Goal: Task Accomplishment & Management: Manage account settings

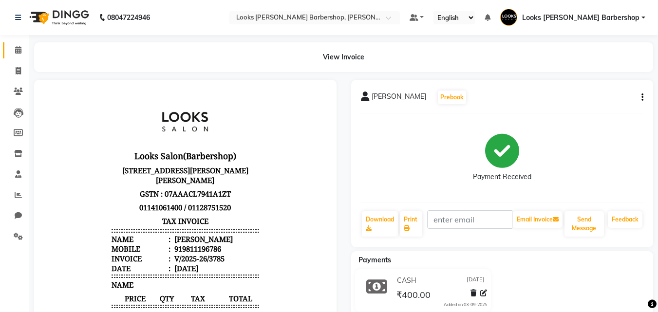
click at [4, 47] on link "Calendar" at bounding box center [14, 50] width 23 height 16
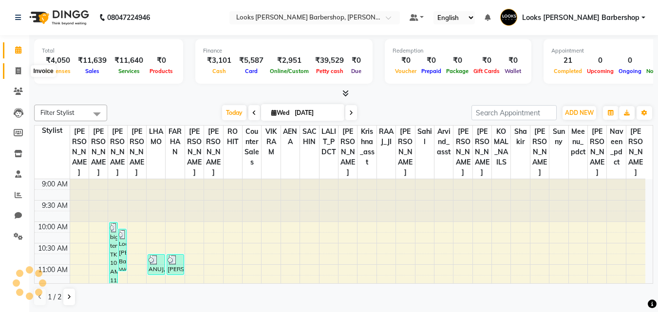
click at [22, 74] on span at bounding box center [18, 71] width 17 height 11
select select "service"
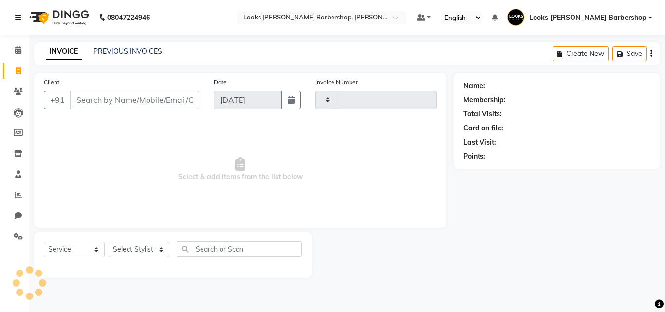
type input "3786"
select select "4323"
click at [151, 249] on select "Select Stylist" at bounding box center [139, 249] width 61 height 15
click at [151, 248] on select "Select Stylist" at bounding box center [139, 249] width 61 height 15
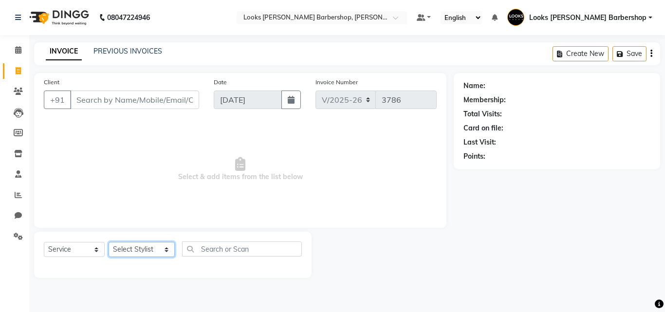
select select "23408"
click at [109, 242] on select "Select Stylist [PERSON_NAME] AENA Amazon_Kart Arvind_asst [PERSON_NAME] Counter…" at bounding box center [142, 249] width 66 height 15
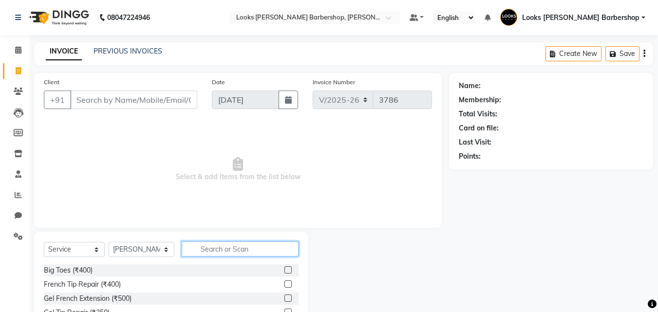
click at [211, 245] on input "text" at bounding box center [240, 249] width 117 height 15
type input "BEARD"
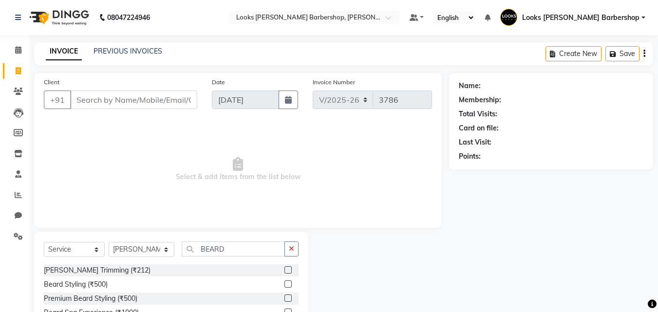
click at [285, 268] on label at bounding box center [287, 269] width 7 height 7
click at [285, 268] on input "checkbox" at bounding box center [287, 270] width 6 height 6
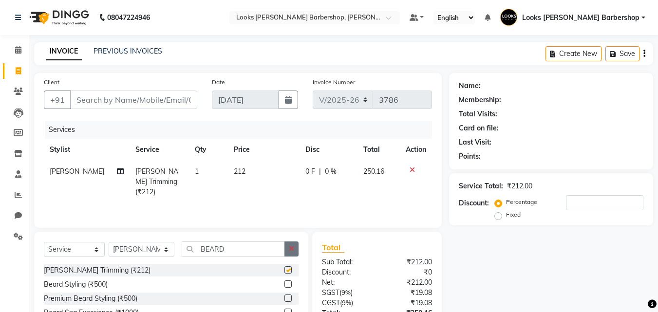
checkbox input "false"
click at [285, 251] on button "button" at bounding box center [291, 249] width 14 height 15
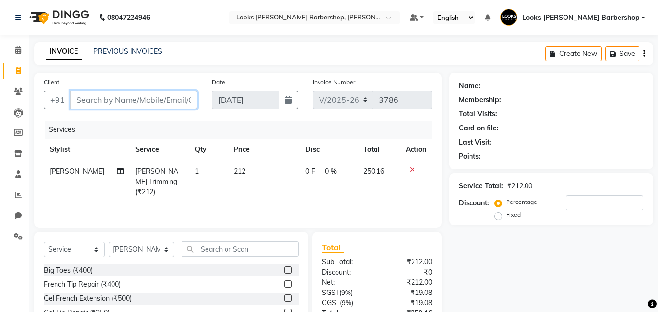
drag, startPoint x: 155, startPoint y: 96, endPoint x: 148, endPoint y: 96, distance: 6.8
click at [149, 96] on input "Client" at bounding box center [133, 100] width 127 height 19
click at [26, 52] on span at bounding box center [18, 50] width 17 height 11
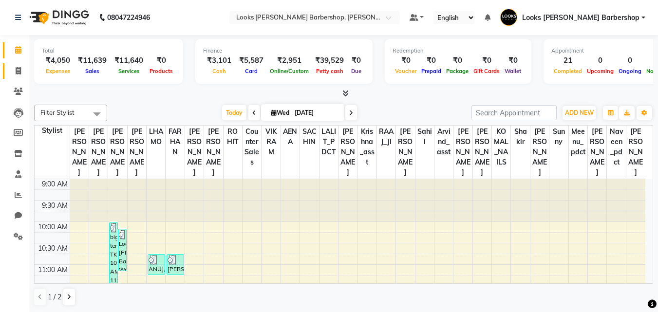
click at [11, 78] on link "Invoice" at bounding box center [14, 71] width 23 height 16
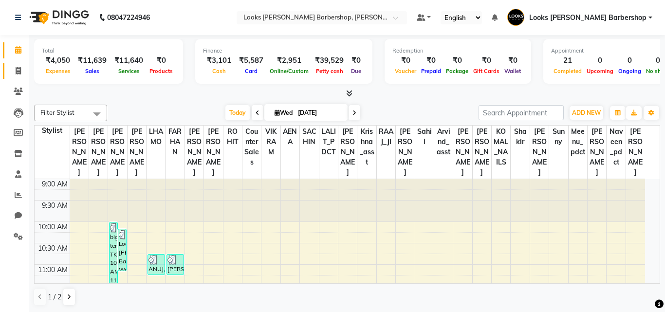
select select "4323"
select select "service"
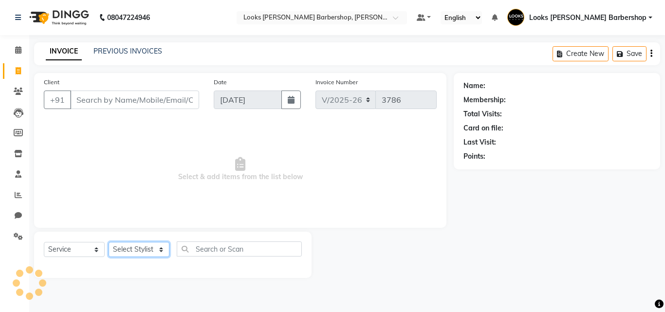
click at [129, 251] on select "Select Stylist" at bounding box center [139, 249] width 61 height 15
click at [132, 251] on select "Select Stylist" at bounding box center [139, 249] width 61 height 15
click at [132, 252] on select "Select Stylist" at bounding box center [139, 249] width 61 height 15
select select "23409"
click at [109, 242] on select "Select Stylist [PERSON_NAME] AENA Amazon_Kart Arvind_asst [PERSON_NAME] Counter…" at bounding box center [142, 249] width 66 height 15
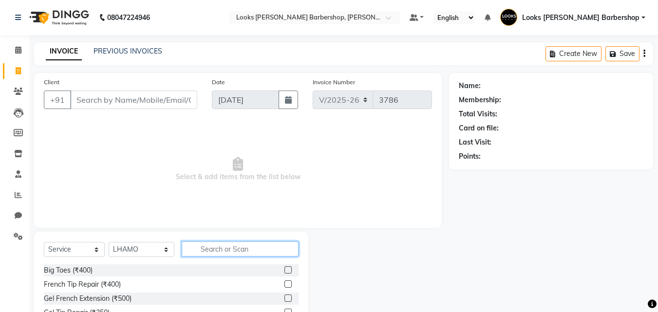
drag, startPoint x: 240, startPoint y: 248, endPoint x: 209, endPoint y: 242, distance: 31.8
click at [209, 242] on input "text" at bounding box center [240, 249] width 117 height 15
type input "BEARD"
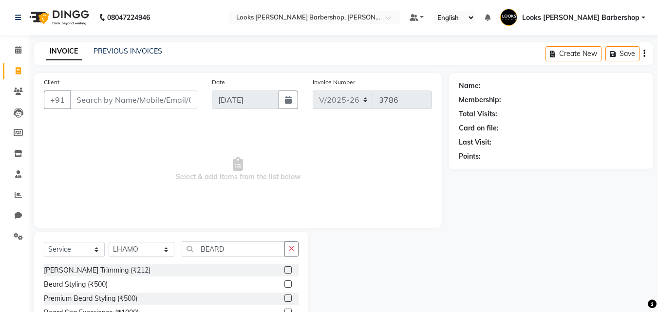
click at [287, 267] on div at bounding box center [291, 270] width 14 height 12
click at [286, 267] on label at bounding box center [287, 269] width 7 height 7
click at [286, 267] on input "checkbox" at bounding box center [287, 270] width 6 height 6
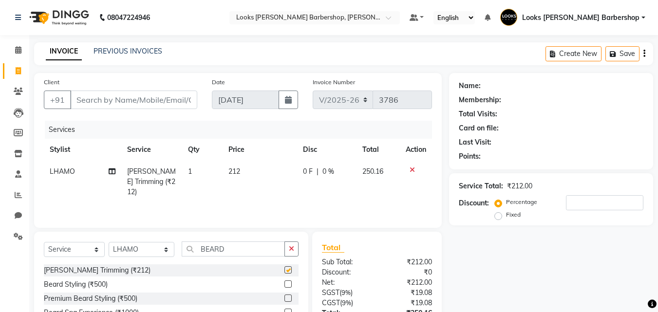
checkbox input "false"
click at [89, 95] on input "Client" at bounding box center [133, 100] width 127 height 19
type input "K"
type input "0"
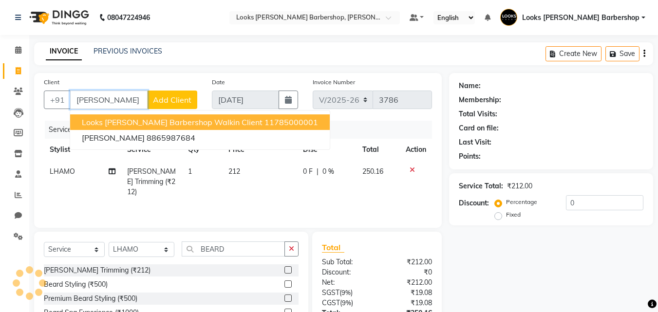
click at [93, 117] on button "Looks [PERSON_NAME] Barbershop Walkin Client 11785000001" at bounding box center [200, 122] width 260 height 16
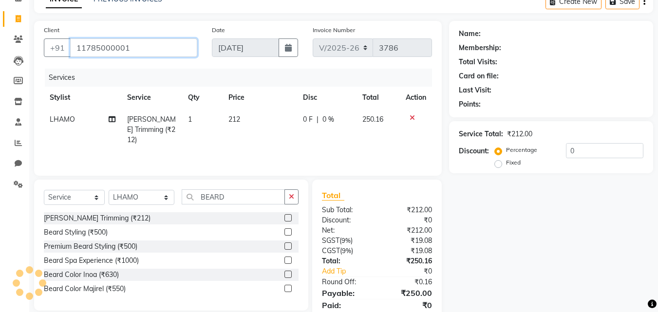
scroll to position [88, 0]
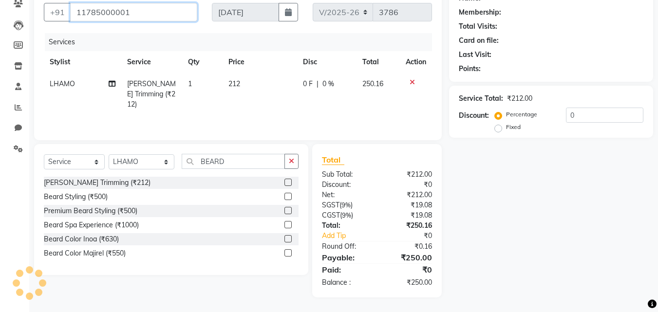
type input "11785000001"
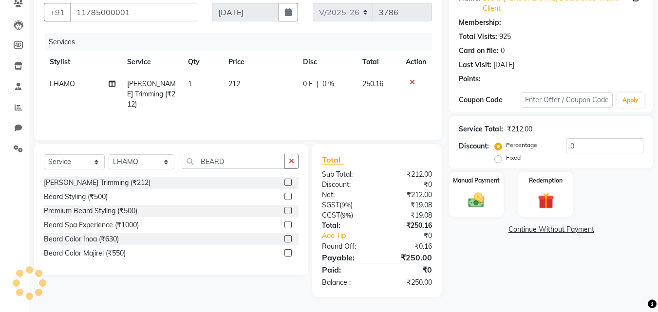
select select "1: Object"
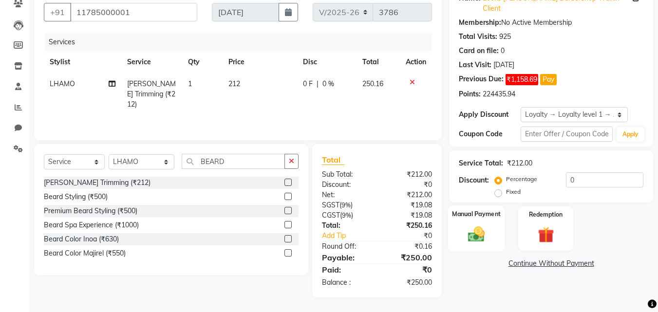
click at [489, 233] on img at bounding box center [476, 234] width 27 height 19
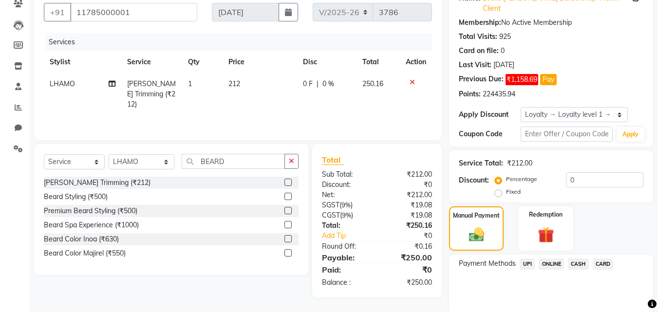
click at [584, 259] on span "CASH" at bounding box center [578, 264] width 21 height 11
click at [578, 308] on button "Add Payment" at bounding box center [585, 315] width 118 height 15
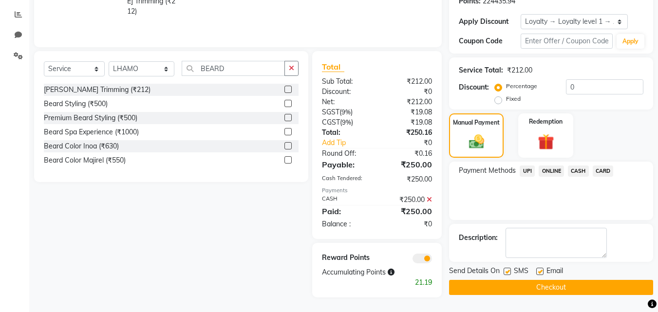
click at [583, 280] on button "Checkout" at bounding box center [551, 287] width 204 height 15
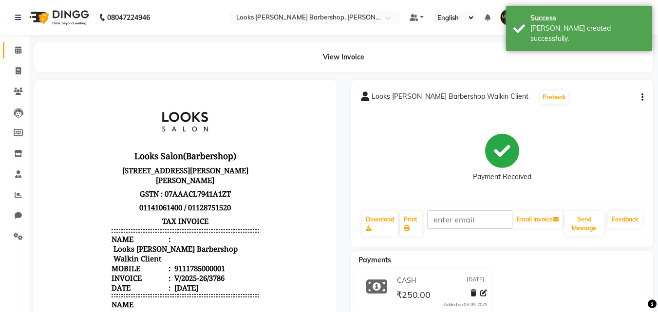
click at [5, 54] on link "Calendar" at bounding box center [14, 50] width 23 height 16
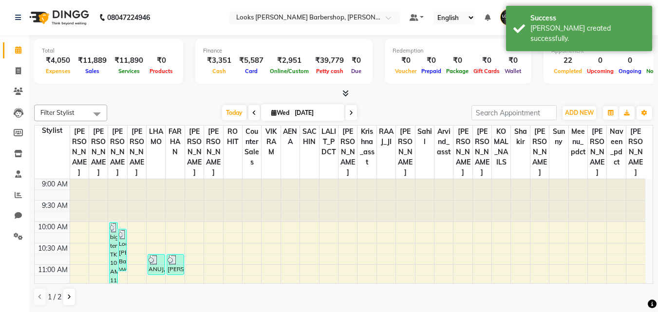
click at [339, 93] on span at bounding box center [344, 94] width 10 height 10
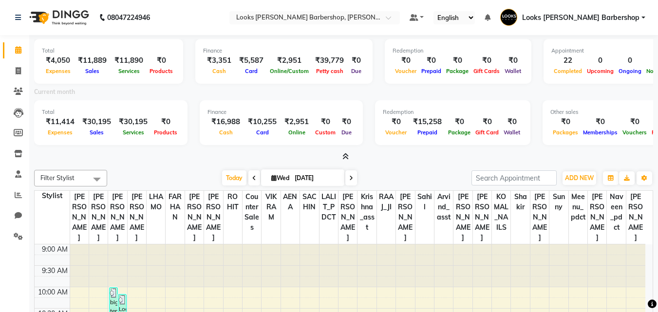
click at [343, 157] on icon at bounding box center [345, 156] width 6 height 7
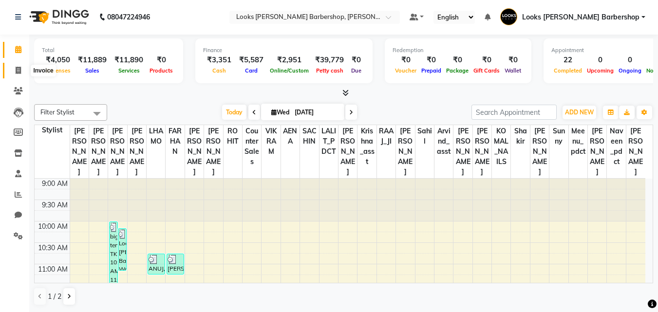
click at [21, 74] on span at bounding box center [18, 70] width 17 height 11
select select "service"
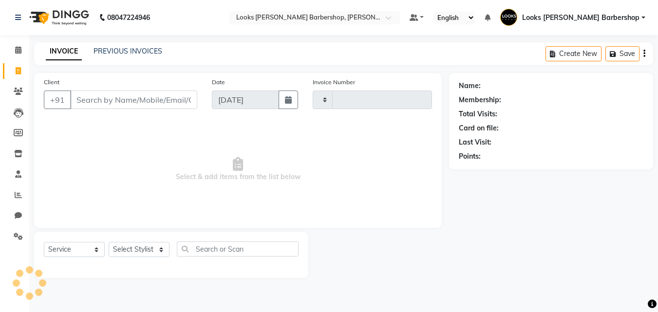
type input "3787"
select select "4323"
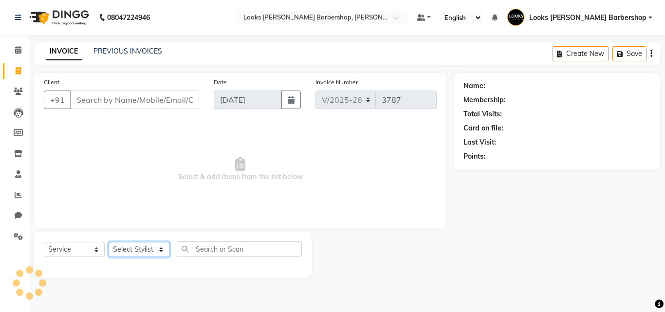
click at [136, 249] on select "Select Stylist" at bounding box center [139, 249] width 61 height 15
select select "23408"
click at [109, 242] on select "Select Stylist [PERSON_NAME] AENA Amazon_Kart Arvind_asst [PERSON_NAME] Counter…" at bounding box center [142, 249] width 66 height 15
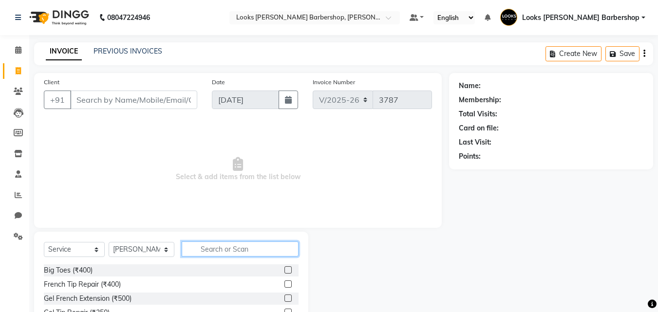
click at [221, 254] on input "text" at bounding box center [240, 249] width 117 height 15
type input "BEARD"
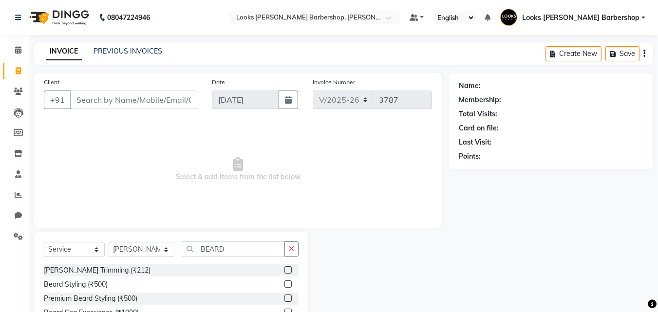
click at [286, 270] on label at bounding box center [287, 269] width 7 height 7
click at [286, 270] on input "checkbox" at bounding box center [287, 270] width 6 height 6
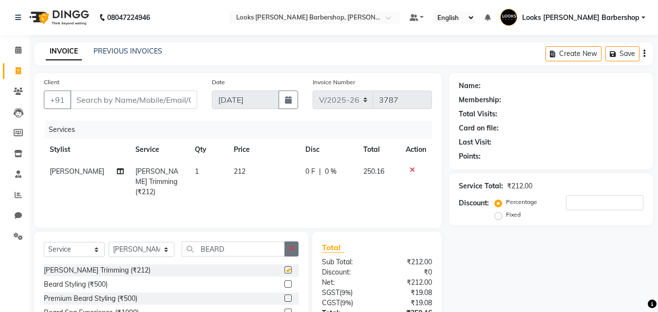
checkbox input "false"
click at [291, 249] on icon "button" at bounding box center [291, 248] width 5 height 7
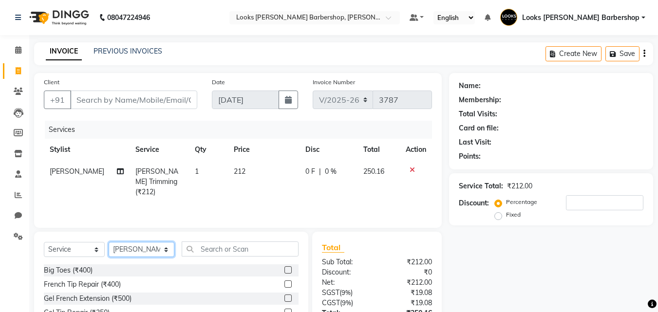
click at [132, 254] on select "Select Stylist [PERSON_NAME] AENA Amazon_Kart Arvind_asst [PERSON_NAME] Counter…" at bounding box center [142, 249] width 66 height 15
select select "23415"
click at [109, 242] on select "Select Stylist [PERSON_NAME] AENA Amazon_Kart Arvind_asst [PERSON_NAME] Counter…" at bounding box center [142, 249] width 66 height 15
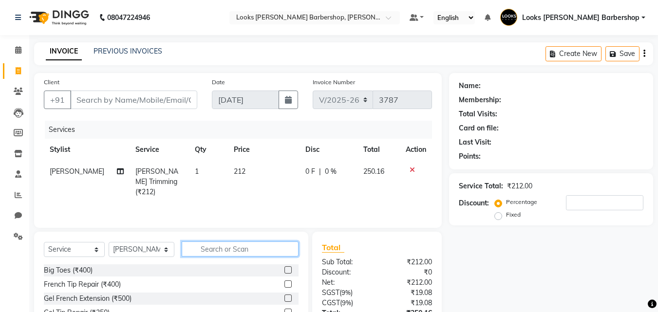
drag, startPoint x: 230, startPoint y: 252, endPoint x: 205, endPoint y: 269, distance: 30.1
click at [223, 262] on div "Select Service Product Membership Package Voucher Prepaid Gift Card Select Styl…" at bounding box center [171, 253] width 255 height 23
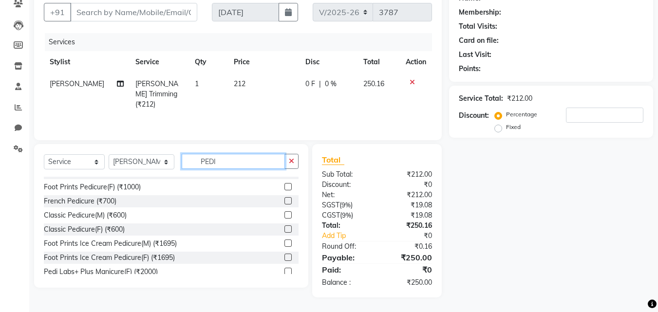
scroll to position [57, 0]
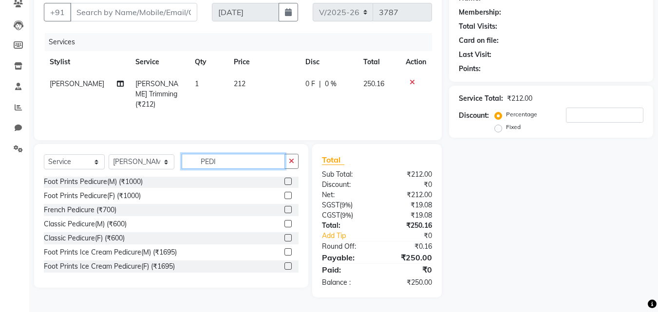
type input "PEDI"
click at [286, 229] on div at bounding box center [291, 224] width 14 height 12
click at [284, 238] on label at bounding box center [287, 237] width 7 height 7
click at [284, 238] on input "checkbox" at bounding box center [287, 238] width 6 height 6
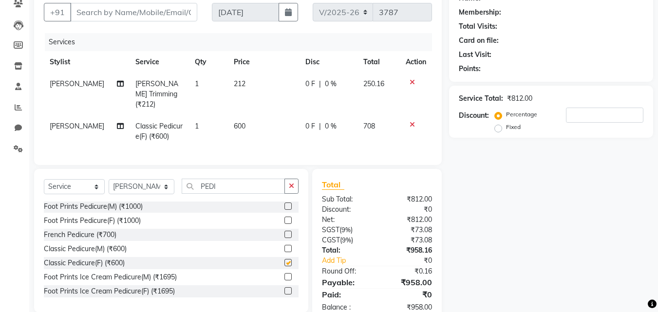
checkbox input "false"
click at [290, 183] on icon "button" at bounding box center [291, 186] width 5 height 7
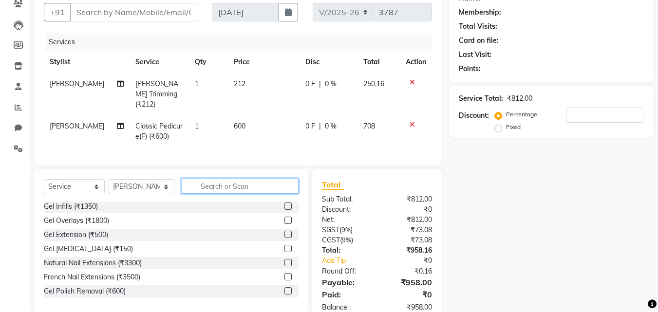
scroll to position [0, 0]
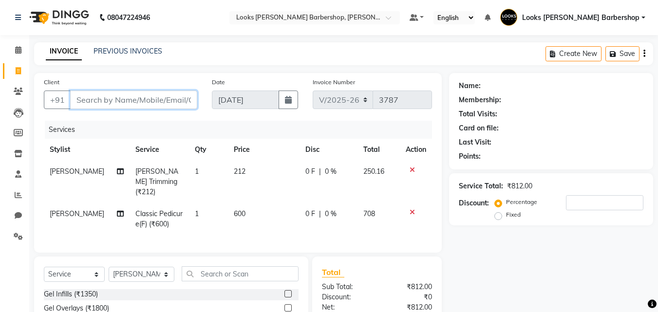
click at [143, 96] on input "Client" at bounding box center [133, 100] width 127 height 19
type input "9"
type input "0"
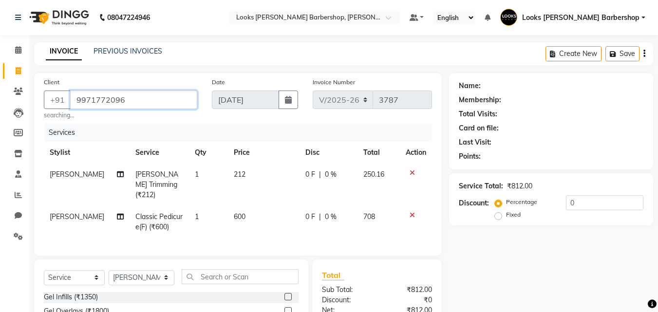
type input "9971772096"
select select "1: Object"
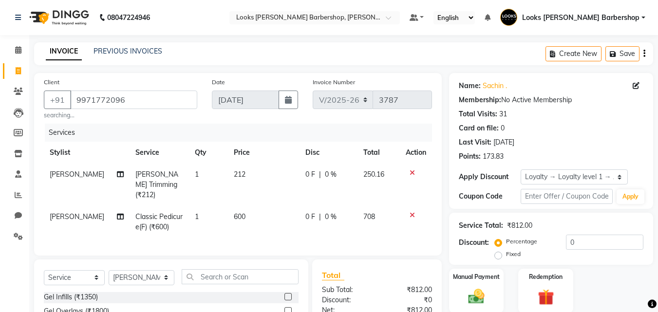
scroll to position [113, 0]
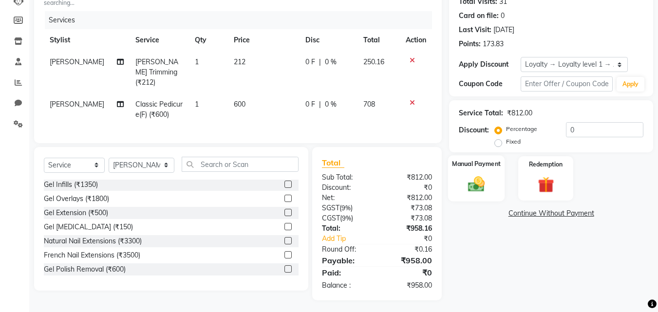
click at [471, 183] on img at bounding box center [476, 183] width 27 height 19
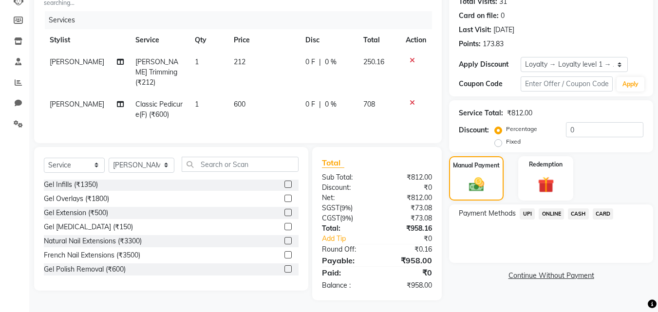
click at [574, 212] on span "CASH" at bounding box center [578, 213] width 21 height 11
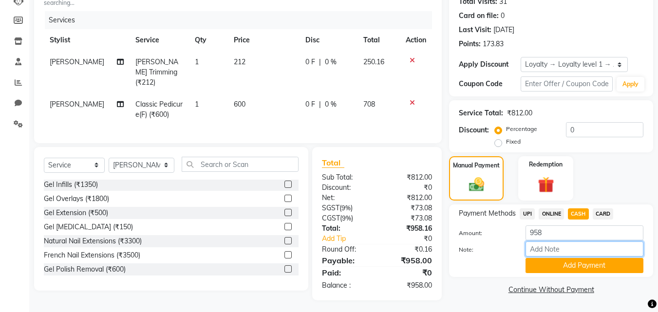
click at [596, 243] on input "Note:" at bounding box center [585, 249] width 118 height 15
click at [553, 228] on input "958" at bounding box center [585, 233] width 118 height 15
type input "9"
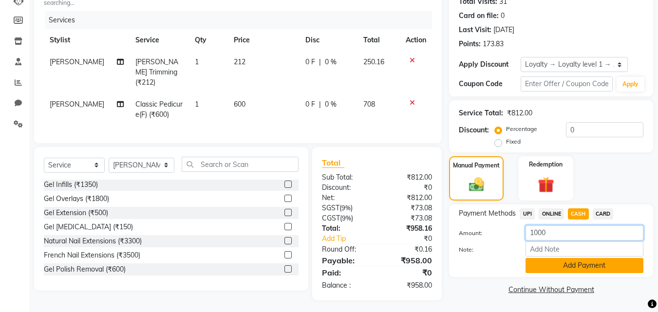
type input "1000"
click at [581, 261] on button "Add Payment" at bounding box center [585, 265] width 118 height 15
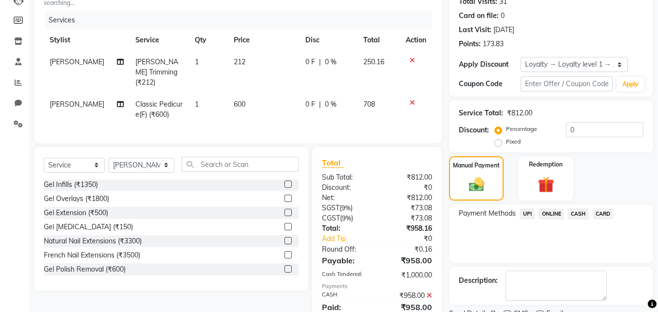
scroll to position [226, 0]
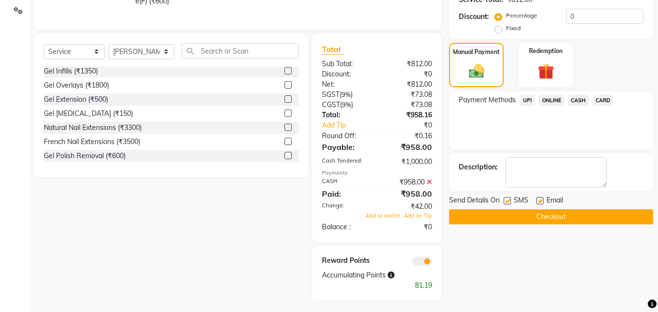
click at [572, 216] on button "Checkout" at bounding box center [551, 216] width 204 height 15
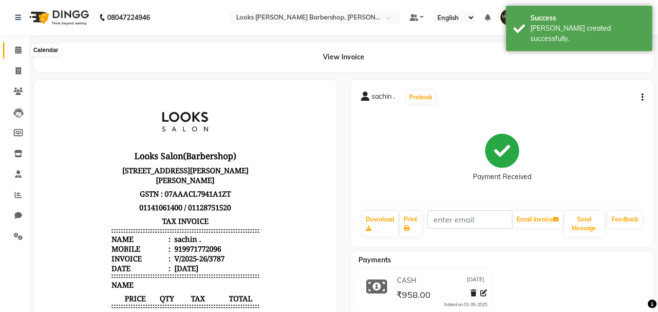
click at [12, 54] on span at bounding box center [18, 50] width 17 height 11
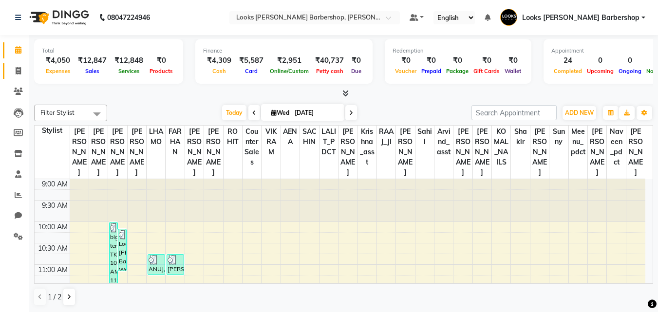
click at [19, 63] on link "Invoice" at bounding box center [14, 71] width 23 height 16
select select "service"
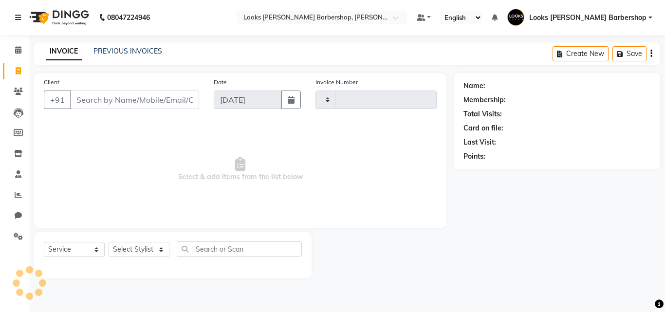
type input "3788"
select select "4323"
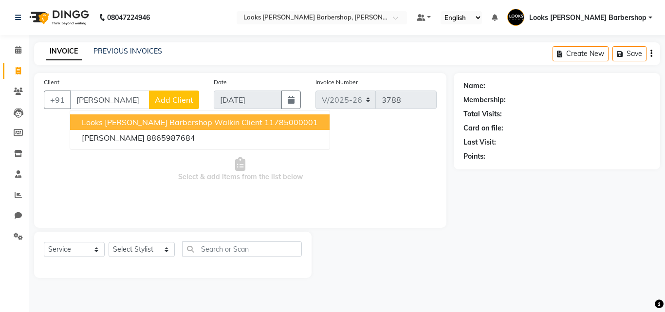
click at [120, 122] on span "Looks [PERSON_NAME] Barbershop Walkin Client" at bounding box center [172, 122] width 181 height 10
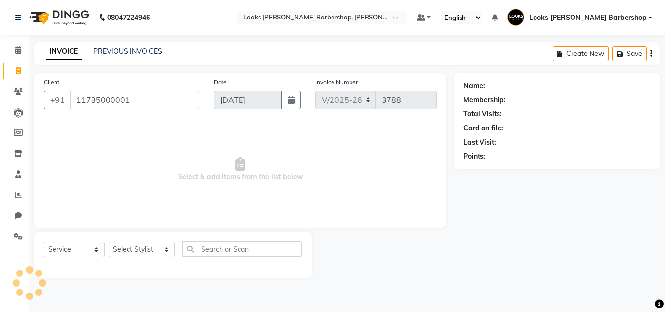
type input "11785000001"
select select "1: Object"
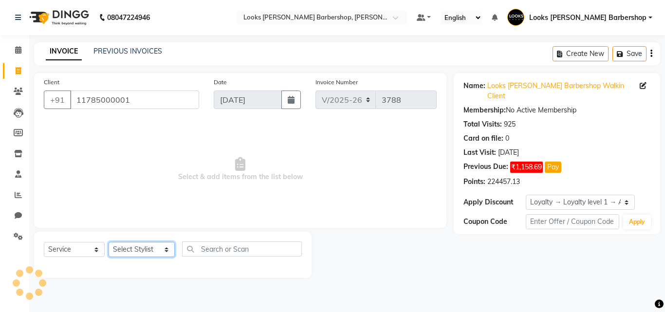
click at [150, 247] on select "Select Stylist [PERSON_NAME] AENA Amazon_Kart Arvind_asst [PERSON_NAME] Counter…" at bounding box center [142, 249] width 66 height 15
select select "23410"
click at [109, 242] on select "Select Stylist [PERSON_NAME] AENA Amazon_Kart Arvind_asst [PERSON_NAME] Counter…" at bounding box center [142, 249] width 66 height 15
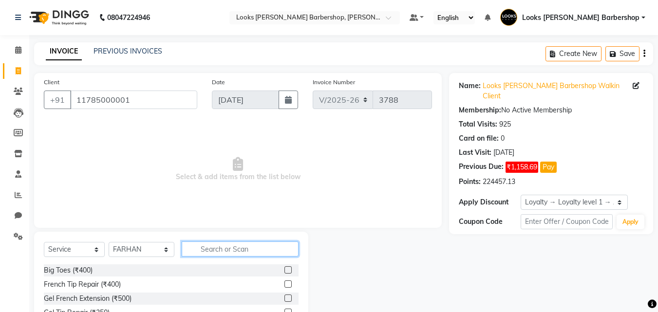
click at [210, 252] on input "text" at bounding box center [240, 249] width 117 height 15
type input "BEARD"
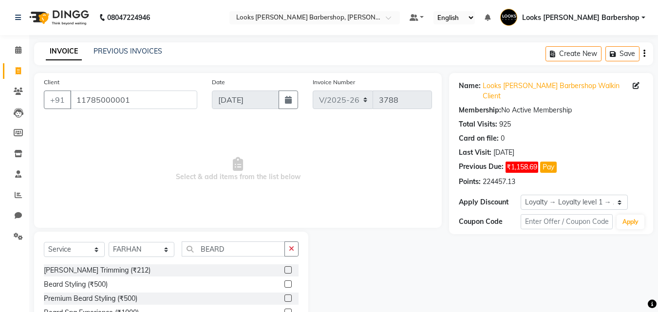
click at [287, 266] on label at bounding box center [287, 269] width 7 height 7
click at [287, 267] on input "checkbox" at bounding box center [287, 270] width 6 height 6
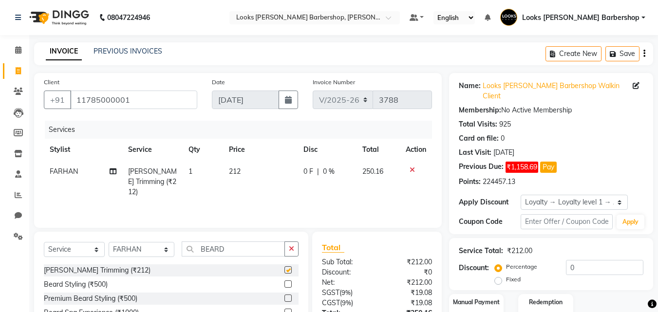
checkbox input "false"
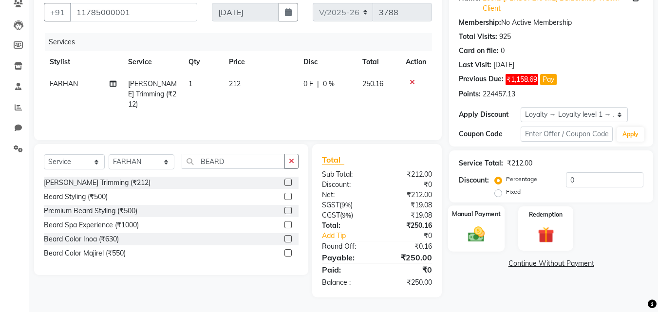
click at [479, 225] on img at bounding box center [476, 234] width 27 height 19
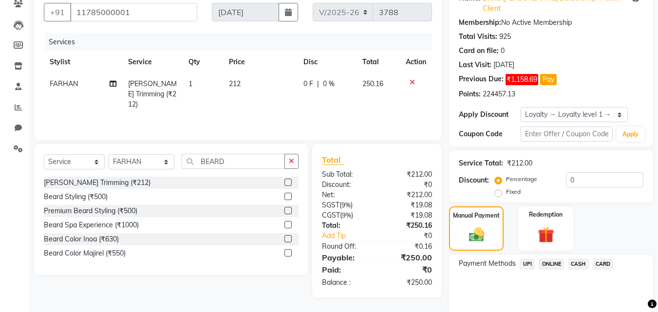
click at [578, 259] on span "CASH" at bounding box center [578, 264] width 21 height 11
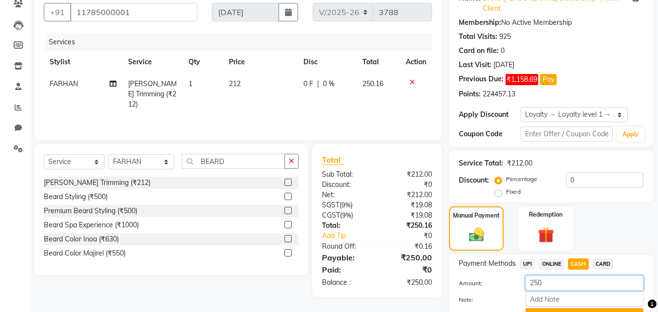
click at [579, 276] on input "250" at bounding box center [585, 283] width 118 height 15
type input "2"
type input "400"
click at [575, 309] on button "Add Payment" at bounding box center [585, 315] width 118 height 15
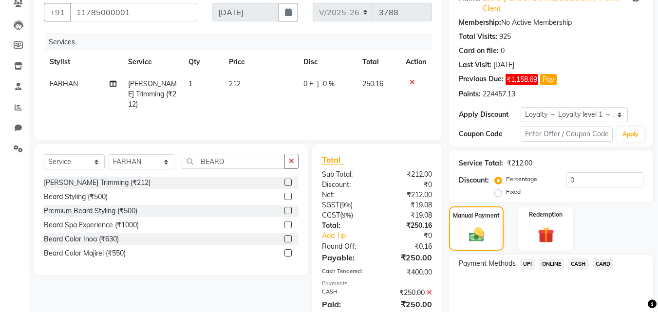
scroll to position [201, 0]
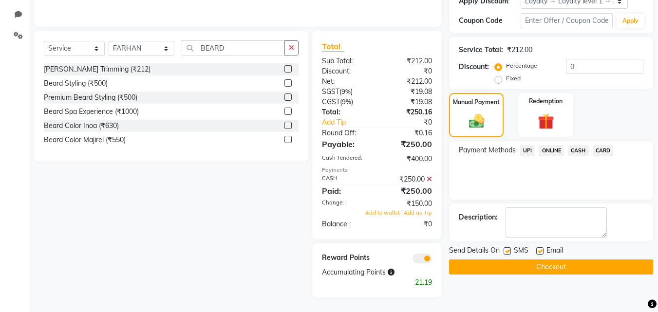
click at [579, 261] on button "Checkout" at bounding box center [551, 267] width 204 height 15
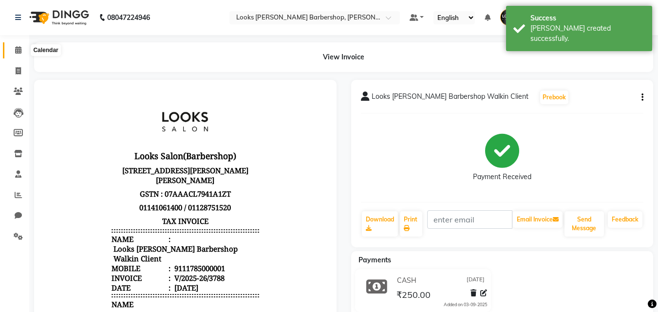
click at [16, 46] on icon at bounding box center [18, 49] width 6 height 7
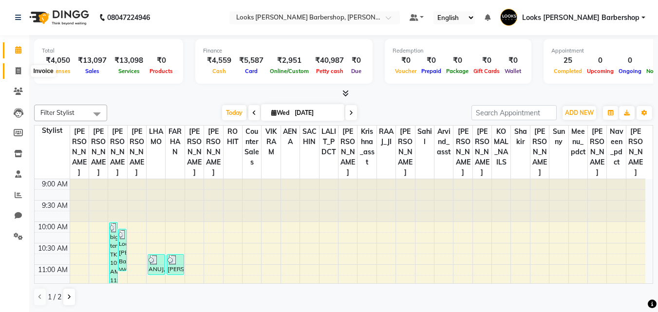
click at [16, 67] on icon at bounding box center [18, 70] width 5 height 7
select select "service"
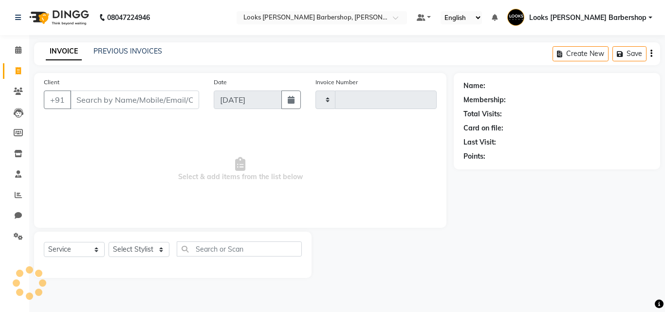
type input "3789"
select select "4323"
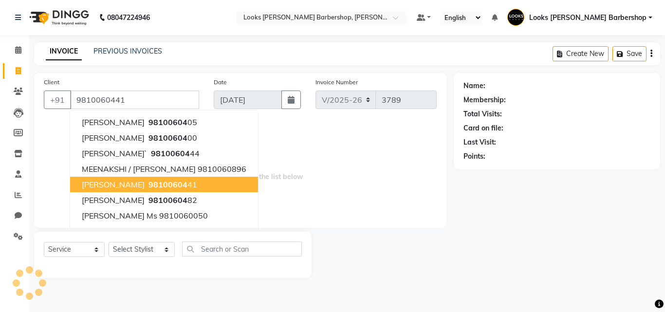
type input "9810060441"
select select "1: Object"
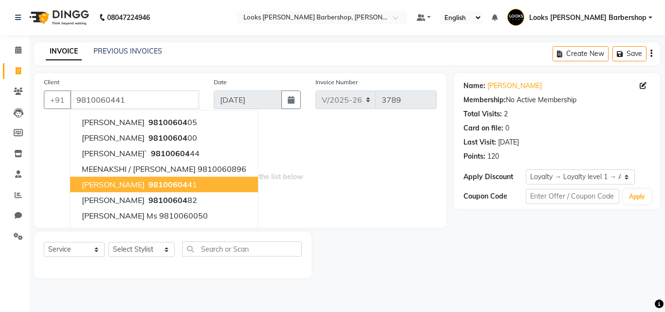
click at [176, 179] on button "[PERSON_NAME] 98100604 41" at bounding box center [164, 185] width 188 height 16
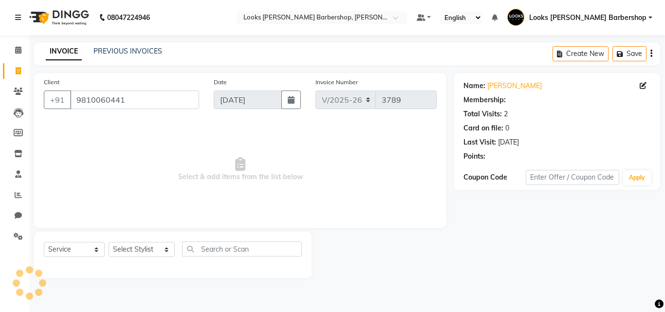
select select "1: Object"
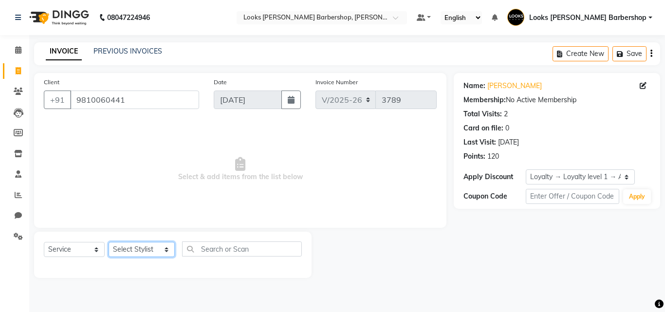
click at [148, 245] on select "Select Stylist [PERSON_NAME] AENA Amazon_Kart Arvind_asst [PERSON_NAME] Counter…" at bounding box center [142, 249] width 66 height 15
select select "27358"
click at [109, 242] on select "Select Stylist [PERSON_NAME] AENA Amazon_Kart Arvind_asst [PERSON_NAME] Counter…" at bounding box center [142, 249] width 66 height 15
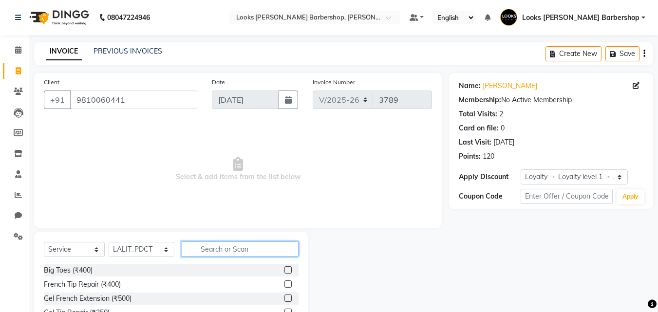
click at [227, 252] on input "text" at bounding box center [240, 249] width 117 height 15
type input "FOOT"
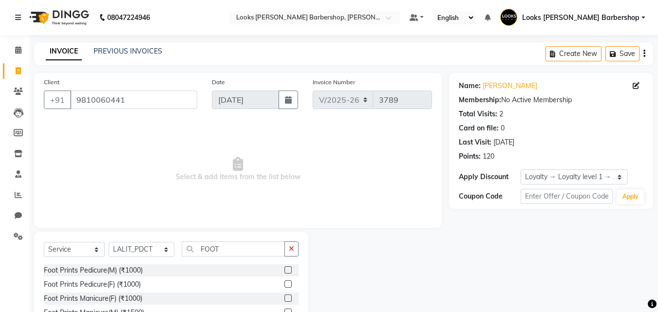
click at [284, 270] on label at bounding box center [287, 269] width 7 height 7
click at [284, 270] on input "checkbox" at bounding box center [287, 270] width 6 height 6
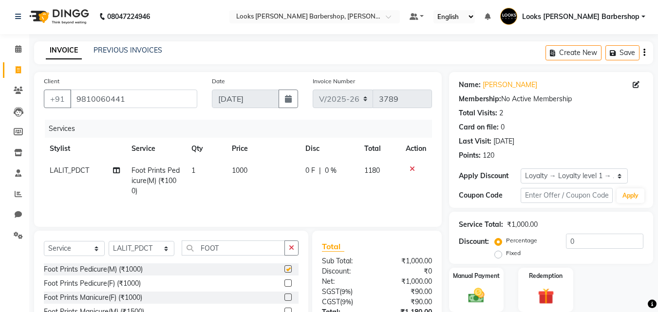
checkbox input "false"
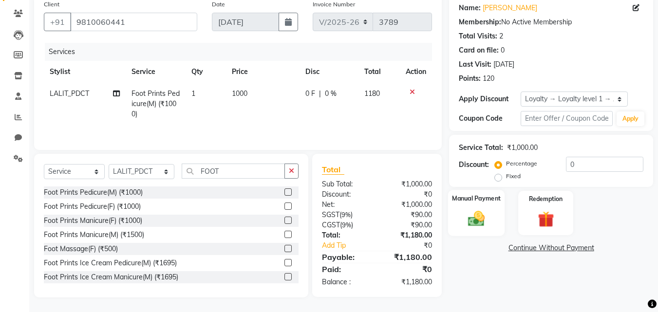
click at [476, 209] on img at bounding box center [476, 218] width 27 height 19
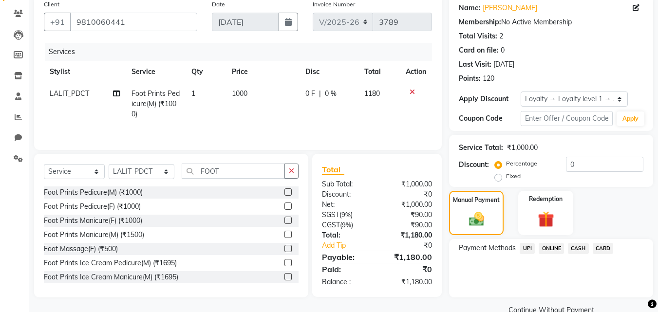
click at [579, 248] on span "CASH" at bounding box center [578, 248] width 21 height 11
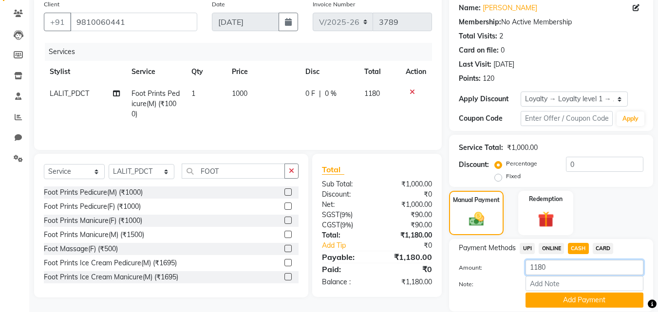
click at [568, 275] on input "1180" at bounding box center [585, 267] width 118 height 15
type input "1200"
click at [550, 300] on button "Add Payment" at bounding box center [585, 300] width 118 height 15
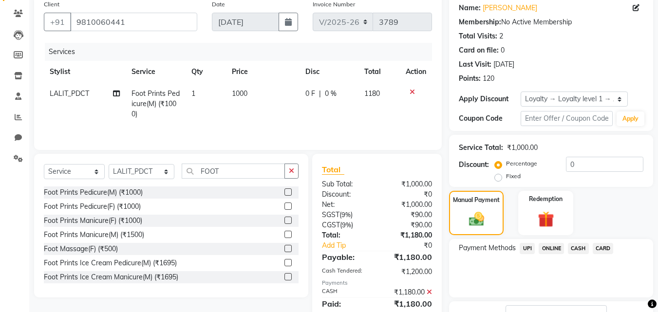
scroll to position [181, 0]
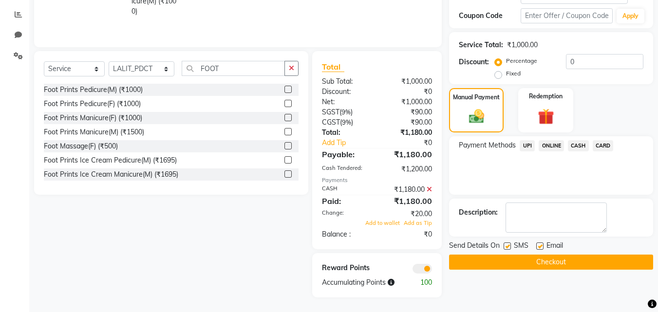
click at [600, 264] on button "Checkout" at bounding box center [551, 262] width 204 height 15
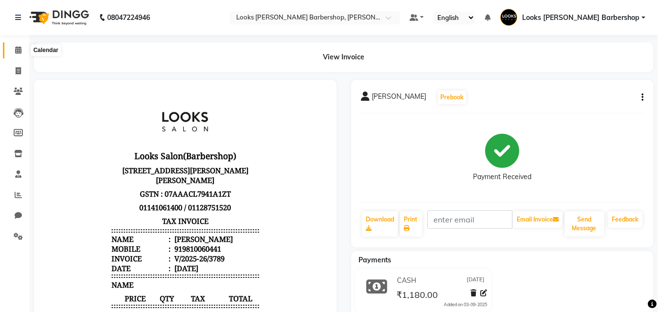
click at [15, 46] on span at bounding box center [18, 50] width 17 height 11
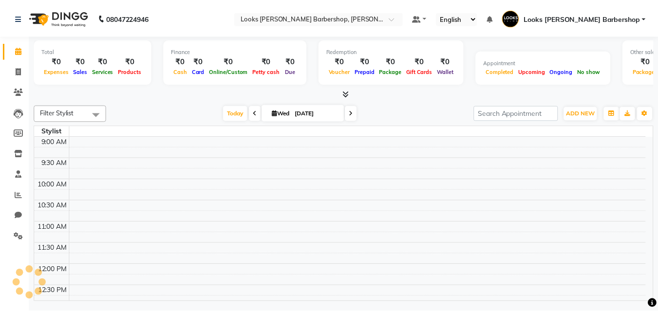
scroll to position [386, 0]
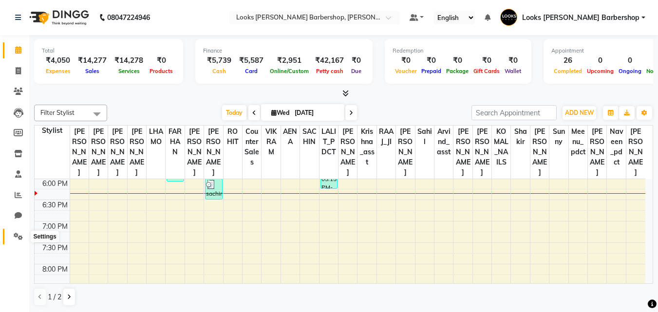
click at [20, 237] on icon at bounding box center [18, 236] width 9 height 7
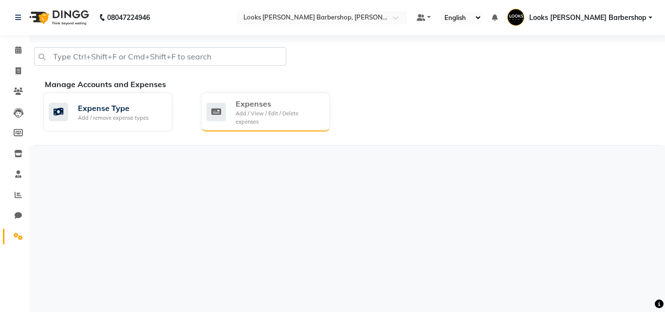
click at [270, 109] on div "Expenses" at bounding box center [279, 104] width 87 height 12
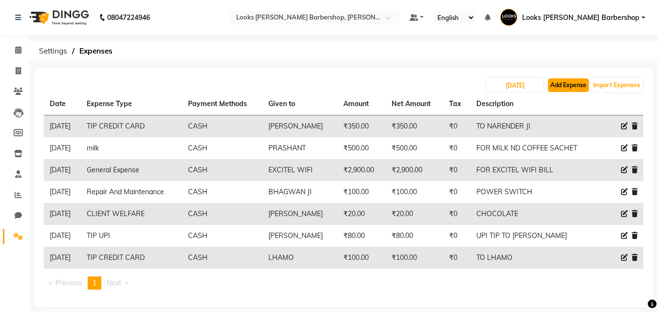
click at [569, 84] on button "Add Expense" at bounding box center [568, 85] width 41 height 14
select select "1"
select select "3128"
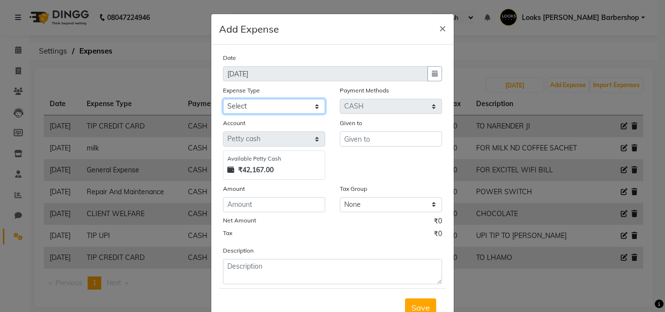
click at [245, 110] on select "Select Bank Deposit Blinkit Cash Handover CLIENT Client ordered food Client Ref…" at bounding box center [274, 106] width 102 height 15
select select "19910"
click at [223, 99] on select "Select Bank Deposit Blinkit Cash Handover CLIENT Client ordered food Client Ref…" at bounding box center [274, 106] width 102 height 15
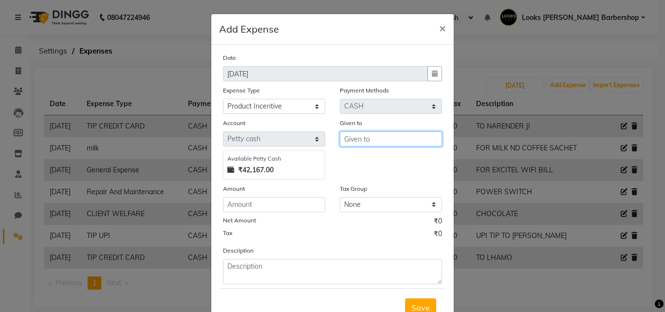
click at [359, 142] on input "text" at bounding box center [391, 139] width 102 height 15
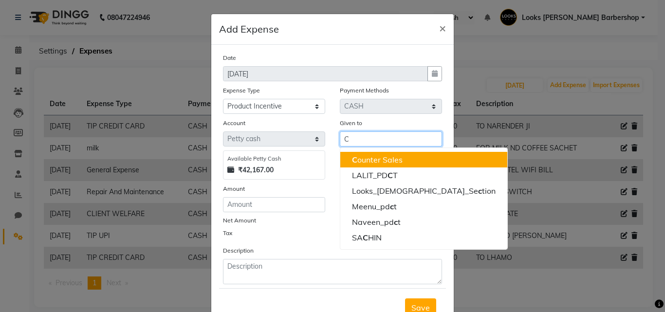
click at [366, 157] on ngb-highlight "C ounter Sales" at bounding box center [377, 160] width 51 height 10
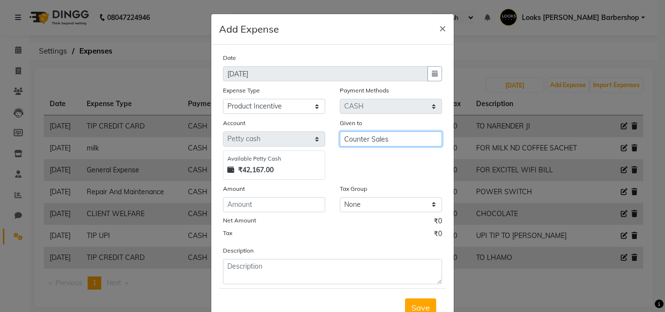
type input "Counter Sales"
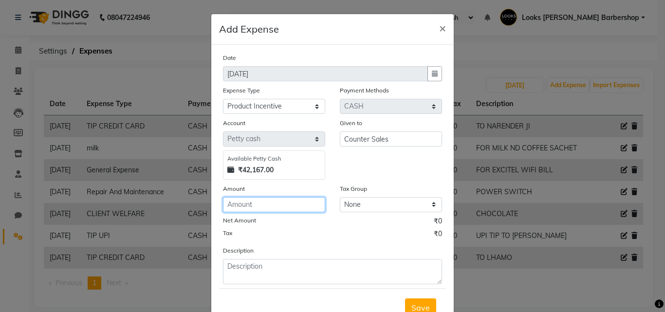
drag, startPoint x: 294, startPoint y: 202, endPoint x: 298, endPoint y: 195, distance: 7.6
click at [297, 196] on div "Amount" at bounding box center [274, 198] width 117 height 29
type input "60"
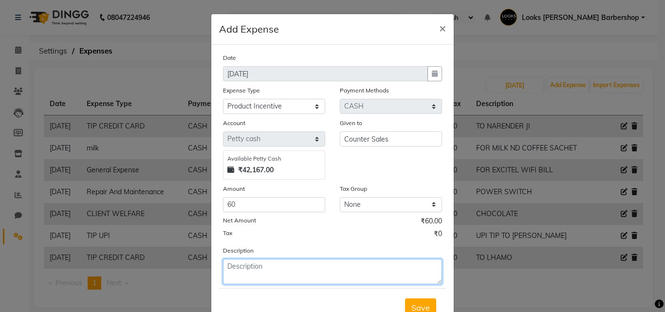
click at [280, 279] on textarea at bounding box center [332, 271] width 219 height 25
type textarea "FROM THE DATE OF [DATE]"
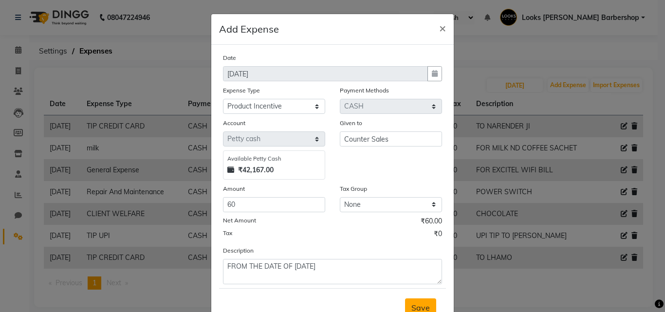
click at [427, 306] on button "Save" at bounding box center [420, 308] width 31 height 19
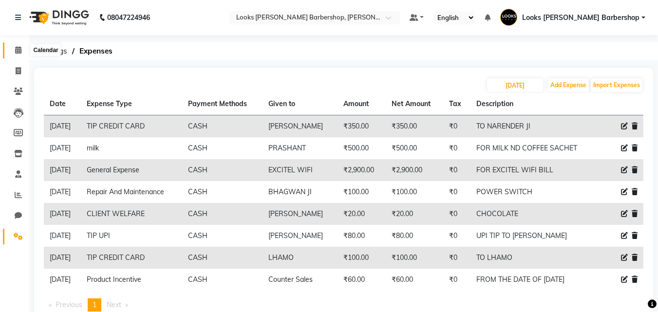
click at [25, 52] on span at bounding box center [18, 50] width 17 height 11
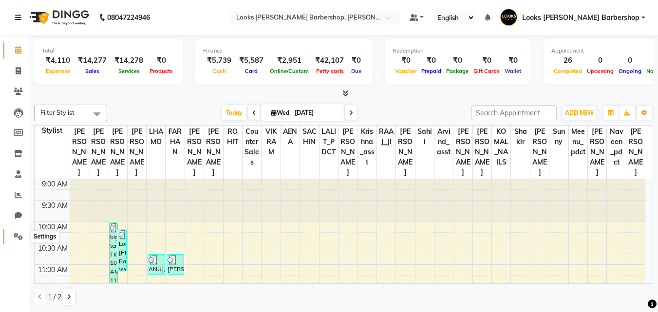
click at [20, 233] on icon at bounding box center [18, 236] width 9 height 7
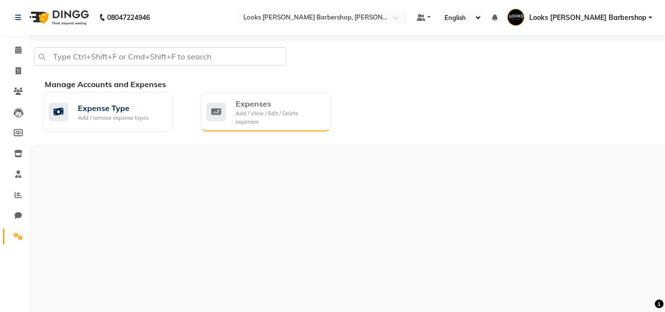
click at [270, 113] on div "Add / View / Edit / Delete expenses" at bounding box center [279, 118] width 87 height 16
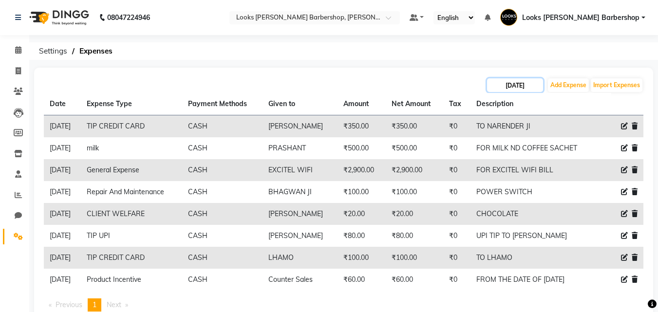
click at [510, 85] on input "[DATE]" at bounding box center [515, 85] width 56 height 14
select select "9"
select select "2025"
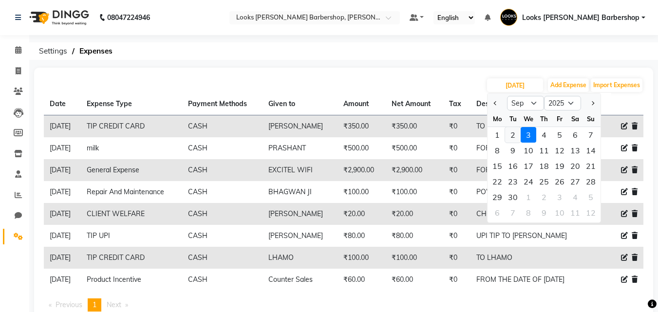
click at [514, 132] on div "2" at bounding box center [513, 135] width 16 height 16
type input "02-09-2025"
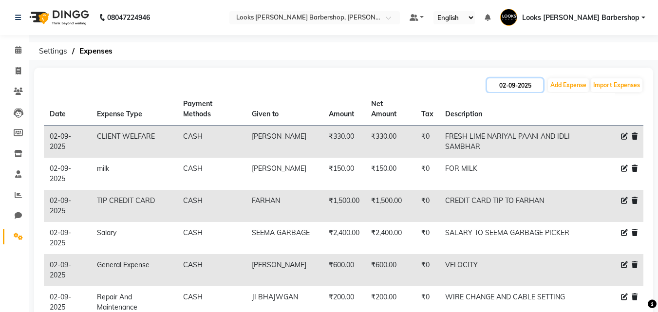
click at [526, 88] on input "02-09-2025" at bounding box center [515, 85] width 56 height 14
select select "9"
select select "2025"
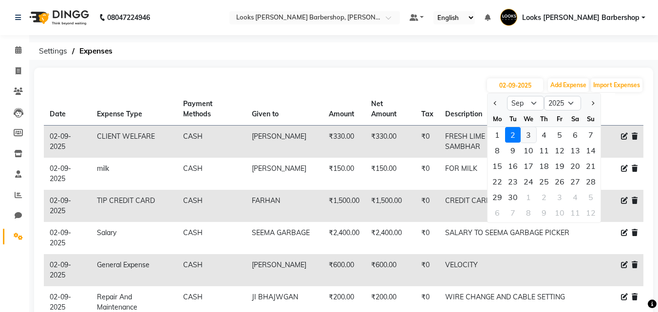
click at [526, 134] on div "3" at bounding box center [529, 135] width 16 height 16
type input "[DATE]"
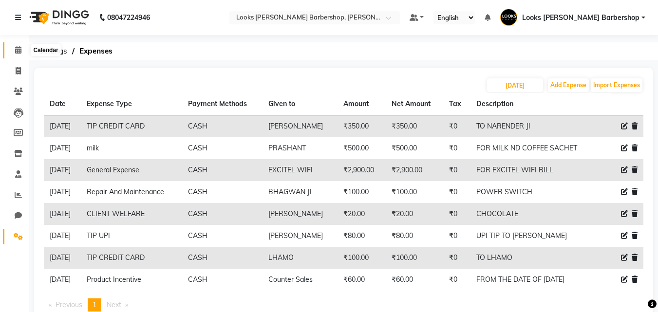
click at [25, 51] on span at bounding box center [18, 50] width 17 height 11
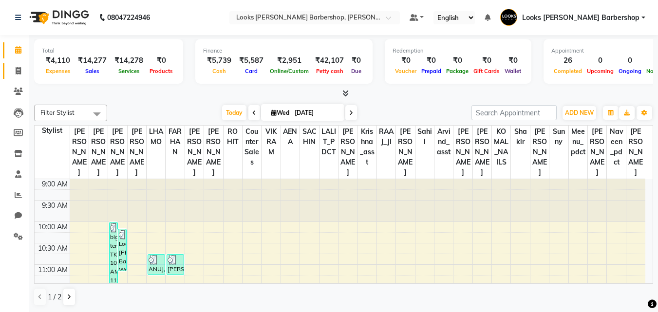
click at [18, 76] on link "Invoice" at bounding box center [14, 71] width 23 height 16
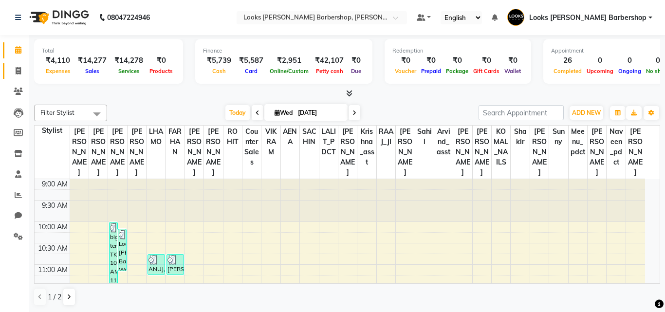
select select "4323"
select select "service"
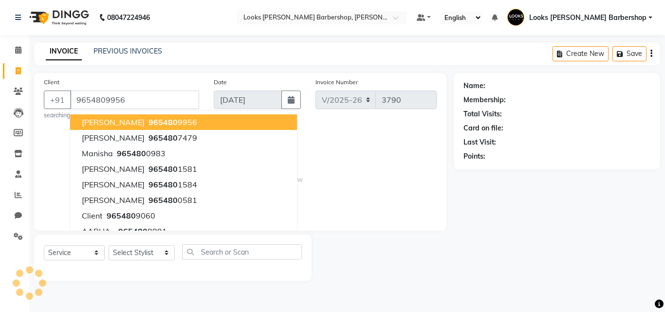
type input "9654809956"
select select "1: Object"
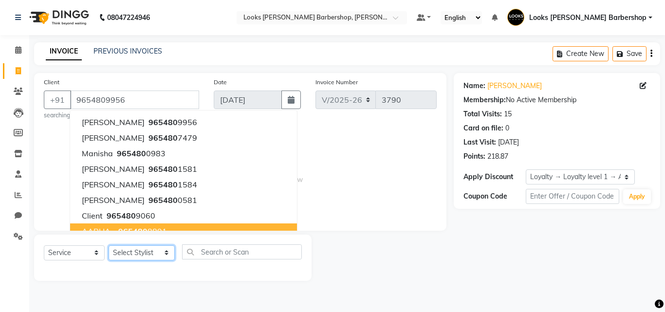
click at [119, 249] on select "Select Stylist [PERSON_NAME] AENA Amazon_Kart Arvind_asst [PERSON_NAME] Counter…" at bounding box center [142, 252] width 66 height 15
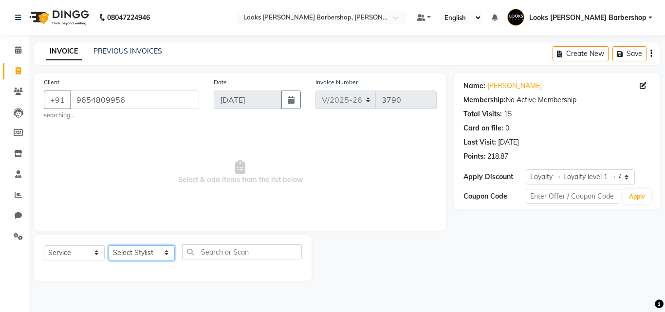
select select "23409"
click at [109, 245] on select "Select Stylist [PERSON_NAME] AENA Amazon_Kart Arvind_asst [PERSON_NAME] Counter…" at bounding box center [142, 252] width 66 height 15
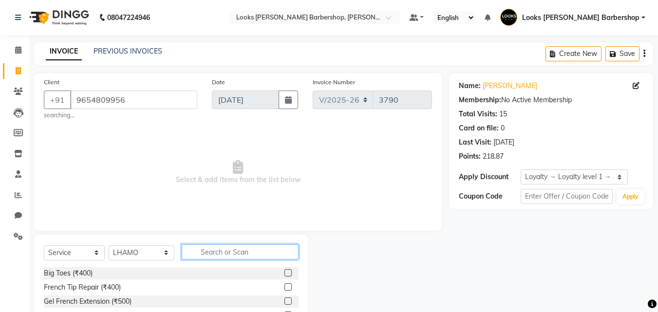
click at [207, 250] on input "text" at bounding box center [240, 252] width 117 height 15
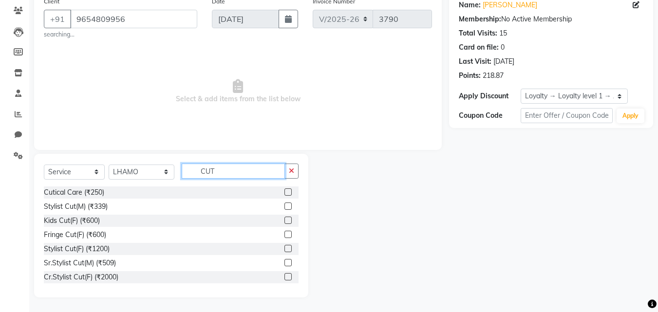
type input "CUT"
drag, startPoint x: 279, startPoint y: 261, endPoint x: 281, endPoint y: 225, distance: 36.6
click at [284, 260] on label at bounding box center [287, 262] width 7 height 7
click at [284, 260] on input "checkbox" at bounding box center [287, 263] width 6 height 6
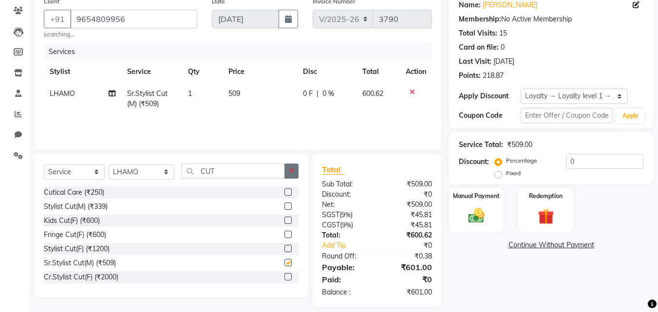
checkbox input "false"
click at [297, 169] on button "button" at bounding box center [291, 171] width 14 height 15
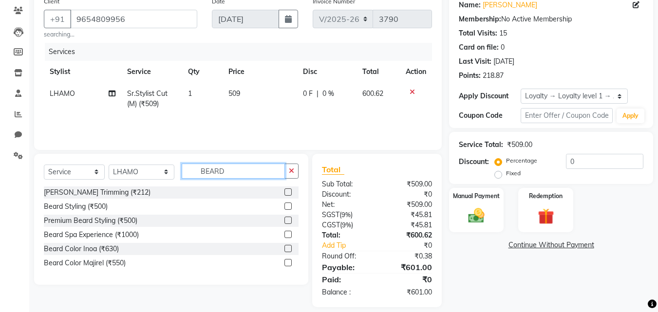
type input "BEARD"
click at [290, 189] on label at bounding box center [287, 192] width 7 height 7
click at [290, 189] on input "checkbox" at bounding box center [287, 192] width 6 height 6
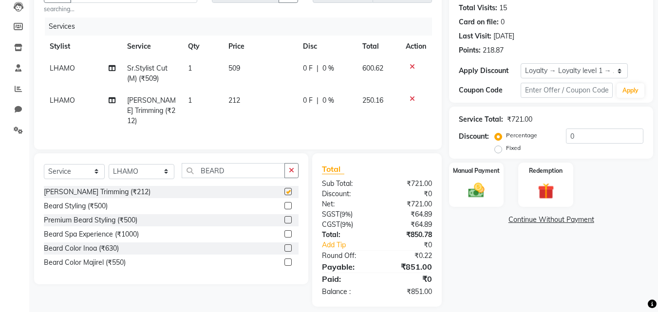
checkbox input "false"
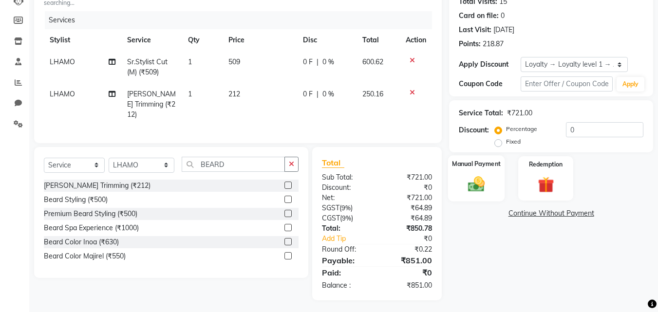
click at [456, 187] on div "Manual Payment" at bounding box center [476, 178] width 57 height 46
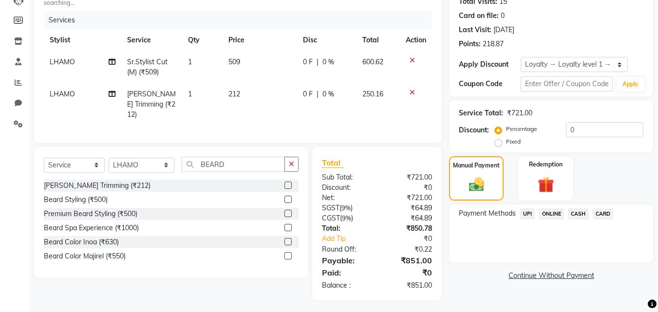
click at [601, 213] on span "CARD" at bounding box center [603, 213] width 21 height 11
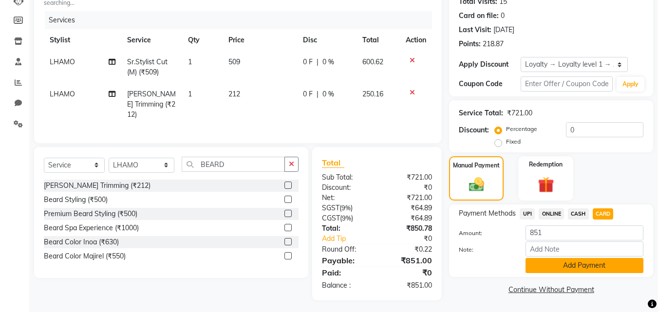
click at [577, 271] on button "Add Payment" at bounding box center [585, 265] width 118 height 15
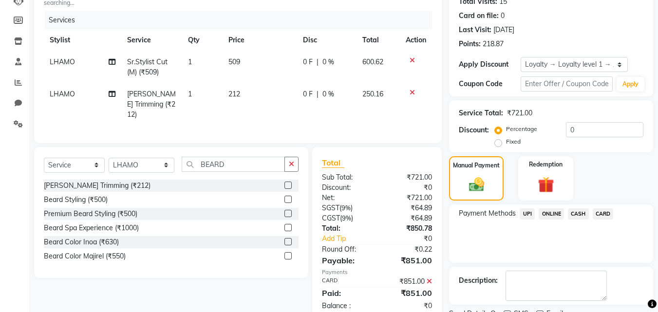
scroll to position [181, 0]
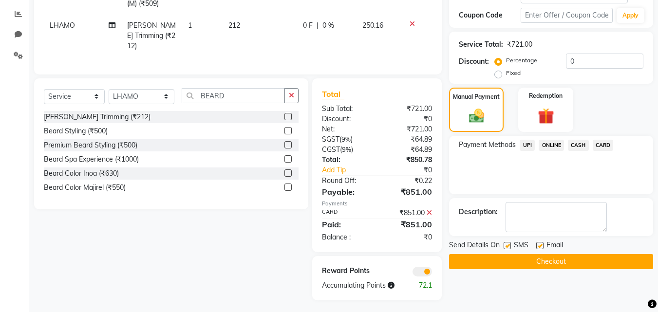
click at [561, 259] on button "Checkout" at bounding box center [551, 261] width 204 height 15
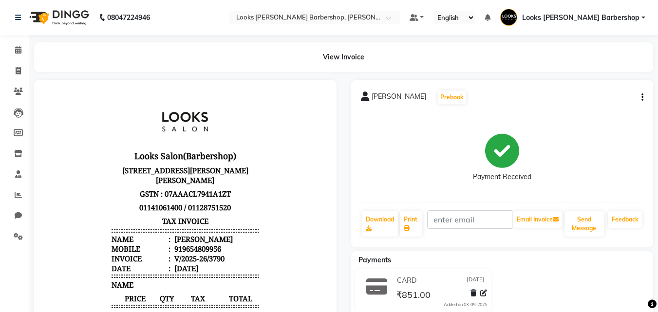
click at [18, 62] on li "Invoice" at bounding box center [14, 71] width 29 height 21
click at [15, 70] on span at bounding box center [18, 71] width 17 height 11
select select "service"
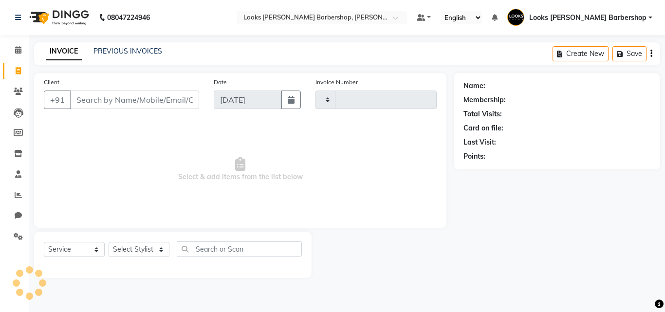
type input "3791"
select select "4323"
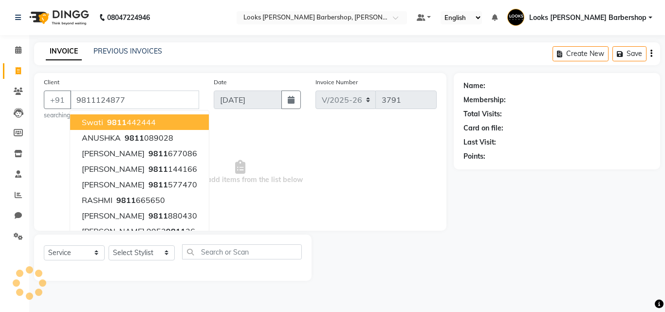
type input "9811124877"
select select "1: Object"
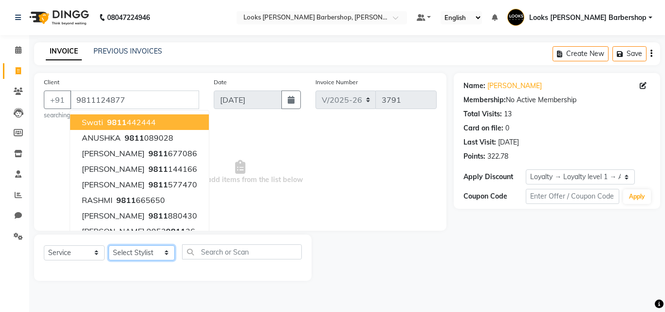
click at [149, 253] on select "Select Stylist [PERSON_NAME] AENA Amazon_Kart Arvind_asst [PERSON_NAME] Counter…" at bounding box center [142, 252] width 66 height 15
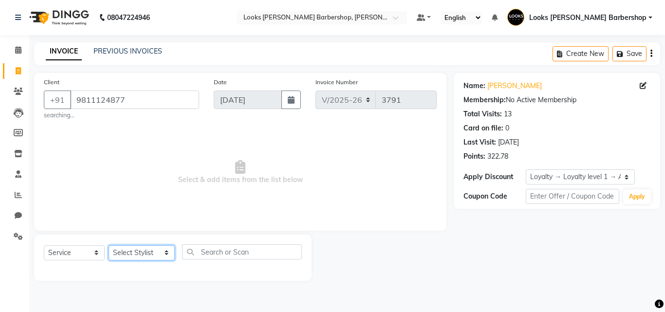
select select "23407"
click at [109, 245] on select "Select Stylist [PERSON_NAME] AENA Amazon_Kart Arvind_asst [PERSON_NAME] Counter…" at bounding box center [142, 252] width 66 height 15
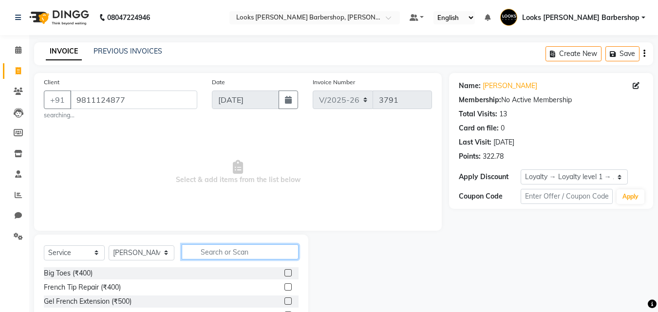
click at [232, 254] on input "text" at bounding box center [240, 252] width 117 height 15
type input "CUT"
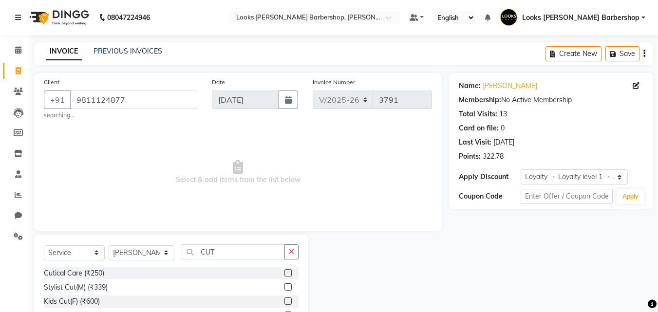
click at [284, 287] on label at bounding box center [287, 286] width 7 height 7
click at [284, 287] on input "checkbox" at bounding box center [287, 287] width 6 height 6
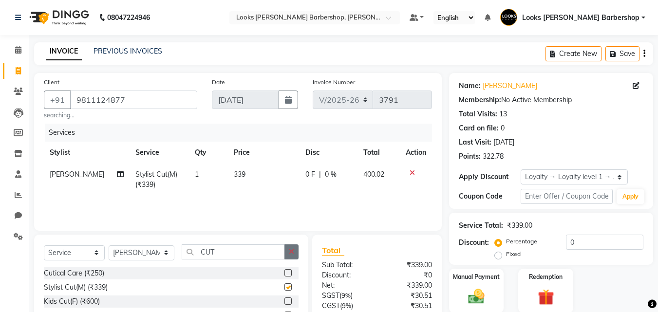
checkbox input "false"
click at [297, 248] on button "button" at bounding box center [291, 252] width 14 height 15
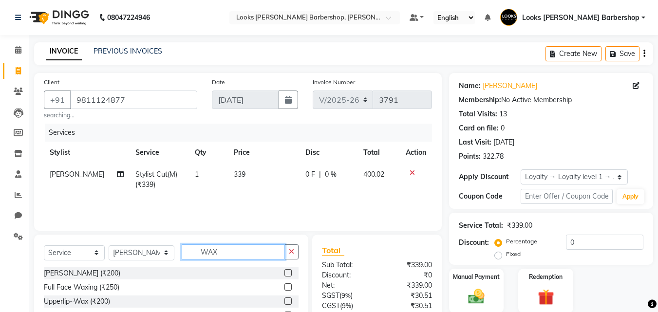
scroll to position [91, 0]
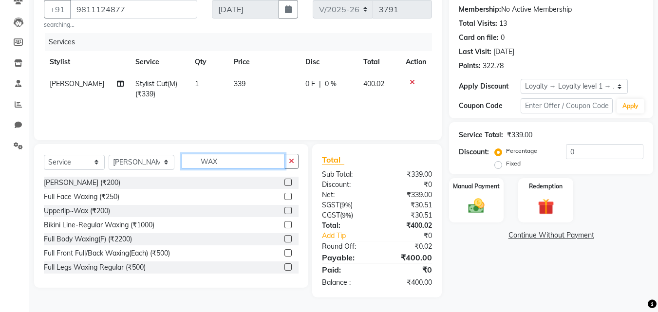
type input "WAX"
click at [284, 194] on label at bounding box center [287, 196] width 7 height 7
click at [284, 194] on input "checkbox" at bounding box center [287, 197] width 6 height 6
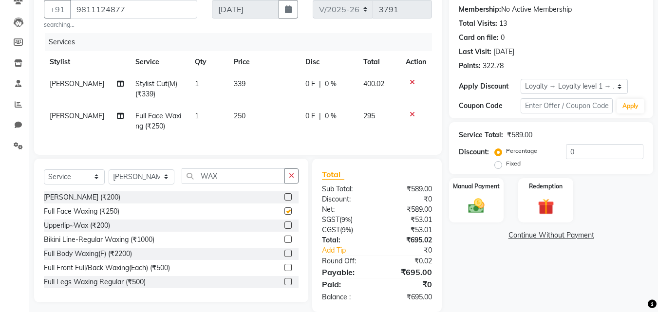
checkbox input "false"
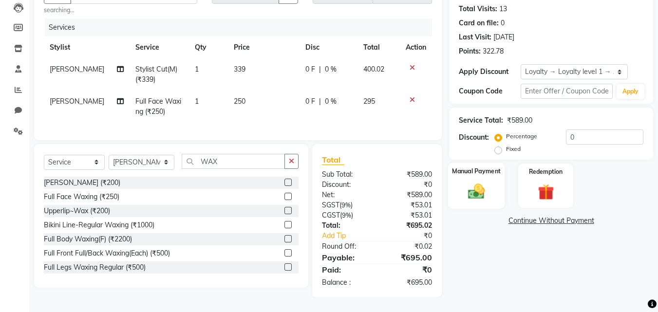
click at [464, 184] on img at bounding box center [476, 191] width 27 height 19
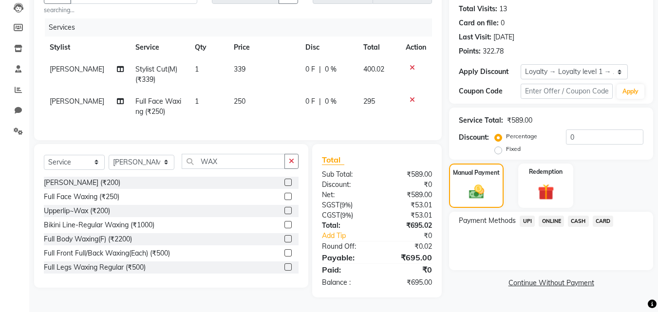
click at [570, 216] on span "CASH" at bounding box center [578, 221] width 21 height 11
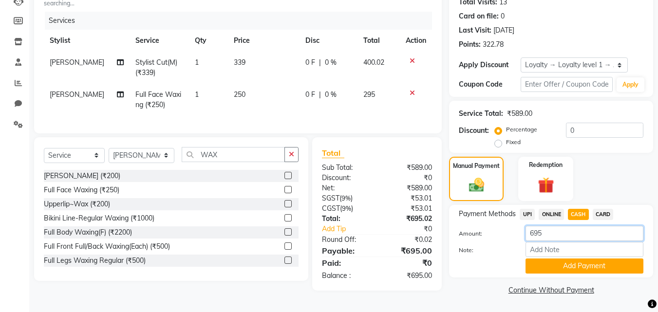
click at [548, 235] on input "695" at bounding box center [585, 233] width 118 height 15
type input "6"
type input "1000"
click at [553, 272] on button "Add Payment" at bounding box center [585, 266] width 118 height 15
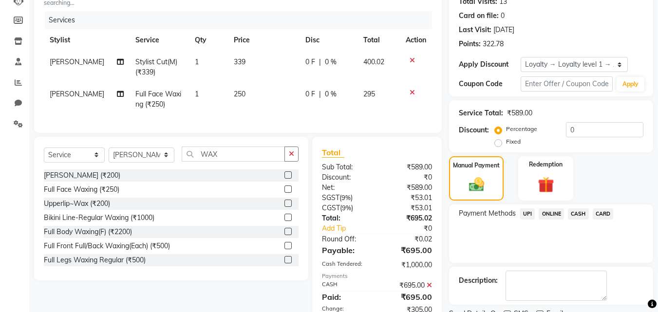
scroll to position [216, 0]
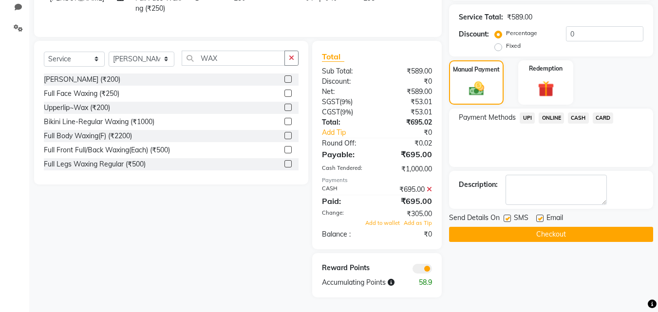
click at [543, 231] on button "Checkout" at bounding box center [551, 234] width 204 height 15
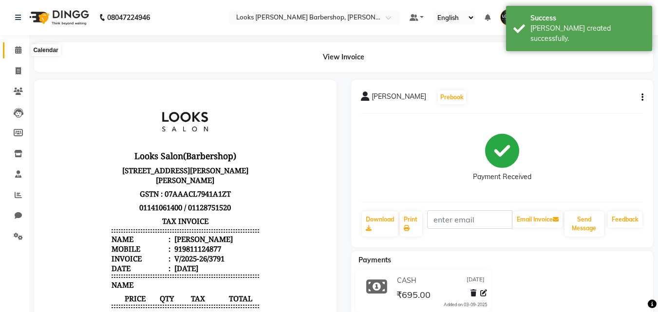
click at [17, 45] on span at bounding box center [18, 50] width 17 height 11
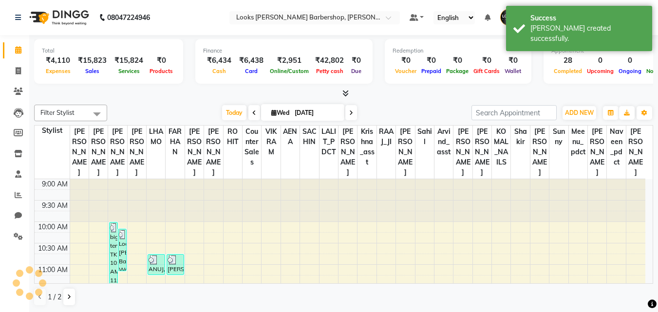
scroll to position [386, 0]
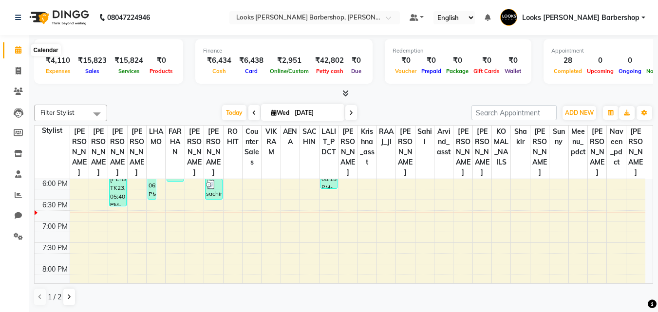
click at [17, 49] on icon at bounding box center [18, 49] width 6 height 7
click at [577, 107] on button "ADD NEW Toggle Dropdown" at bounding box center [580, 113] width 34 height 14
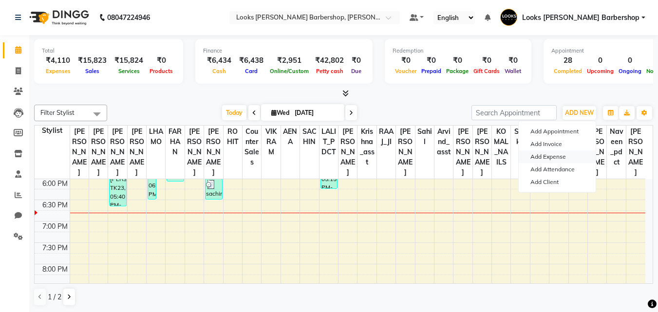
click at [549, 159] on link "Add Expense" at bounding box center [557, 157] width 77 height 13
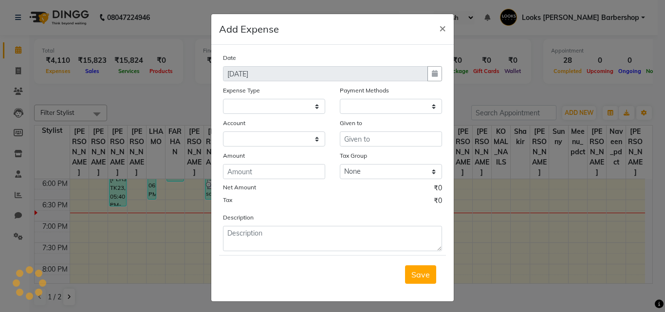
select select
select select "1"
select select "3128"
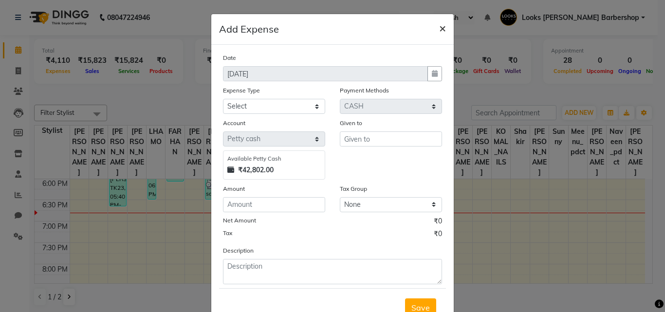
click at [439, 28] on span "×" at bounding box center [442, 27] width 7 height 15
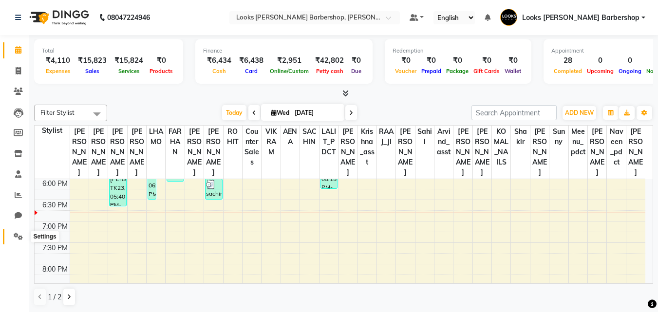
click at [17, 237] on icon at bounding box center [18, 236] width 9 height 7
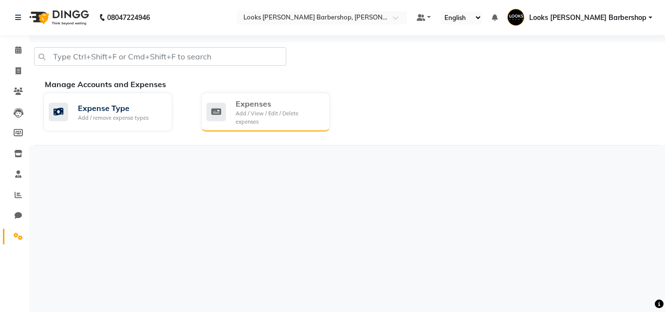
click at [258, 107] on div "Expenses" at bounding box center [279, 104] width 87 height 12
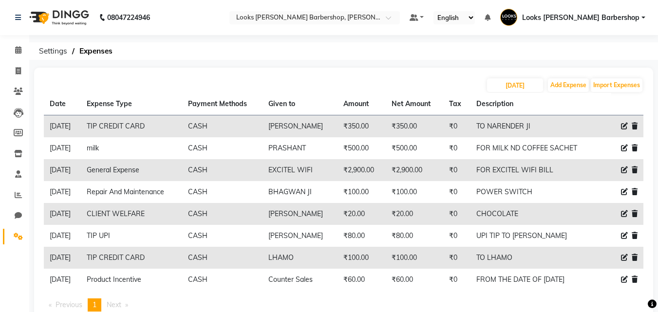
click at [620, 208] on td at bounding box center [627, 214] width 32 height 22
click at [624, 213] on icon at bounding box center [624, 213] width 7 height 7
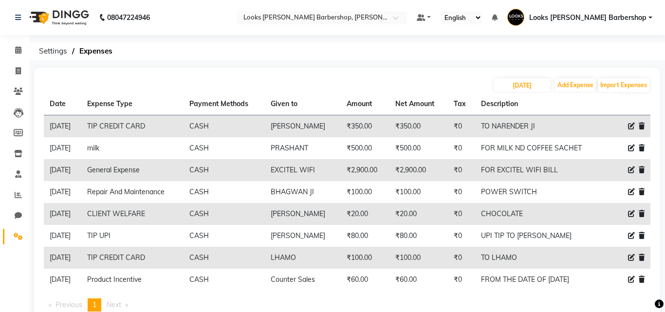
select select "23749"
select select "1"
select select "3128"
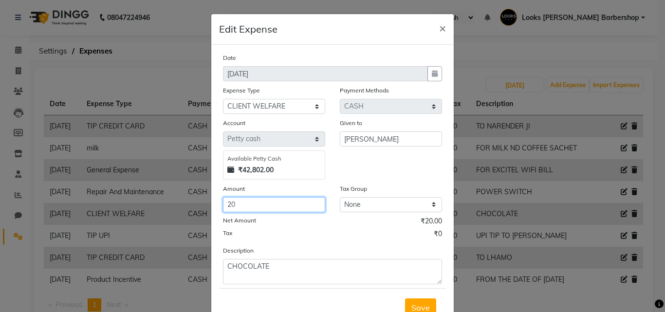
click at [245, 204] on input "20" at bounding box center [274, 204] width 102 height 15
type input "2"
type input "70"
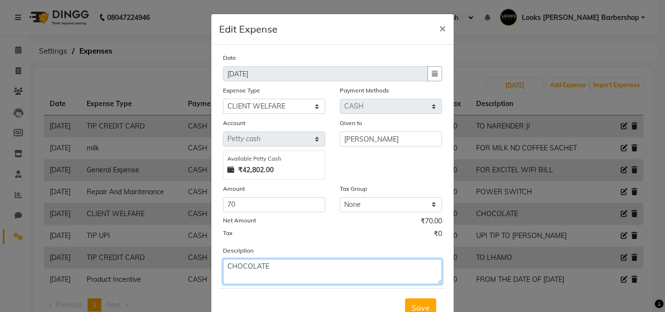
click at [275, 266] on textarea "CHOCOLATE" at bounding box center [332, 271] width 219 height 25
type textarea "CHOCOLATE POP CORN"
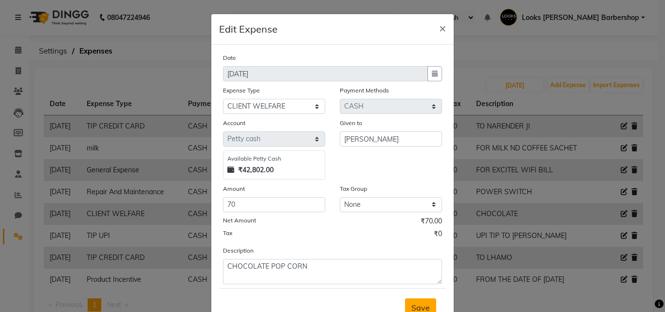
click at [412, 308] on span "Save" at bounding box center [421, 308] width 19 height 10
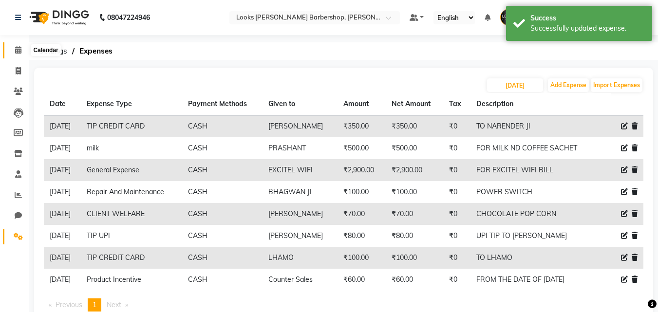
click at [15, 49] on icon at bounding box center [18, 49] width 6 height 7
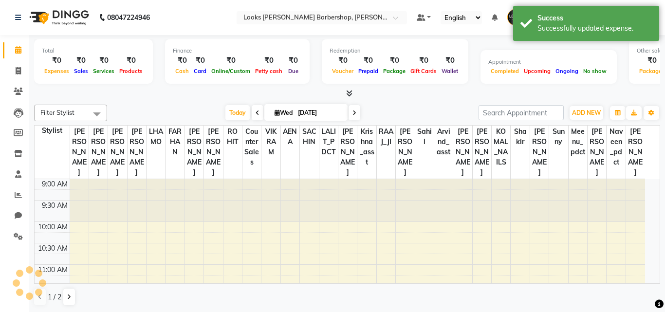
scroll to position [386, 0]
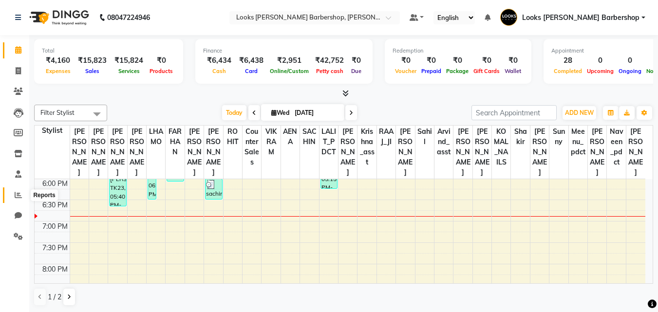
click at [16, 193] on icon at bounding box center [18, 194] width 7 height 7
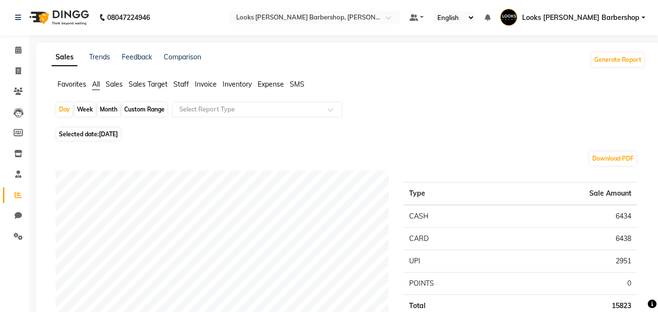
click at [280, 83] on span "Expense" at bounding box center [271, 84] width 26 height 9
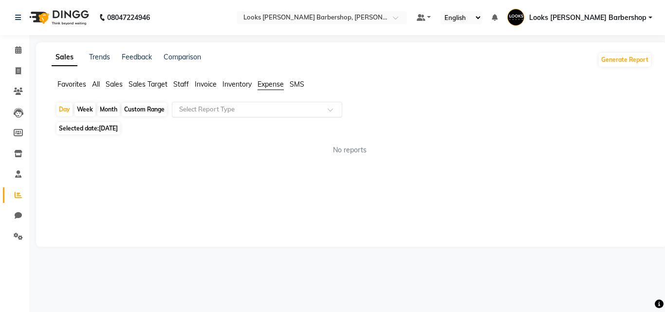
click at [328, 108] on span at bounding box center [334, 113] width 12 height 10
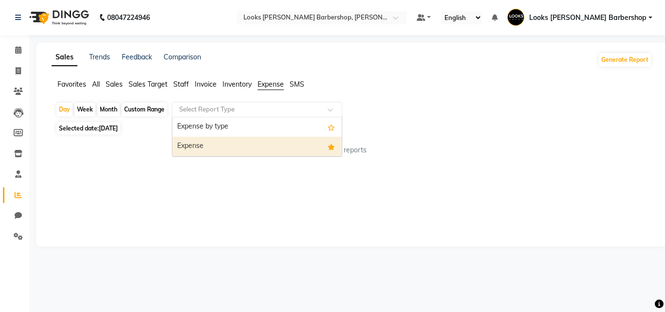
click at [282, 141] on div "Expense" at bounding box center [257, 146] width 170 height 19
select select "full_report"
select select "pdf"
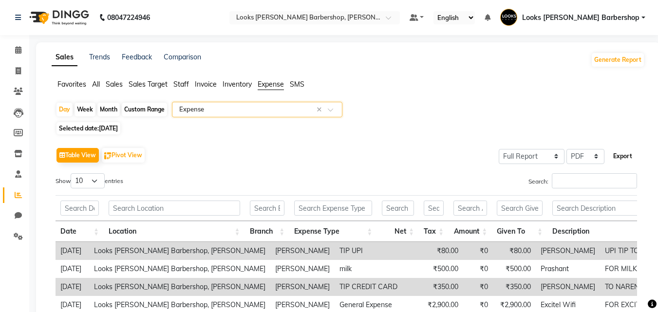
click at [627, 154] on button "Export" at bounding box center [622, 156] width 27 height 17
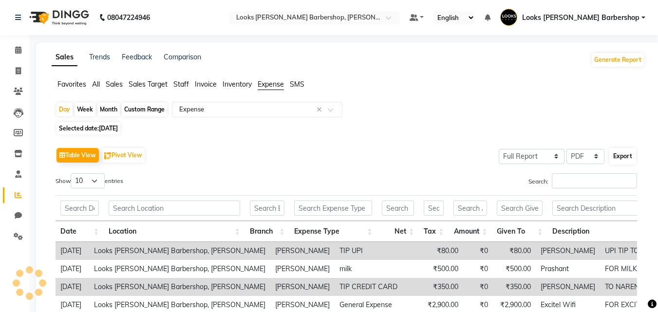
select select "sans-serif"
select select "13px"
select select "template_1"
select select "A4"
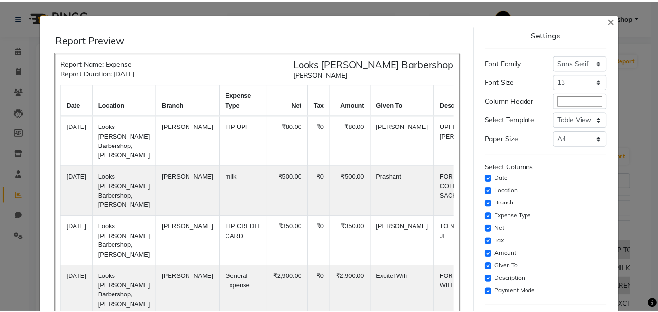
scroll to position [79, 0]
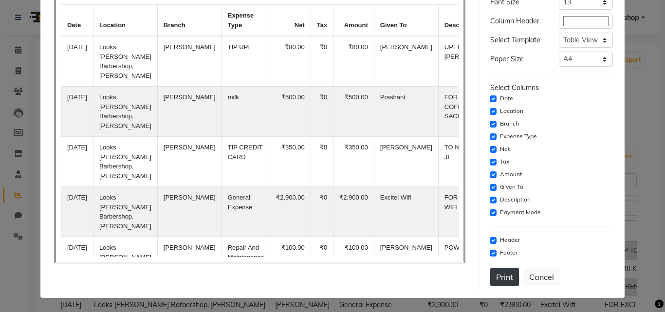
click at [502, 276] on button "Print" at bounding box center [505, 277] width 29 height 19
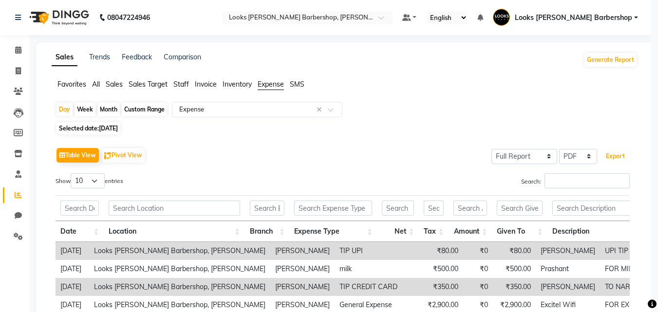
scroll to position [0, 0]
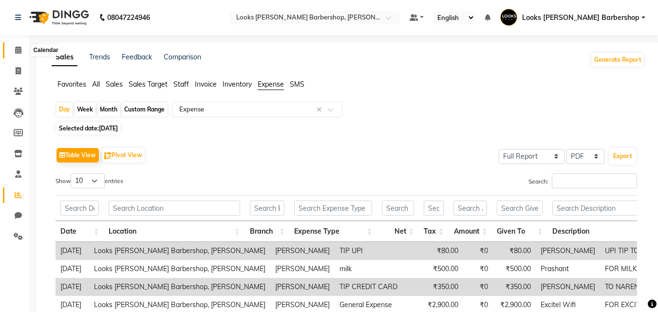
click at [17, 48] on icon at bounding box center [18, 49] width 6 height 7
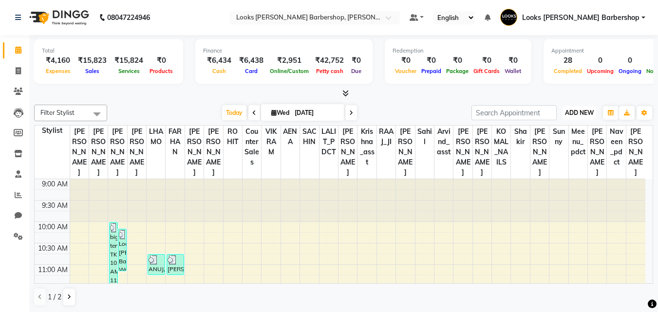
click at [585, 113] on span "ADD NEW" at bounding box center [579, 112] width 29 height 7
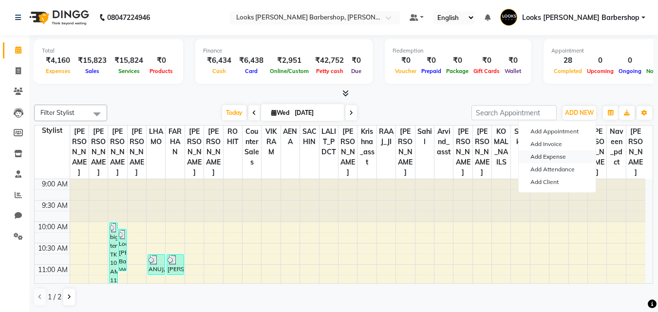
click at [571, 154] on link "Add Expense" at bounding box center [557, 157] width 77 height 13
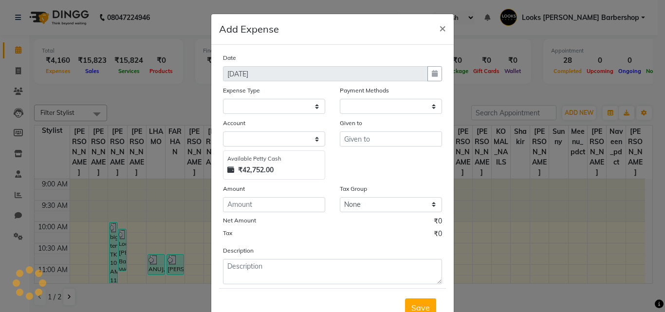
select select "1"
select select "3128"
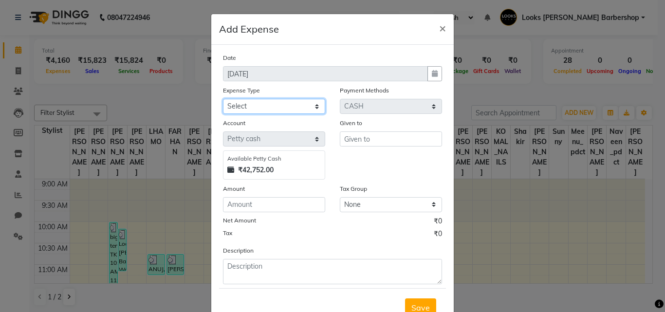
click at [315, 104] on select "Select Bank Deposit Blinkit Cash Handover CLIENT Client ordered food Client Ref…" at bounding box center [274, 106] width 102 height 15
select select "19731"
click at [223, 99] on select "Select Bank Deposit Blinkit Cash Handover CLIENT Client ordered food Client Ref…" at bounding box center [274, 106] width 102 height 15
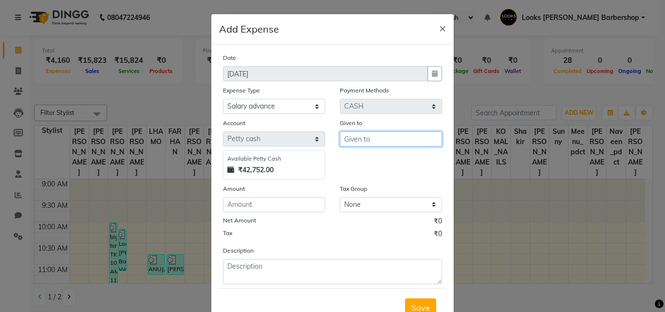
click at [355, 137] on input "text" at bounding box center [391, 139] width 102 height 15
type input "PRASHANT HELPER"
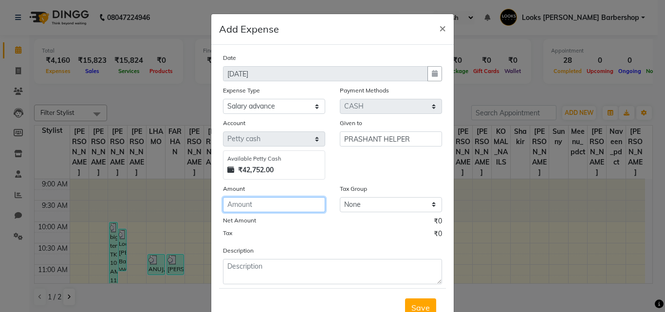
click at [238, 200] on input "number" at bounding box center [274, 204] width 102 height 15
click at [236, 203] on input "number" at bounding box center [274, 204] width 102 height 15
click at [237, 202] on input "number" at bounding box center [274, 204] width 102 height 15
type input "2000"
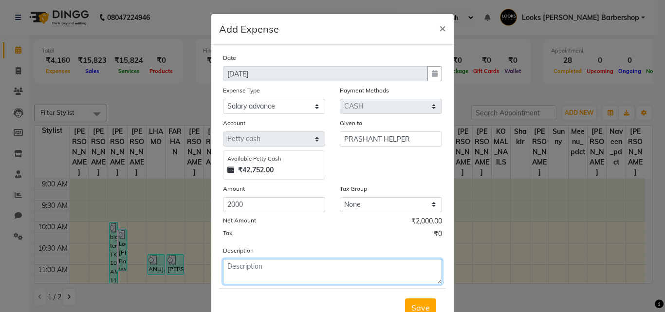
click at [248, 269] on textarea at bounding box center [332, 271] width 219 height 25
type textarea "PRASHANT HELPER SALARY ADVANCE"
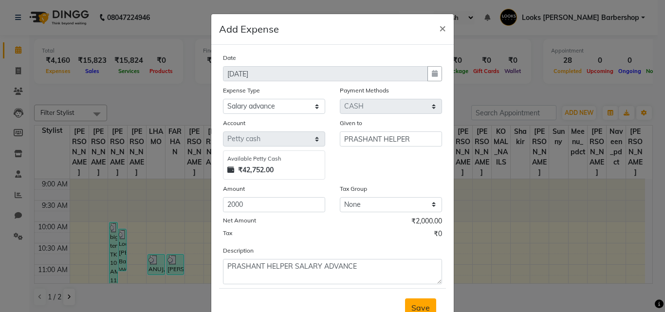
click at [420, 308] on span "Save" at bounding box center [421, 308] width 19 height 10
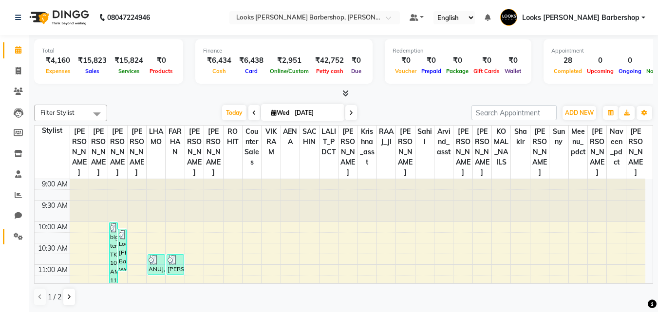
click at [9, 235] on link "Settings" at bounding box center [14, 237] width 23 height 16
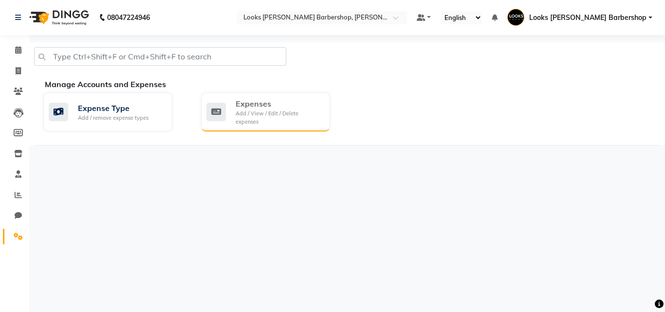
click at [207, 98] on div "Expenses Add / View / Edit / Delete expenses" at bounding box center [265, 112] width 116 height 28
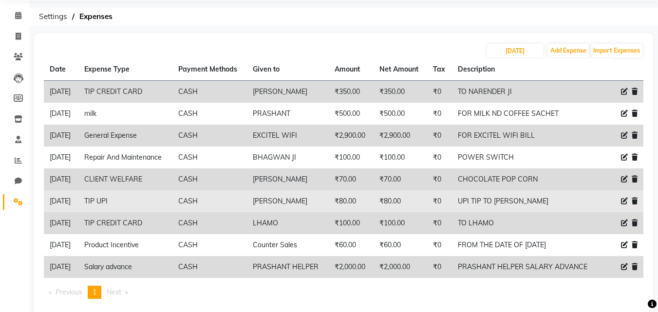
scroll to position [54, 0]
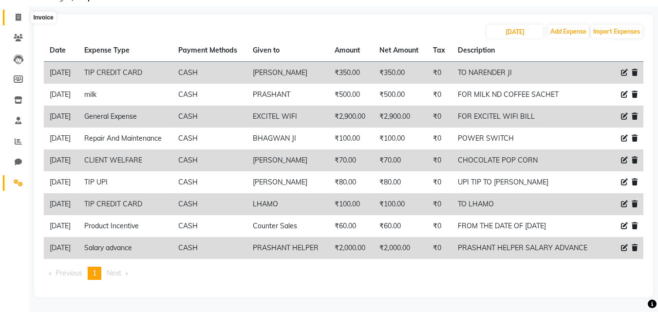
click at [18, 16] on icon at bounding box center [18, 17] width 5 height 7
select select "4323"
select select "service"
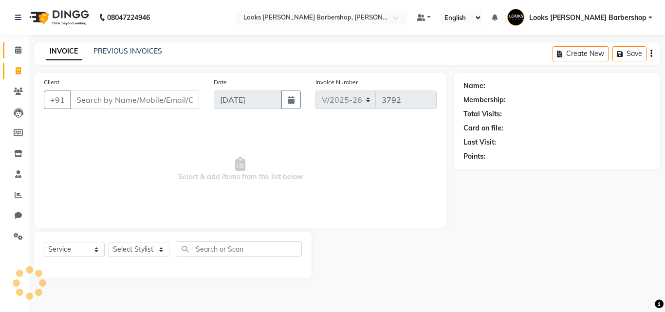
click at [14, 57] on link "Calendar" at bounding box center [14, 50] width 23 height 16
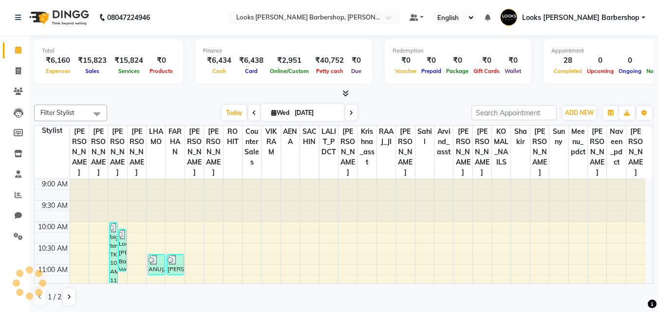
scroll to position [429, 0]
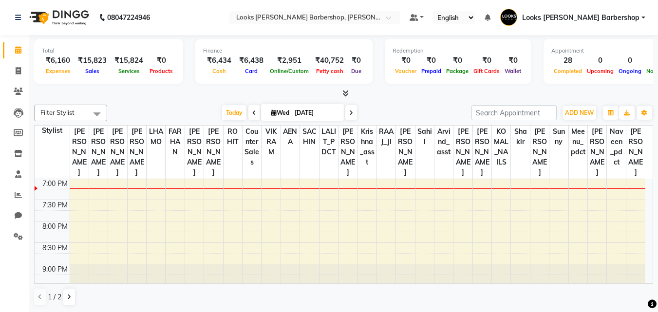
click at [28, 245] on li "Settings" at bounding box center [14, 236] width 29 height 21
click at [15, 242] on link "Settings" at bounding box center [14, 237] width 23 height 16
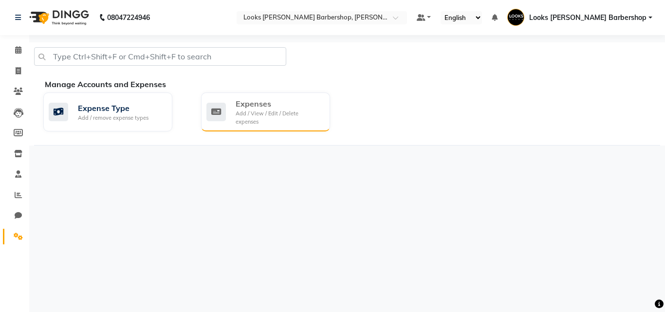
click at [270, 104] on div "Expenses" at bounding box center [279, 104] width 87 height 12
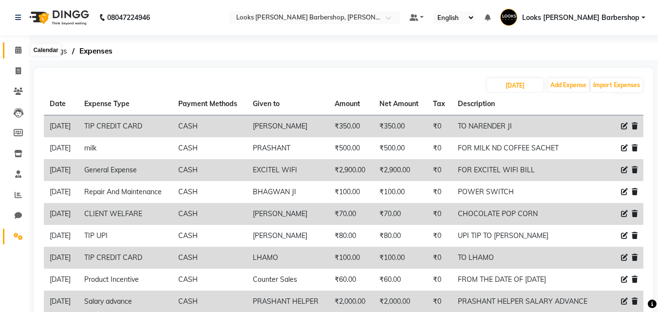
click at [11, 56] on span at bounding box center [18, 50] width 17 height 11
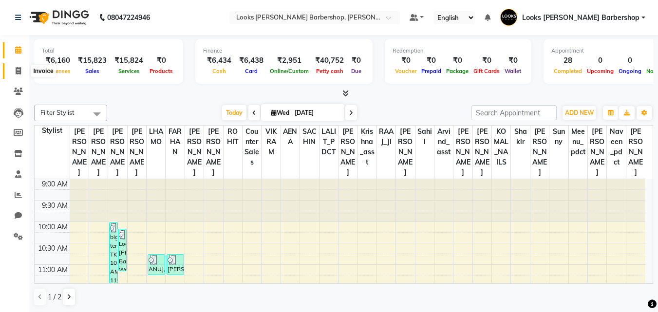
click at [13, 74] on span at bounding box center [18, 71] width 17 height 11
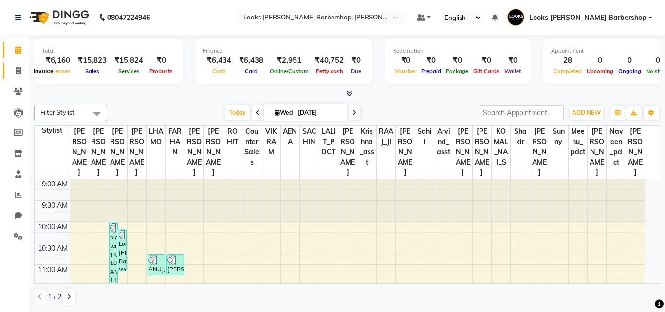
select select "service"
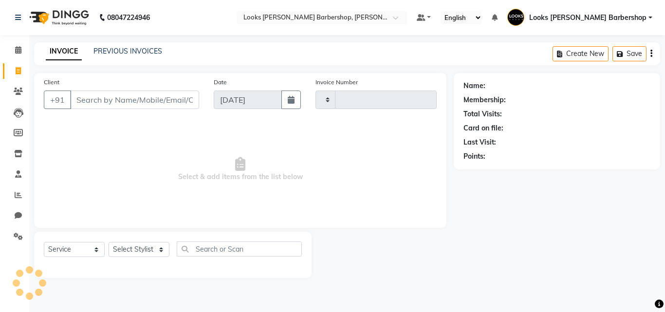
type input "3792"
select select "4323"
click at [82, 97] on input "Client" at bounding box center [134, 100] width 129 height 19
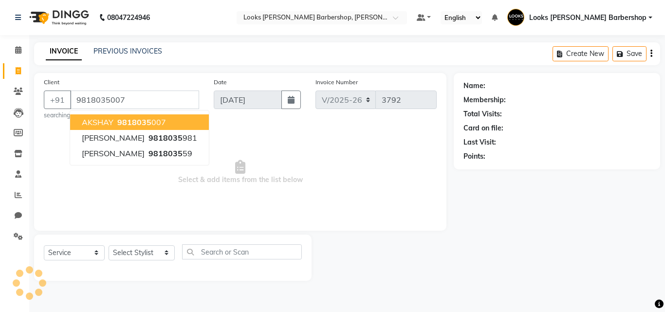
type input "9818035007"
select select "1: Object"
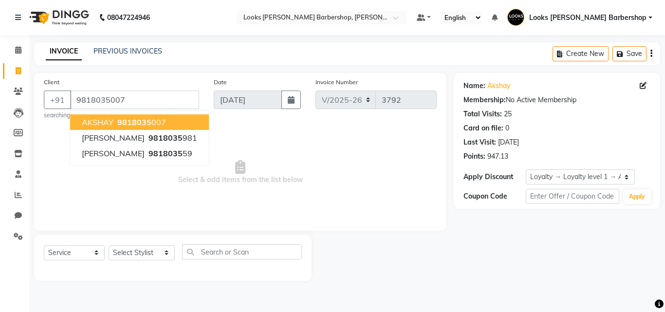
click at [93, 121] on span "AKSHAY" at bounding box center [98, 122] width 32 height 10
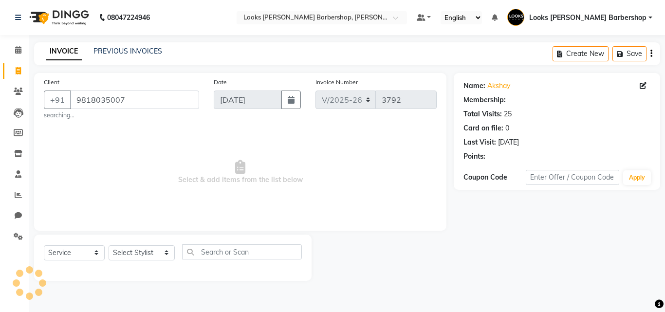
select select "1: Object"
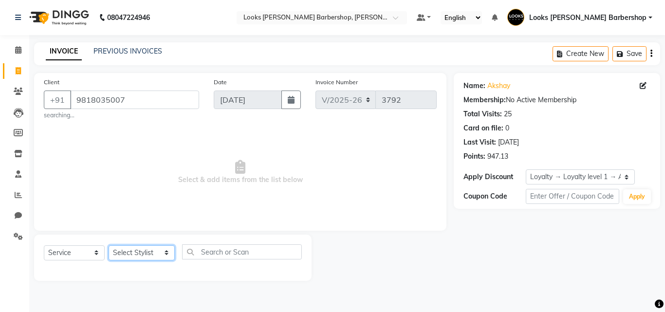
click at [158, 253] on select "Select Stylist [PERSON_NAME] AENA Amazon_Kart Arvind_asst [PERSON_NAME] Counter…" at bounding box center [142, 252] width 66 height 15
select select "23410"
click at [109, 245] on select "Select Stylist [PERSON_NAME] AENA Amazon_Kart Arvind_asst [PERSON_NAME] Counter…" at bounding box center [142, 252] width 66 height 15
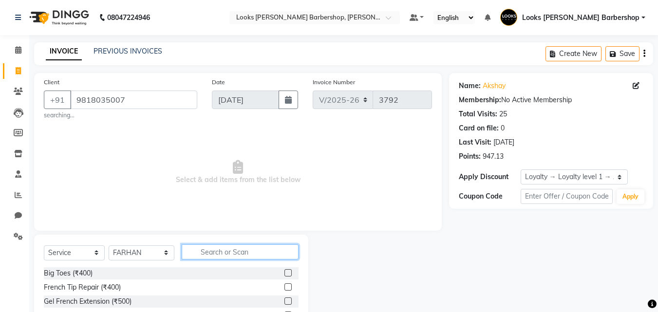
click at [194, 250] on input "text" at bounding box center [240, 252] width 117 height 15
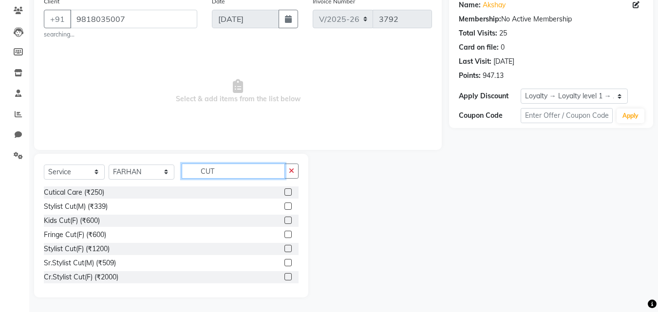
type input "CUT"
click at [284, 262] on label at bounding box center [287, 262] width 7 height 7
click at [284, 262] on input "checkbox" at bounding box center [287, 263] width 6 height 6
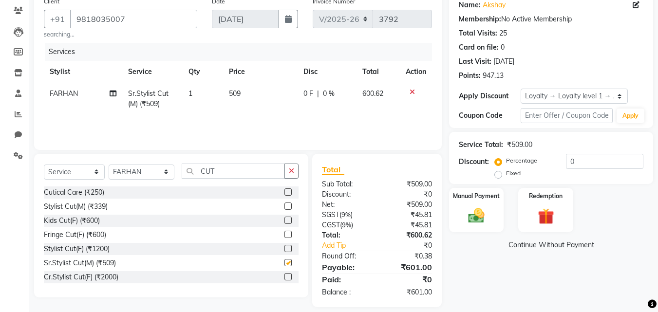
checkbox input "false"
click at [291, 170] on icon "button" at bounding box center [291, 171] width 5 height 7
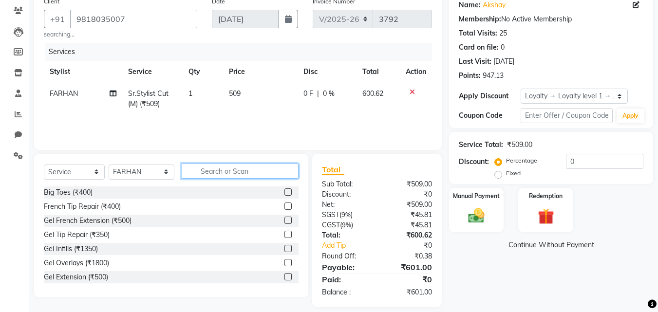
click at [252, 178] on input "text" at bounding box center [240, 171] width 117 height 15
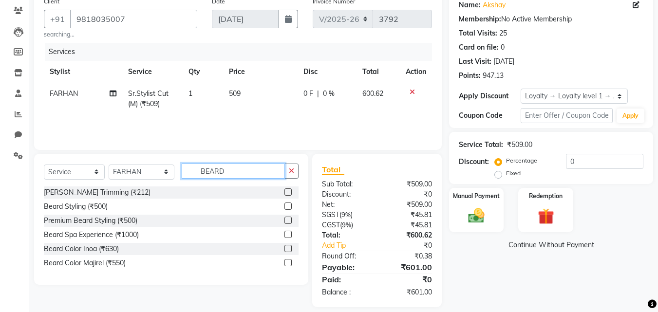
type input "BEARD"
click at [286, 192] on label at bounding box center [287, 192] width 7 height 7
click at [286, 192] on input "checkbox" at bounding box center [287, 192] width 6 height 6
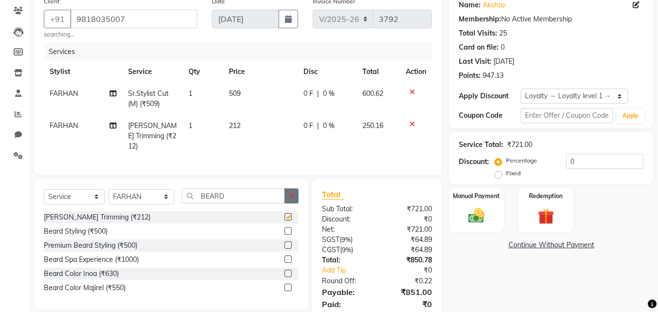
checkbox input "false"
click at [293, 192] on icon "button" at bounding box center [291, 195] width 5 height 7
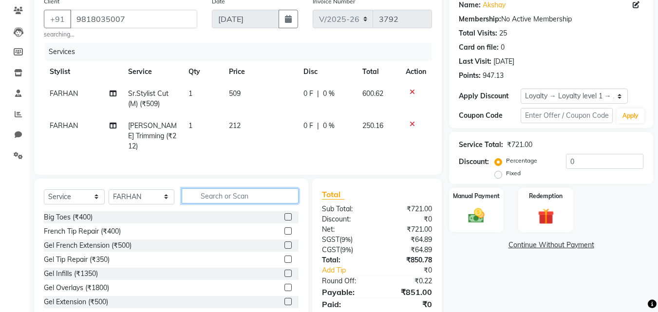
click at [254, 192] on input "text" at bounding box center [240, 196] width 117 height 15
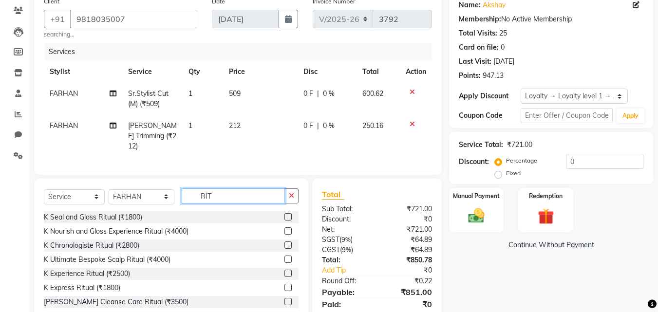
type input "RIT"
click at [284, 213] on label at bounding box center [287, 216] width 7 height 7
click at [284, 214] on input "checkbox" at bounding box center [287, 217] width 6 height 6
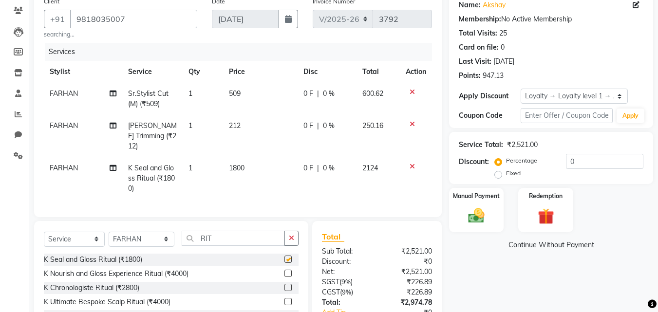
checkbox input "false"
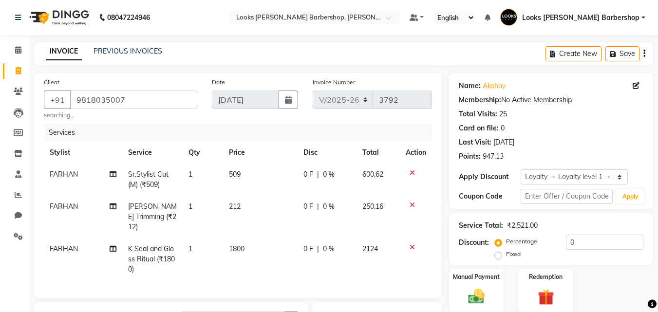
scroll to position [117, 0]
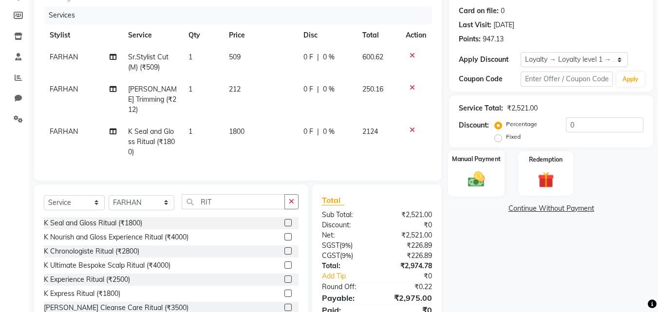
click at [483, 169] on div "Manual Payment" at bounding box center [476, 174] width 57 height 46
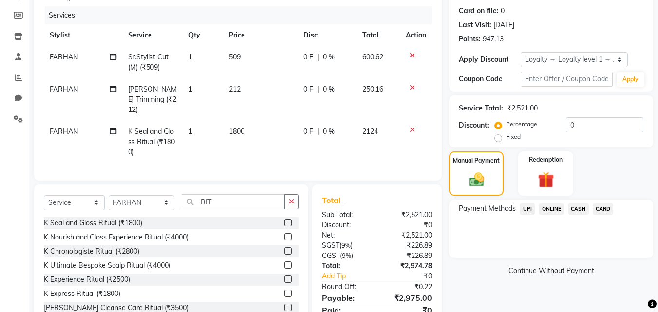
click at [580, 211] on span "CASH" at bounding box center [578, 209] width 21 height 11
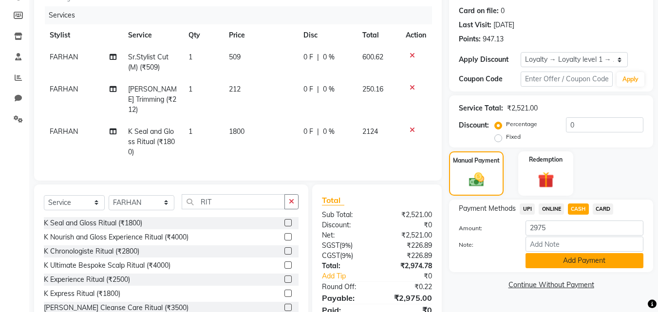
click at [561, 261] on button "Add Payment" at bounding box center [585, 260] width 118 height 15
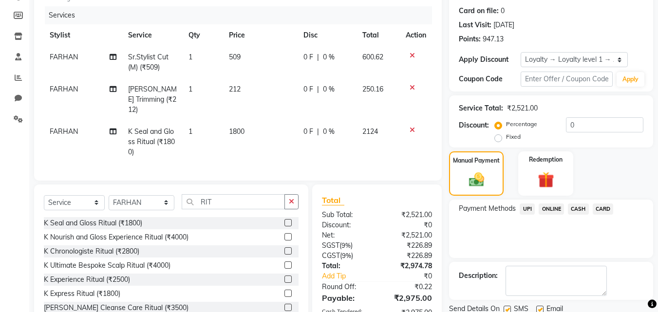
scroll to position [248, 0]
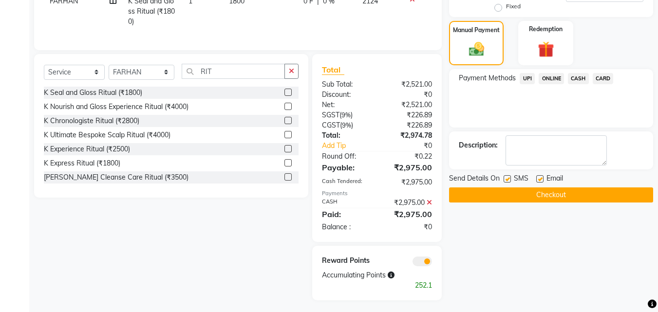
click at [518, 193] on button "Checkout" at bounding box center [551, 195] width 204 height 15
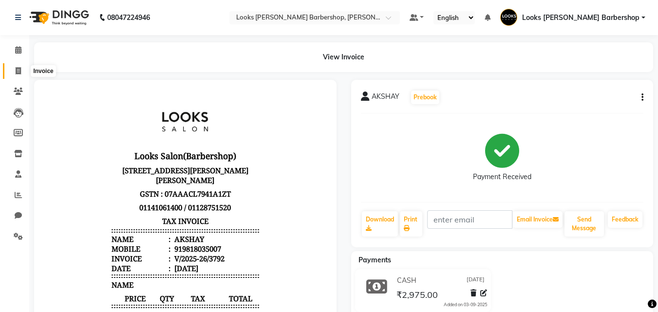
click at [19, 69] on icon at bounding box center [18, 70] width 5 height 7
select select "service"
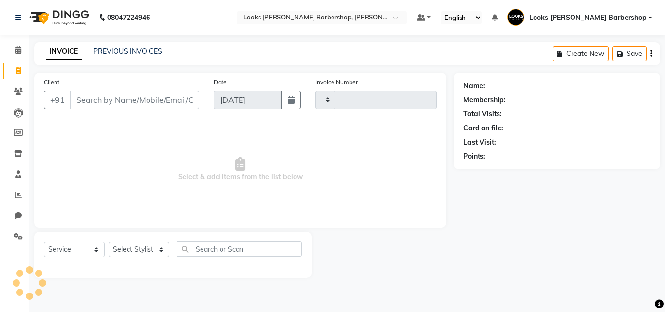
type input "3793"
select select "4323"
click at [99, 102] on input "Client" at bounding box center [134, 100] width 129 height 19
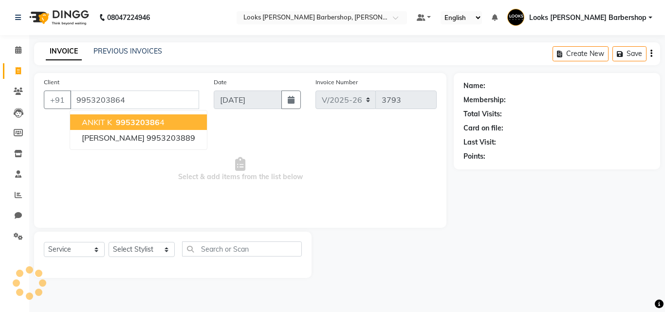
type input "9953203864"
select select "1: Object"
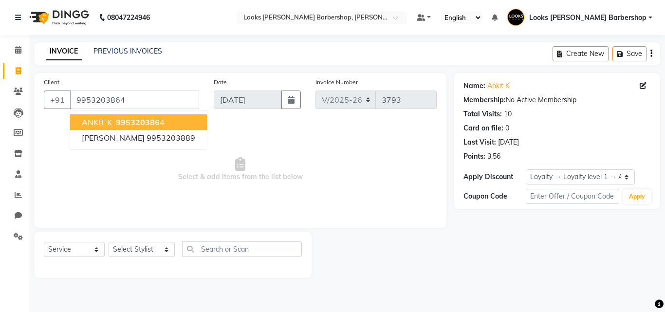
click at [141, 125] on span "995320386" at bounding box center [138, 122] width 44 height 10
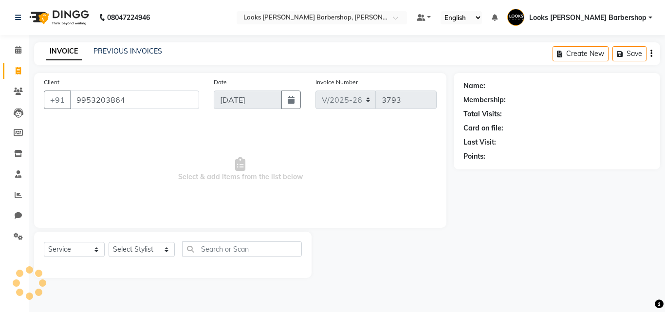
select select "1: Object"
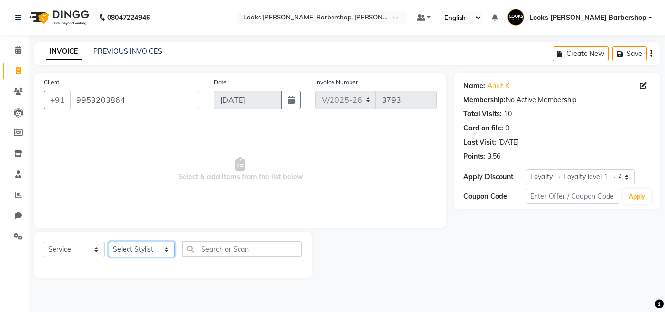
click at [165, 247] on select "Select Stylist [PERSON_NAME] AENA Amazon_Kart Arvind_asst [PERSON_NAME] Counter…" at bounding box center [142, 249] width 66 height 15
select select "23408"
click at [109, 242] on select "Select Stylist [PERSON_NAME] AENA Amazon_Kart Arvind_asst [PERSON_NAME] Counter…" at bounding box center [142, 249] width 66 height 15
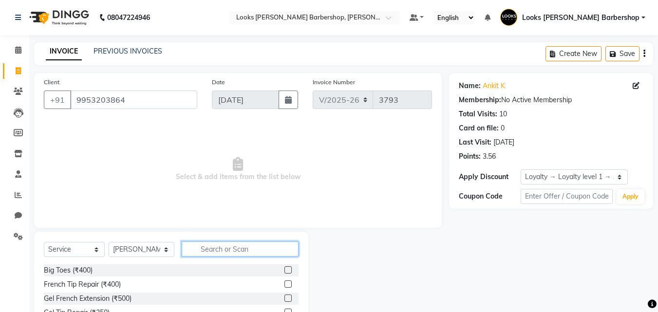
click at [196, 249] on input "text" at bounding box center [240, 249] width 117 height 15
type input "CUT"
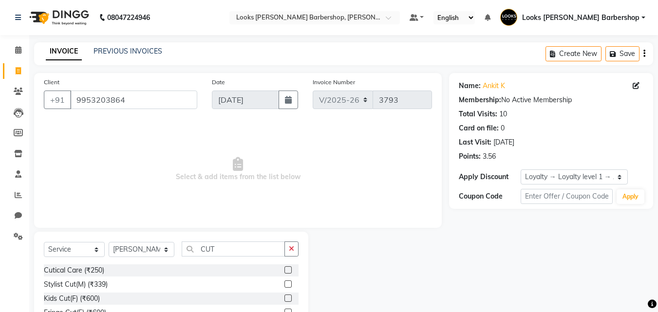
click at [284, 284] on label at bounding box center [287, 284] width 7 height 7
click at [284, 284] on input "checkbox" at bounding box center [287, 285] width 6 height 6
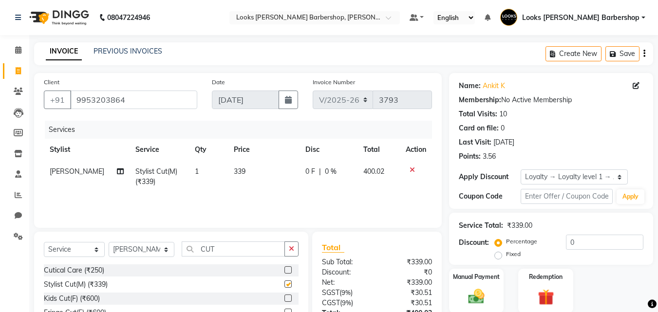
checkbox input "false"
click at [464, 283] on div "Manual Payment" at bounding box center [476, 291] width 57 height 46
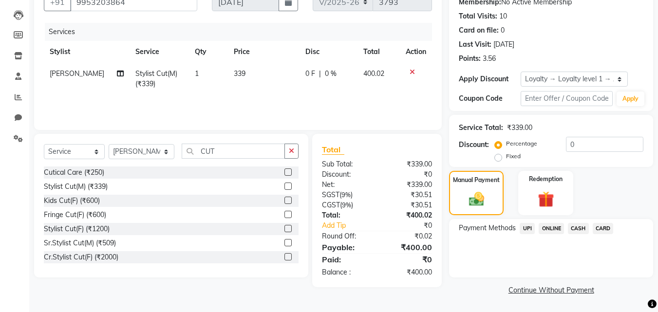
click at [528, 228] on span "UPI" at bounding box center [527, 228] width 15 height 11
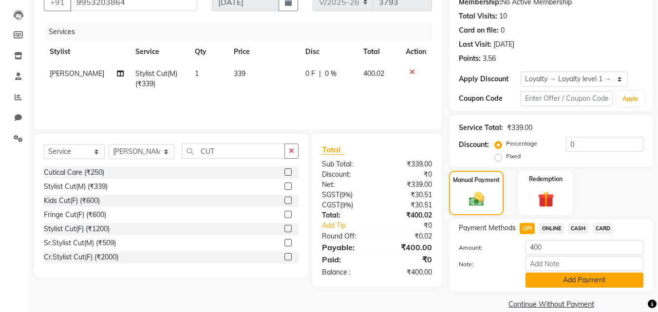
click at [543, 280] on button "Add Payment" at bounding box center [585, 280] width 118 height 15
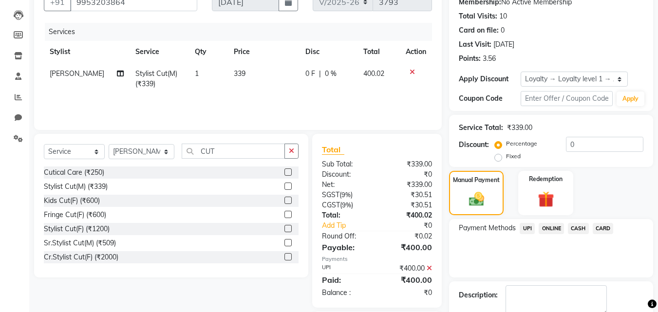
scroll to position [156, 0]
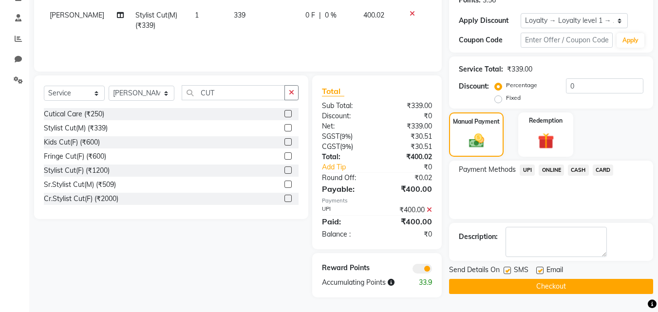
click at [543, 280] on button "Checkout" at bounding box center [551, 286] width 204 height 15
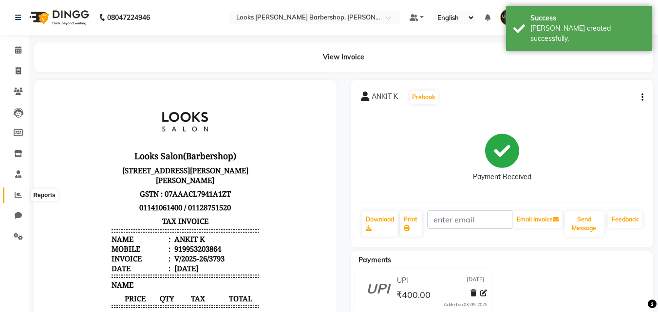
click at [13, 194] on span at bounding box center [18, 195] width 17 height 11
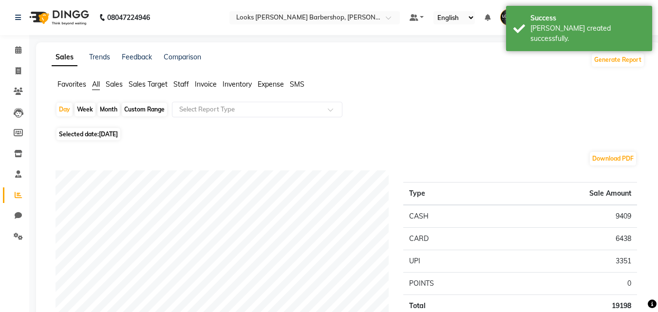
click at [180, 83] on span "Staff" at bounding box center [181, 84] width 16 height 9
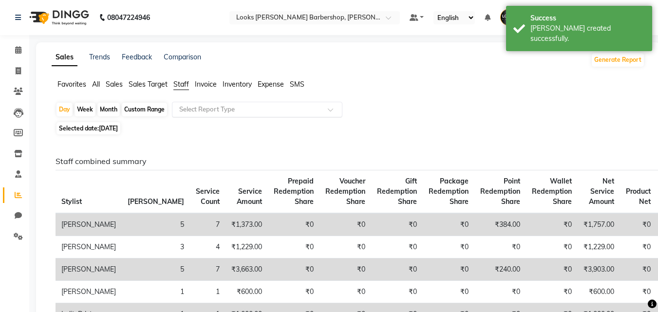
click at [328, 109] on span at bounding box center [334, 113] width 12 height 10
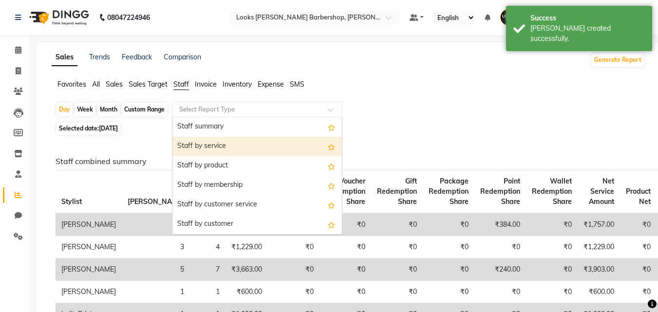
click at [269, 147] on div "Staff by service" at bounding box center [257, 146] width 170 height 19
select select "full_report"
select select "pdf"
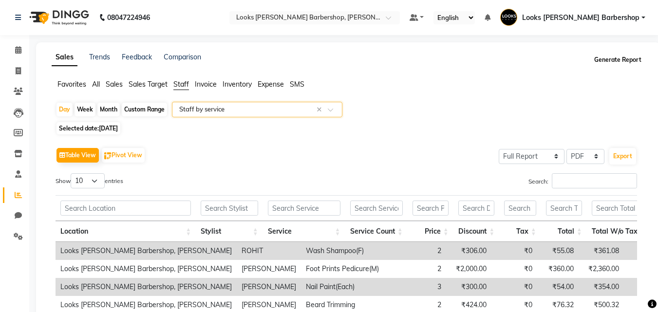
click at [611, 61] on button "Generate Report" at bounding box center [618, 60] width 52 height 14
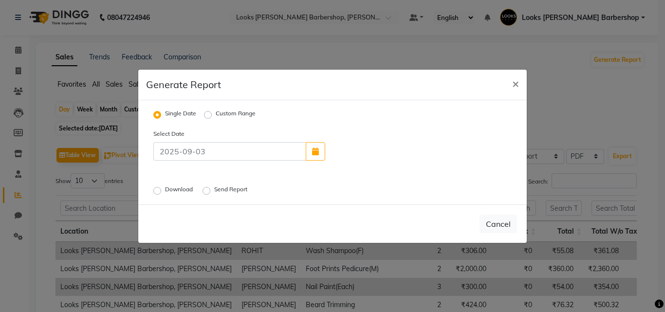
click at [165, 190] on label "Download" at bounding box center [180, 191] width 30 height 12
click at [159, 190] on input "Download" at bounding box center [158, 190] width 7 height 7
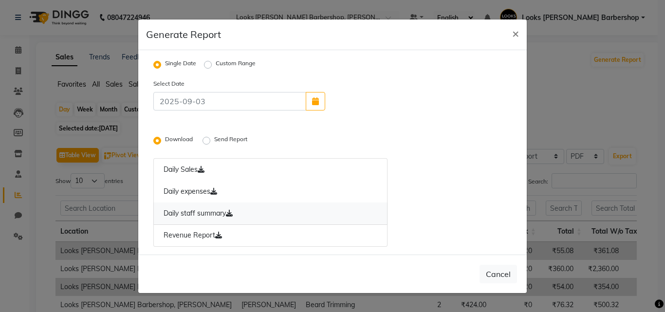
click at [233, 212] on icon at bounding box center [229, 213] width 7 height 7
click at [516, 33] on span "×" at bounding box center [515, 33] width 7 height 15
radio input "false"
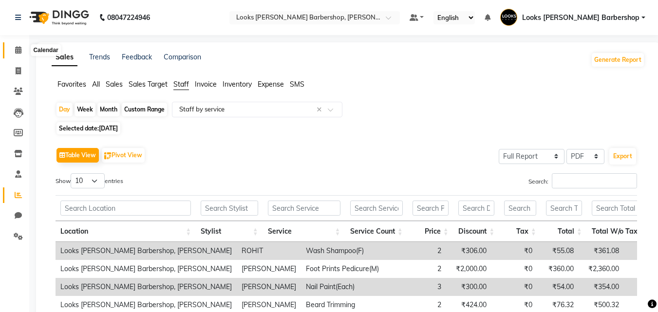
click at [16, 47] on icon at bounding box center [18, 49] width 6 height 7
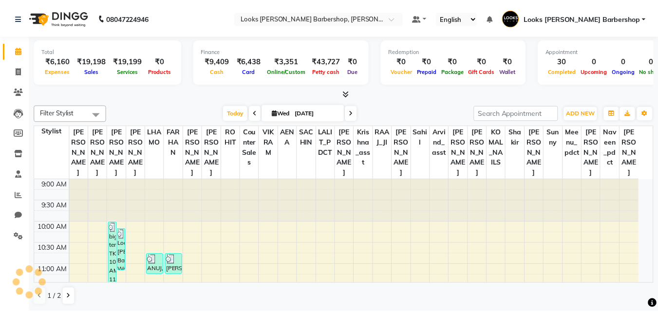
scroll to position [429, 0]
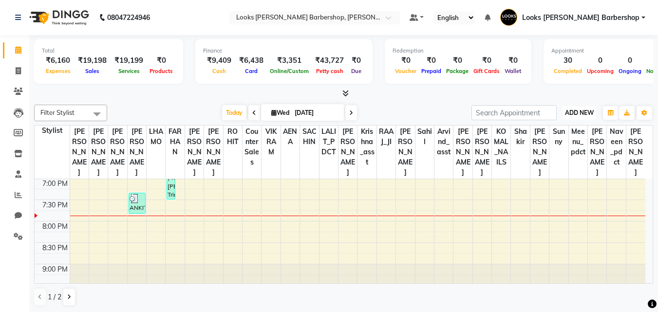
click at [580, 110] on span "ADD NEW" at bounding box center [579, 112] width 29 height 7
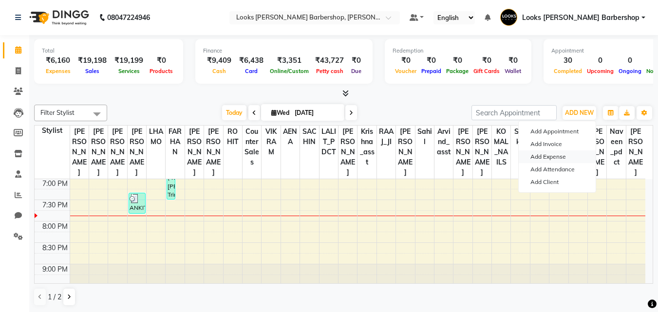
click at [538, 157] on link "Add Expense" at bounding box center [557, 157] width 77 height 13
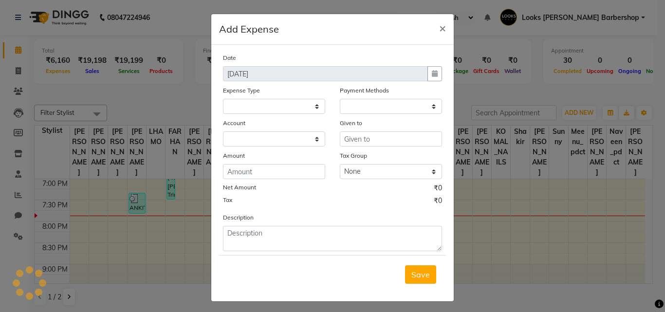
select select "1"
select select "3128"
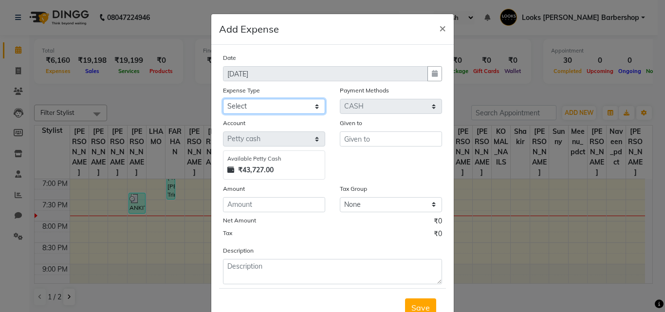
click at [310, 106] on select "Select Bank Deposit Blinkit Cash Handover CLIENT Client ordered food Client Ref…" at bounding box center [274, 106] width 102 height 15
select select "24170"
click at [223, 99] on select "Select Bank Deposit Blinkit Cash Handover CLIENT Client ordered food Client Ref…" at bounding box center [274, 106] width 102 height 15
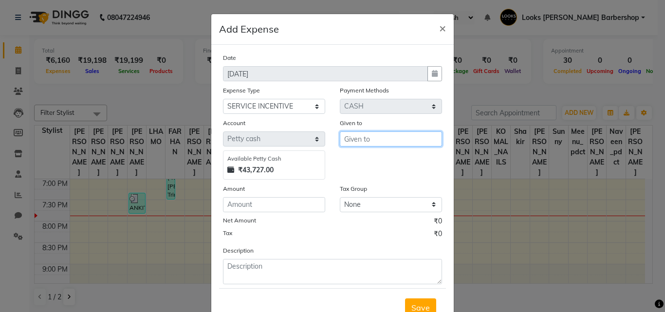
click at [358, 136] on input "text" at bounding box center [391, 139] width 102 height 15
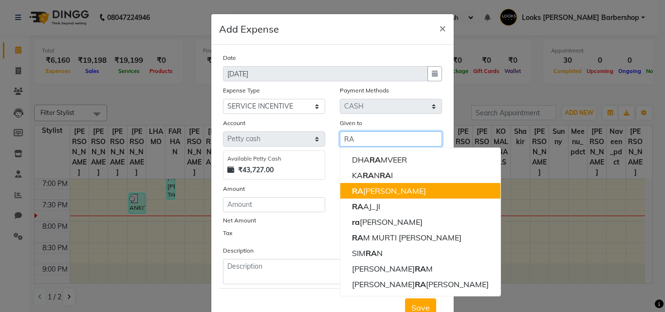
click at [372, 192] on ngb-highlight "[PERSON_NAME] [PERSON_NAME]" at bounding box center [389, 191] width 74 height 10
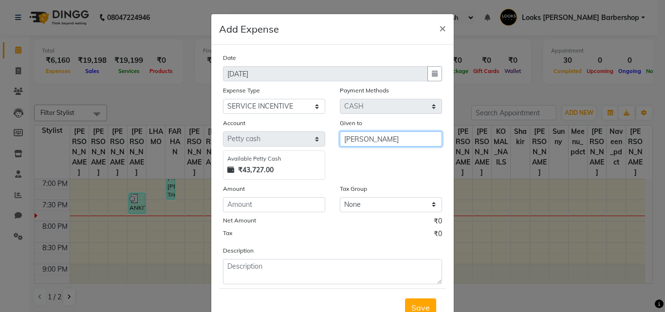
type input "[PERSON_NAME]"
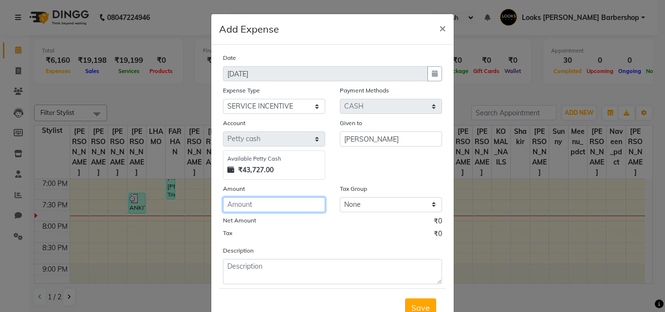
click at [262, 203] on input "number" at bounding box center [274, 204] width 102 height 15
type input "300"
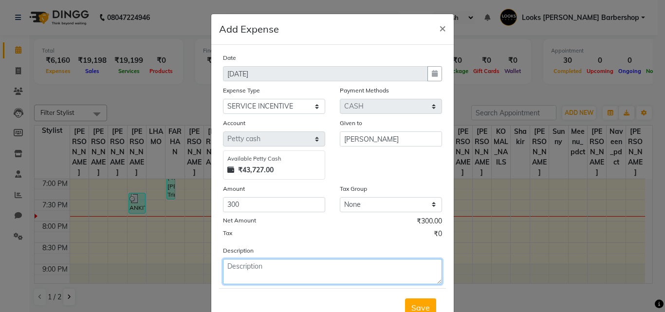
click at [225, 265] on textarea at bounding box center [332, 271] width 219 height 25
type textarea "[PERSON_NAME]"
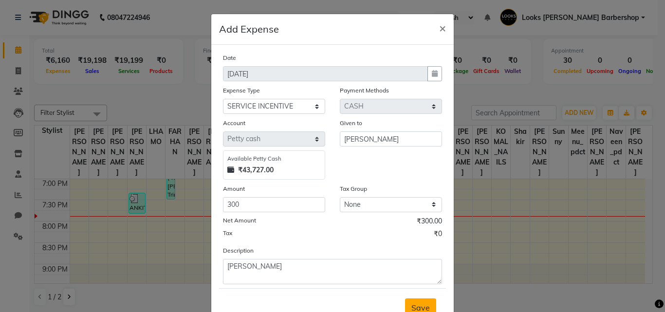
click at [419, 302] on button "Save" at bounding box center [420, 308] width 31 height 19
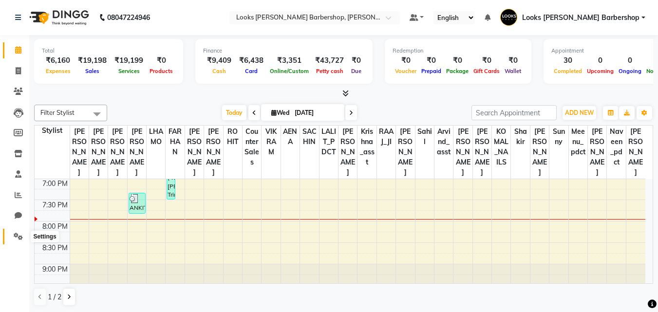
click at [15, 236] on icon at bounding box center [18, 236] width 9 height 7
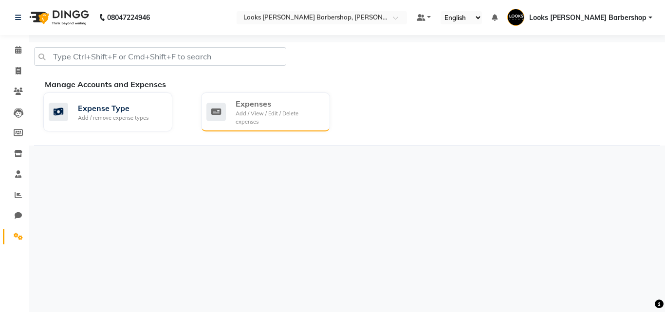
click at [250, 104] on div "Expenses" at bounding box center [279, 104] width 87 height 12
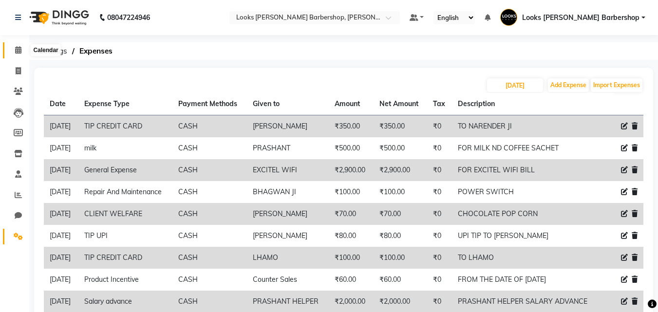
click at [16, 50] on icon at bounding box center [18, 49] width 6 height 7
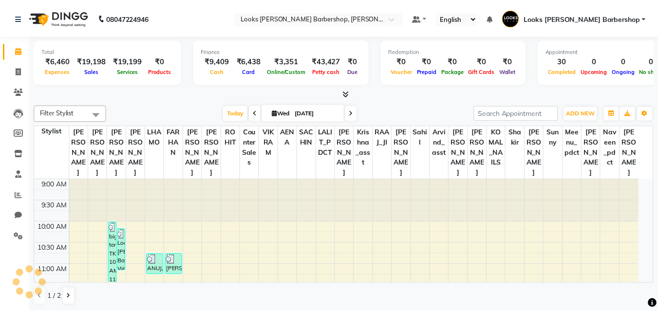
scroll to position [429, 0]
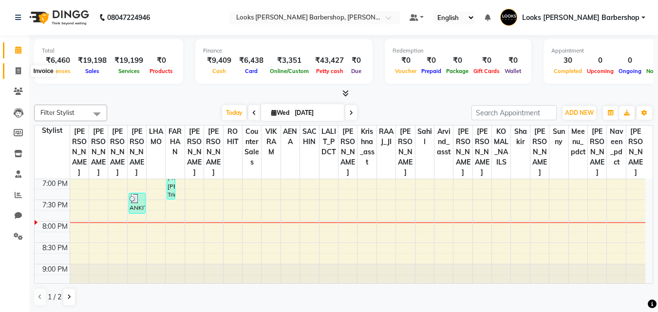
click at [18, 69] on icon at bounding box center [18, 70] width 5 height 7
select select "service"
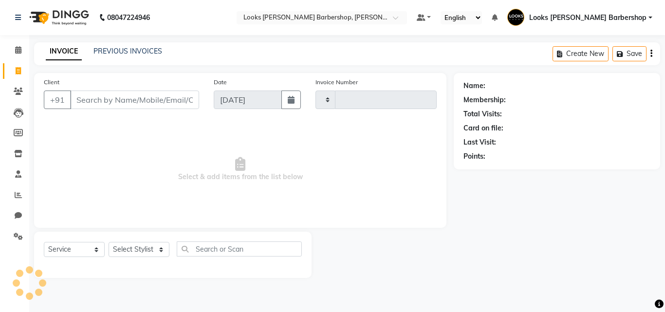
type input "3794"
select select "4323"
click at [85, 99] on input "Client" at bounding box center [134, 100] width 129 height 19
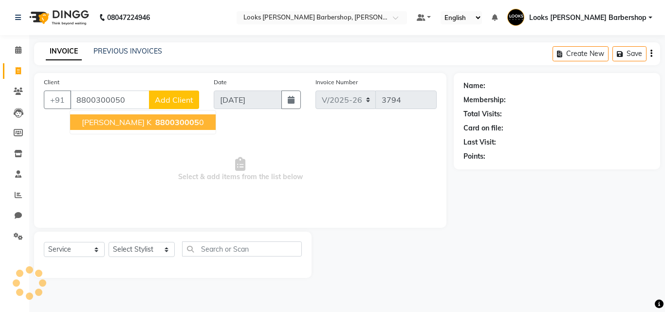
type input "8800300050"
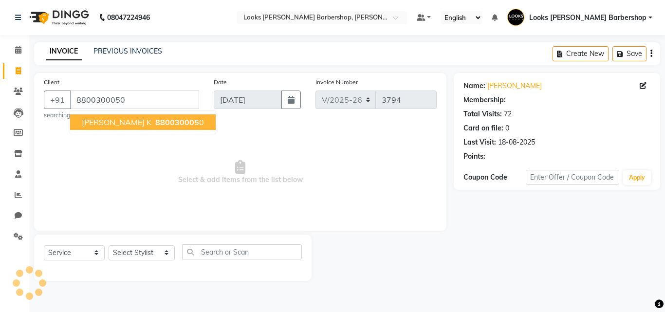
select select "1: Object"
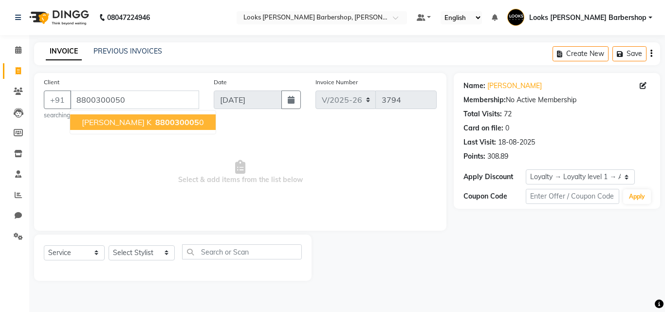
click at [155, 120] on span "880030005" at bounding box center [177, 122] width 44 height 10
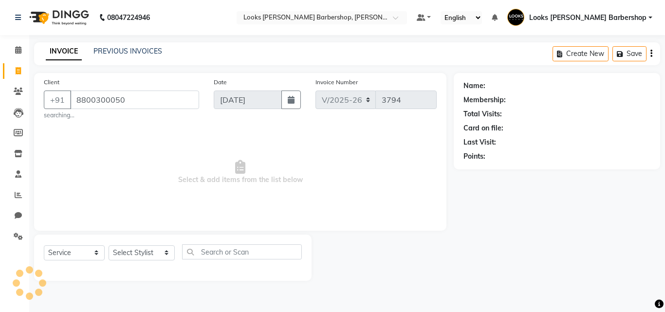
select select "1: Object"
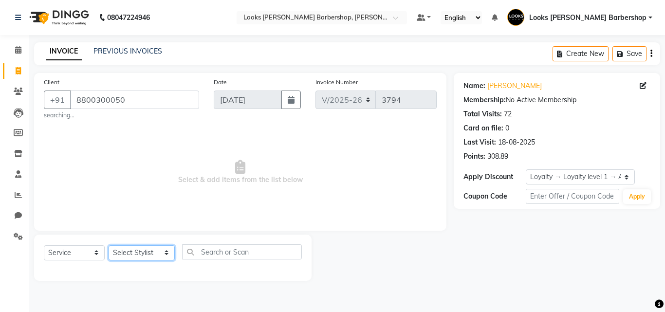
click at [161, 256] on select "Select Stylist [PERSON_NAME] AENA Amazon_Kart Arvind_asst [PERSON_NAME] Counter…" at bounding box center [142, 252] width 66 height 15
select select "23407"
click at [109, 245] on select "Select Stylist [PERSON_NAME] AENA Amazon_Kart Arvind_asst [PERSON_NAME] Counter…" at bounding box center [142, 252] width 66 height 15
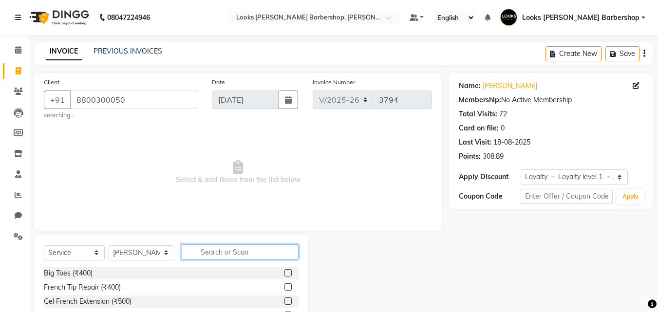
click at [204, 252] on input "text" at bounding box center [240, 252] width 117 height 15
type input "CUT"
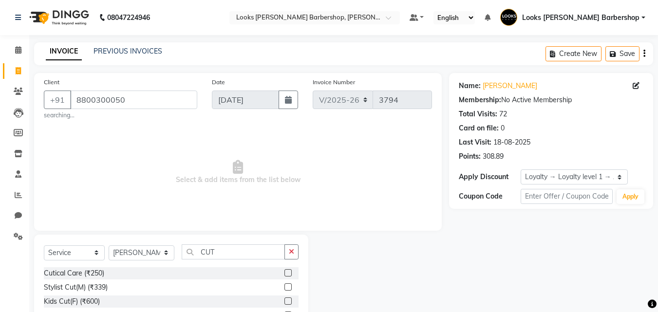
click at [284, 285] on label at bounding box center [287, 286] width 7 height 7
click at [284, 285] on input "checkbox" at bounding box center [287, 287] width 6 height 6
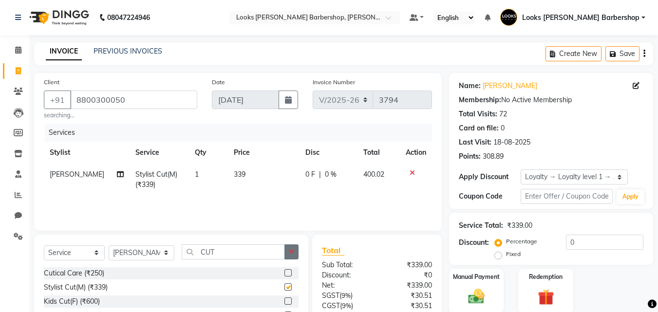
checkbox input "false"
click at [292, 250] on icon "button" at bounding box center [291, 251] width 5 height 7
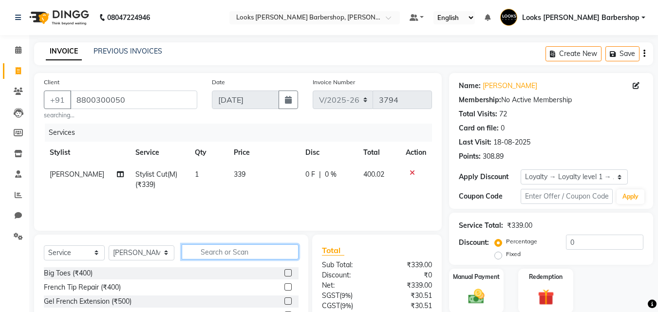
click at [259, 255] on input "text" at bounding box center [240, 252] width 117 height 15
type input "BEARD"
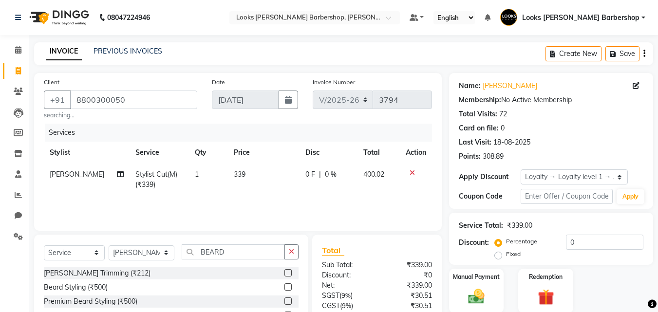
click at [289, 272] on label at bounding box center [287, 272] width 7 height 7
click at [289, 272] on input "checkbox" at bounding box center [287, 273] width 6 height 6
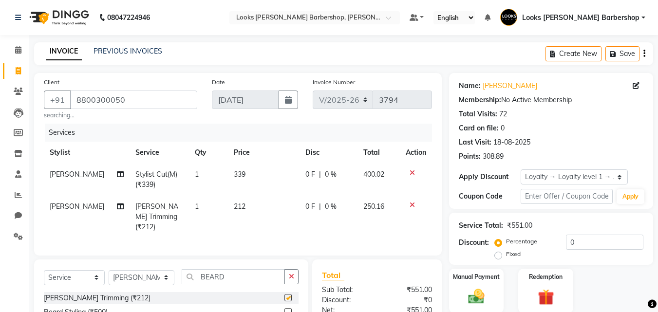
checkbox input "false"
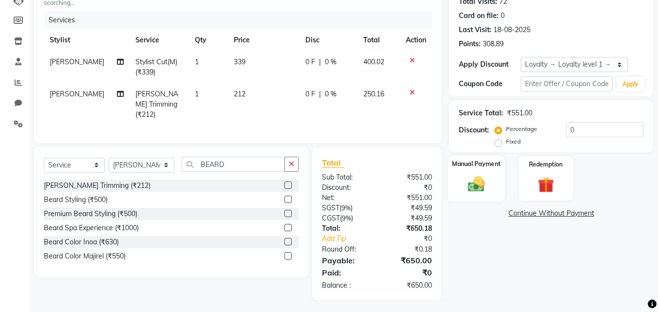
click at [478, 187] on img at bounding box center [476, 183] width 27 height 19
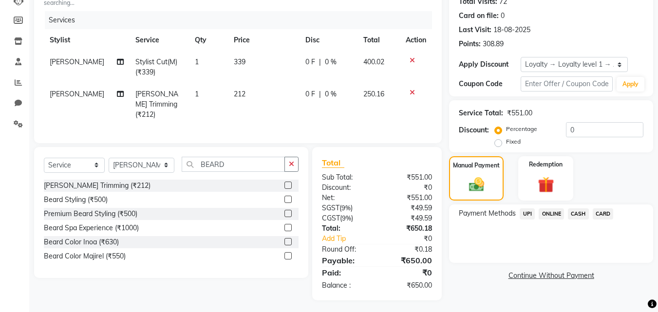
click at [526, 214] on span "UPI" at bounding box center [527, 213] width 15 height 11
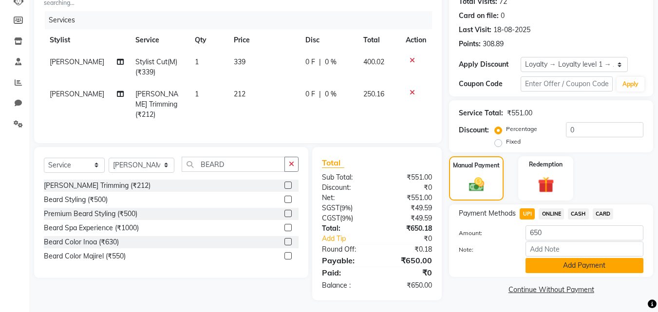
click at [543, 265] on button "Add Payment" at bounding box center [585, 265] width 118 height 15
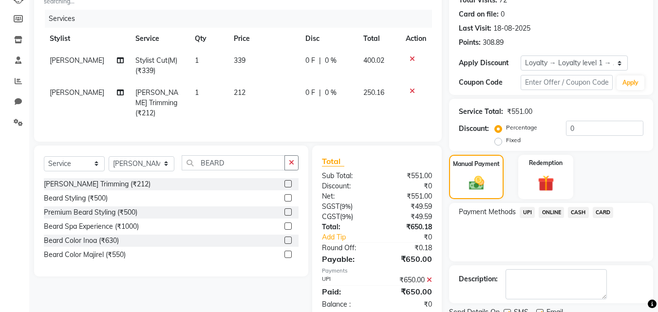
scroll to position [191, 0]
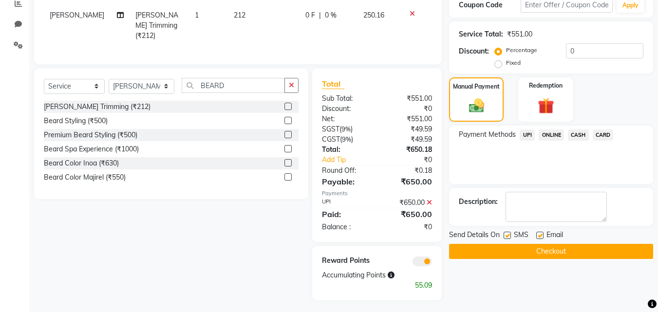
click at [544, 255] on button "Checkout" at bounding box center [551, 251] width 204 height 15
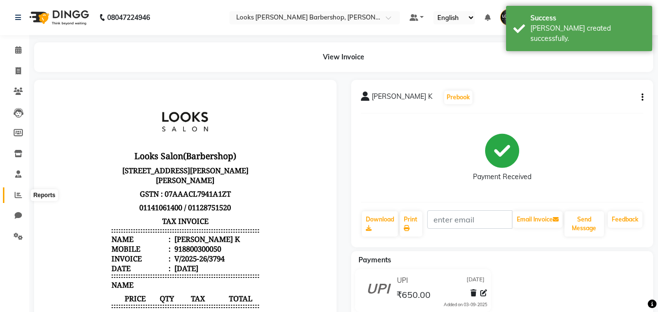
click at [20, 196] on icon at bounding box center [18, 194] width 7 height 7
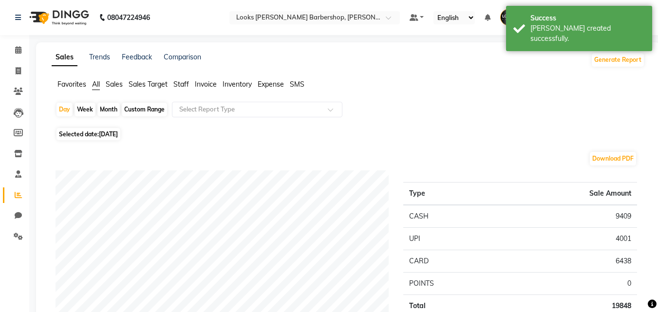
click at [177, 81] on span "Staff" at bounding box center [181, 84] width 16 height 9
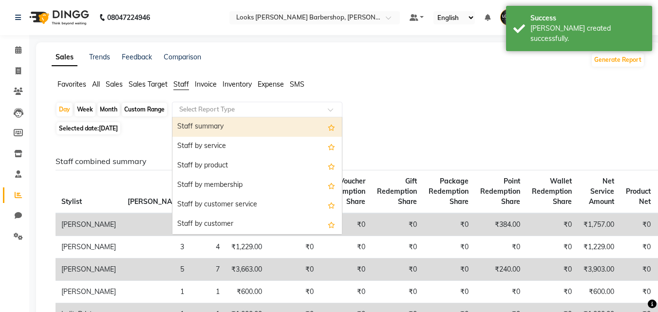
click at [331, 105] on div at bounding box center [257, 110] width 170 height 10
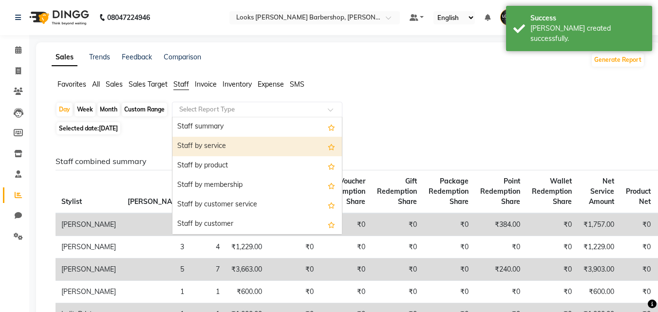
click at [300, 142] on div "Staff by service" at bounding box center [257, 146] width 170 height 19
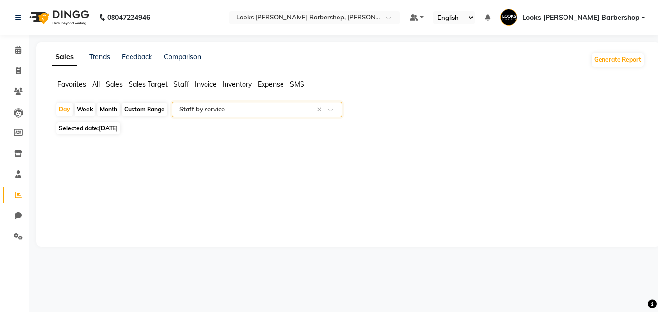
select select "full_report"
select select "pdf"
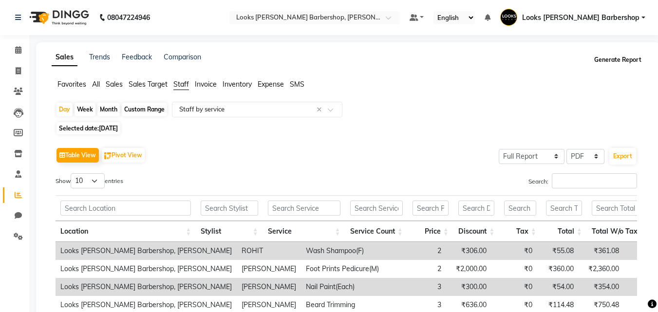
click at [623, 57] on button "Generate Report" at bounding box center [618, 60] width 52 height 14
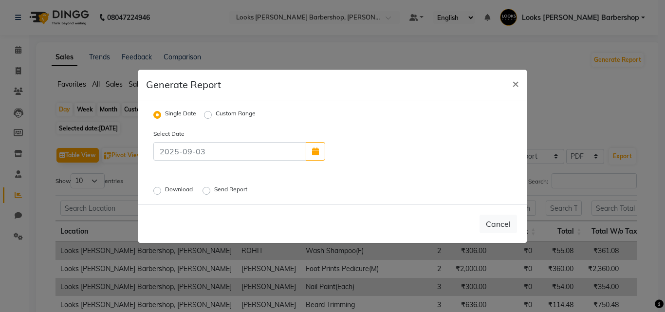
click at [165, 190] on label "Download" at bounding box center [180, 191] width 30 height 12
click at [160, 190] on input "Download" at bounding box center [158, 190] width 7 height 7
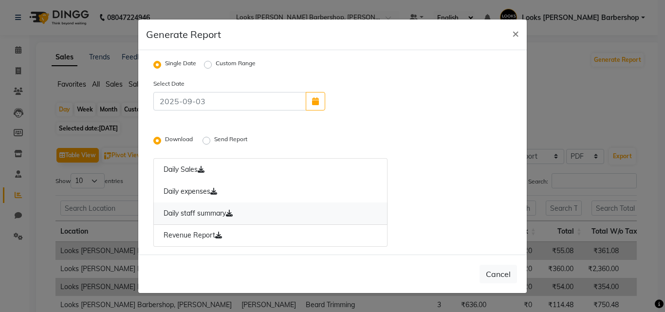
click at [233, 208] on link "Daily staff summary" at bounding box center [270, 214] width 234 height 22
click at [515, 32] on span "×" at bounding box center [515, 33] width 7 height 15
radio input "false"
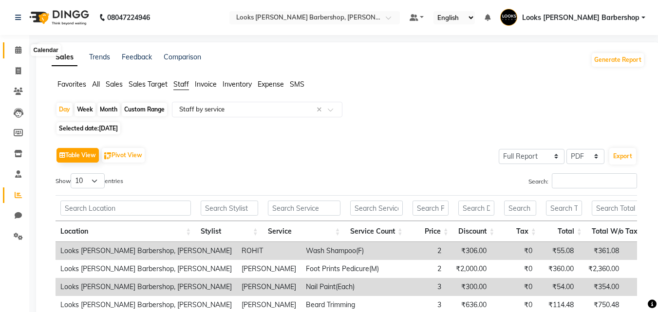
click at [17, 45] on span at bounding box center [18, 50] width 17 height 11
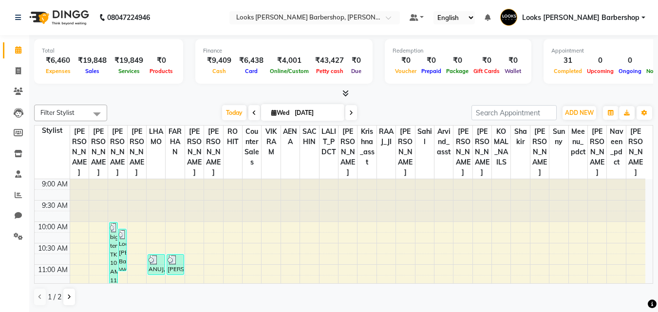
click at [572, 104] on div "Filter Stylist Select All [PERSON_NAME] [PERSON_NAME] Counter Sales [PERSON_NAM…" at bounding box center [343, 205] width 619 height 209
click at [573, 113] on span "ADD NEW" at bounding box center [579, 112] width 29 height 7
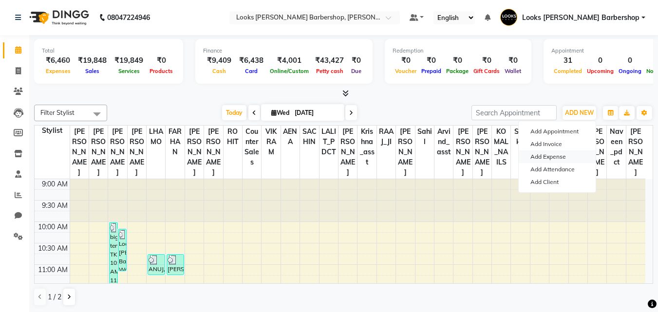
click at [542, 158] on link "Add Expense" at bounding box center [557, 157] width 77 height 13
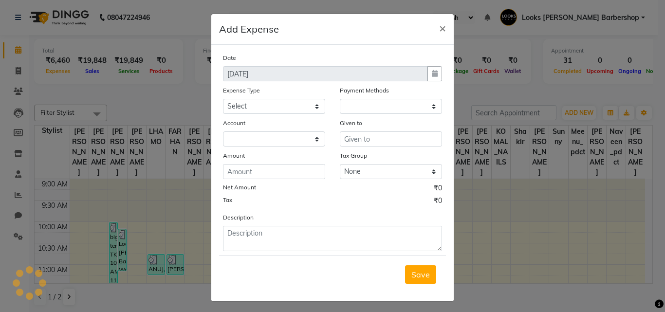
select select "1"
select select "3128"
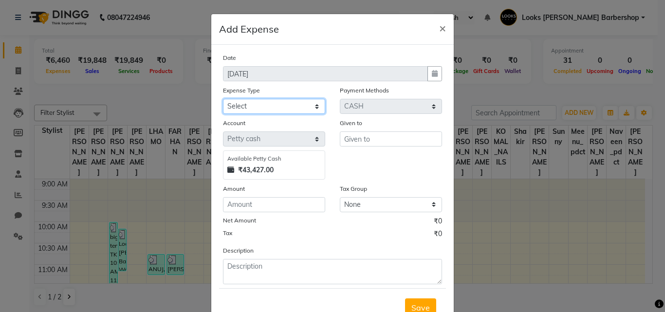
click at [314, 106] on select "Select Bank Deposit Blinkit Cash Handover CLIENT Client ordered food Client Ref…" at bounding box center [274, 106] width 102 height 15
select select "24170"
click at [223, 99] on select "Select Bank Deposit Blinkit Cash Handover CLIENT Client ordered food Client Ref…" at bounding box center [274, 106] width 102 height 15
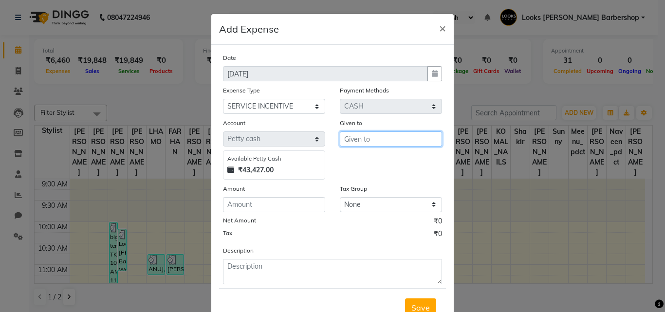
click at [360, 136] on input "text" at bounding box center [391, 139] width 102 height 15
click at [375, 136] on input "text" at bounding box center [391, 139] width 102 height 15
click at [363, 137] on input "text" at bounding box center [391, 139] width 102 height 15
type input "F"
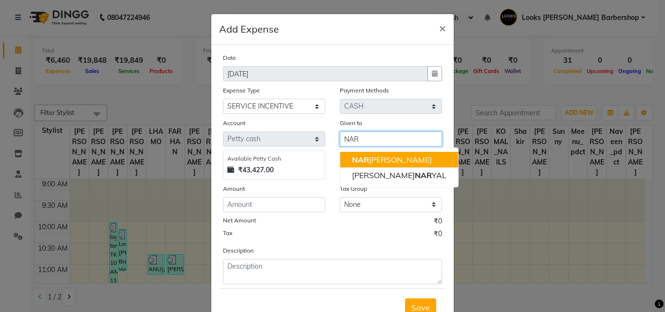
click at [366, 157] on ngb-highlight "NAR [PERSON_NAME]" at bounding box center [392, 160] width 80 height 10
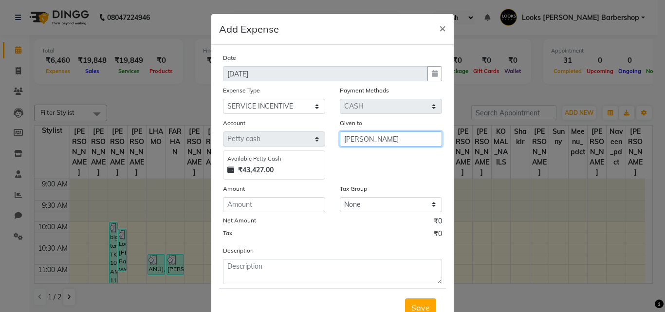
type input "[PERSON_NAME]"
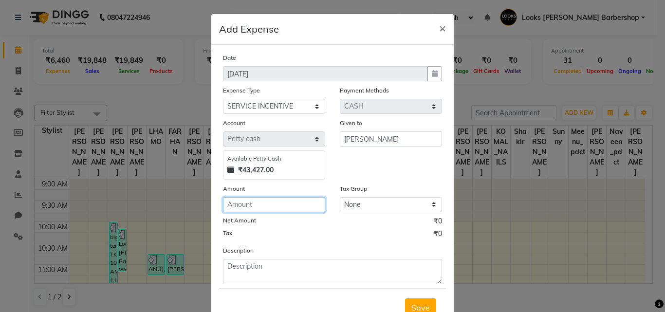
click at [247, 209] on input "number" at bounding box center [274, 204] width 102 height 15
type input "100"
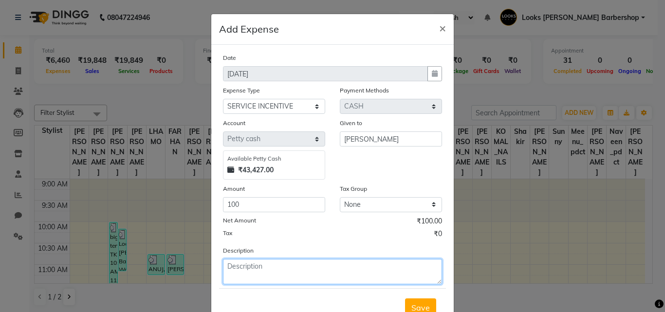
click at [241, 275] on textarea at bounding box center [332, 271] width 219 height 25
type textarea "[PERSON_NAME]"
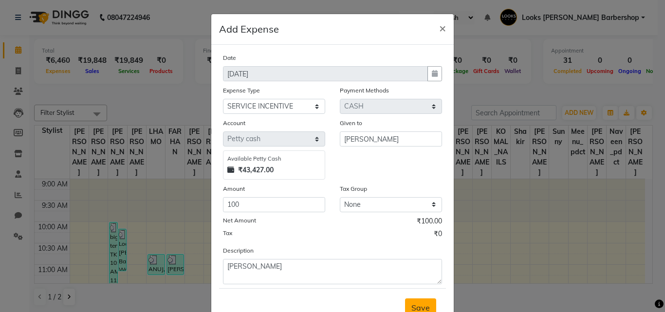
click at [420, 303] on span "Save" at bounding box center [421, 308] width 19 height 10
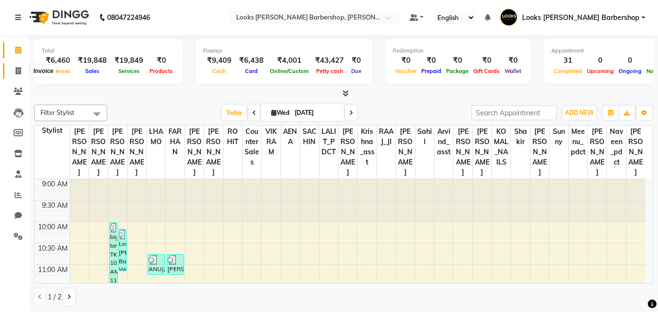
click at [20, 69] on icon at bounding box center [18, 70] width 5 height 7
select select "service"
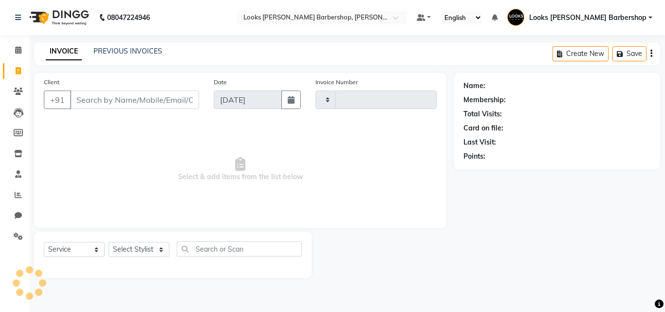
type input "3795"
select select "4323"
click at [105, 101] on input "Client" at bounding box center [134, 100] width 129 height 19
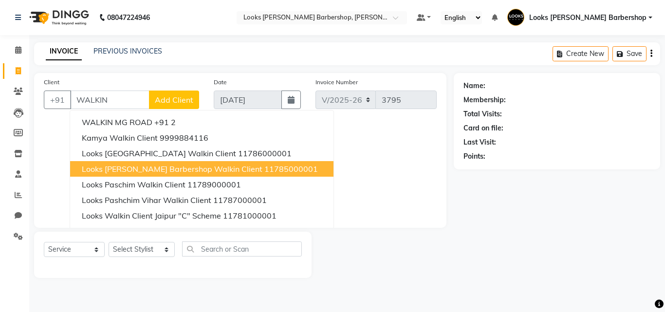
click at [159, 172] on span "Looks [PERSON_NAME] Barbershop Walkin Client" at bounding box center [172, 169] width 181 height 10
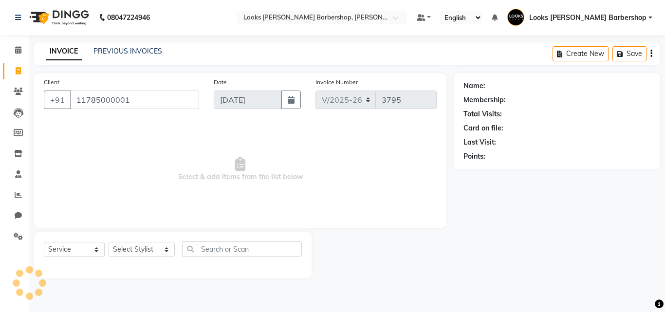
type input "11785000001"
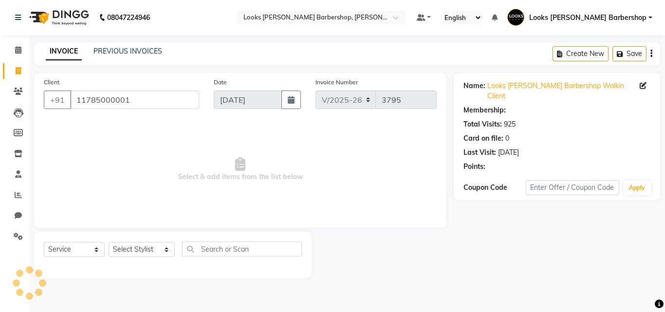
select select "1: Object"
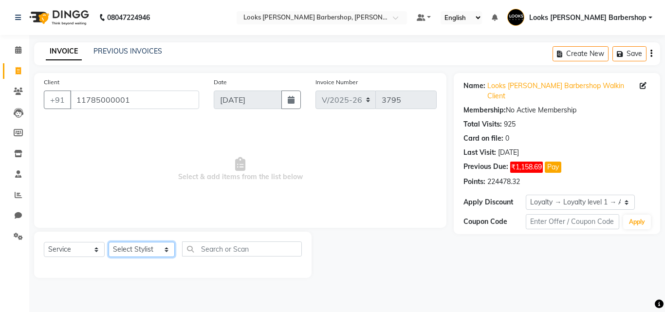
click at [159, 250] on select "Select Stylist [PERSON_NAME] AENA Amazon_Kart Arvind_asst [PERSON_NAME] Counter…" at bounding box center [142, 249] width 66 height 15
select select "23410"
click at [109, 242] on select "Select Stylist [PERSON_NAME] AENA Amazon_Kart Arvind_asst [PERSON_NAME] Counter…" at bounding box center [142, 249] width 66 height 15
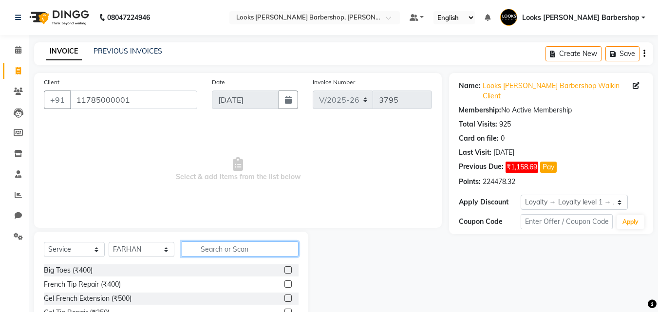
click at [206, 246] on input "text" at bounding box center [240, 249] width 117 height 15
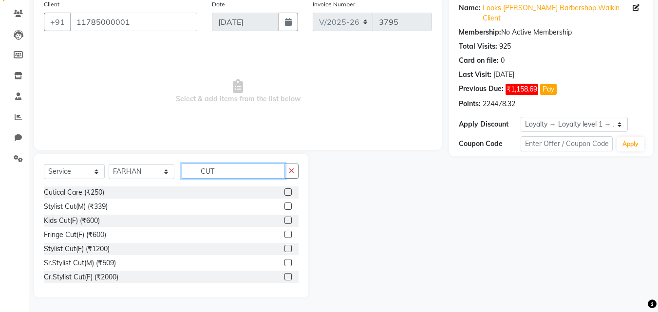
type input "CUT"
click at [284, 262] on label at bounding box center [287, 262] width 7 height 7
click at [284, 262] on input "checkbox" at bounding box center [287, 263] width 6 height 6
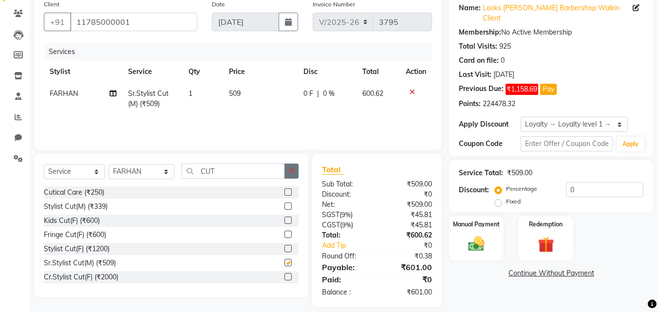
checkbox input "false"
click at [289, 169] on icon "button" at bounding box center [291, 171] width 5 height 7
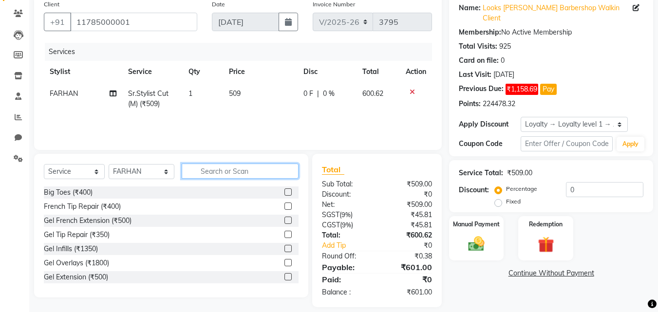
click at [270, 170] on input "text" at bounding box center [240, 171] width 117 height 15
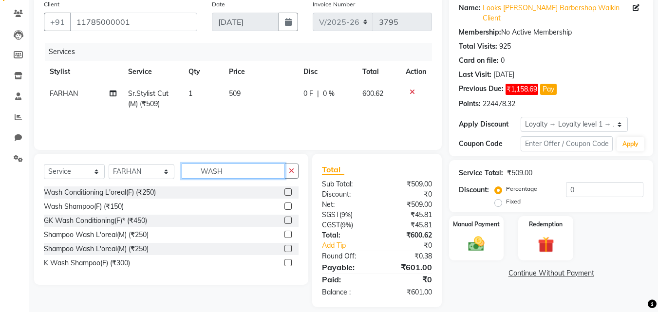
type input "WASH"
click at [289, 204] on label at bounding box center [287, 206] width 7 height 7
click at [289, 204] on input "checkbox" at bounding box center [287, 207] width 6 height 6
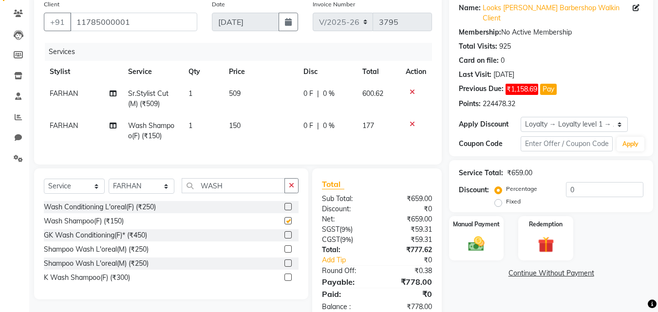
checkbox input "false"
click at [247, 122] on td "150" at bounding box center [260, 131] width 75 height 32
select select "23410"
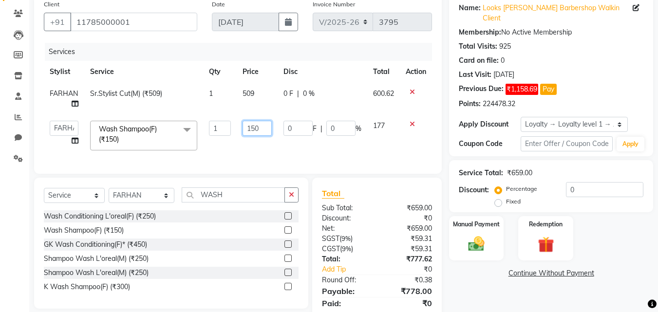
click at [262, 126] on input "150" at bounding box center [258, 128] width 30 height 15
type input "153"
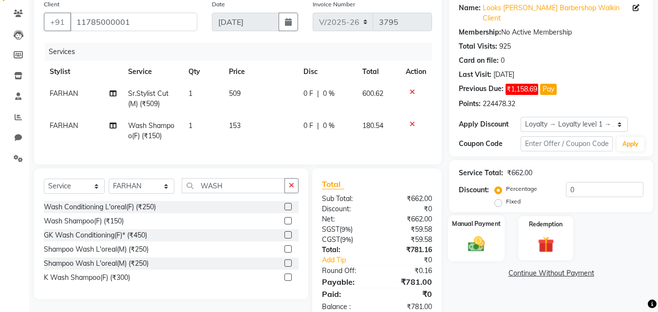
click at [479, 234] on img at bounding box center [476, 243] width 27 height 19
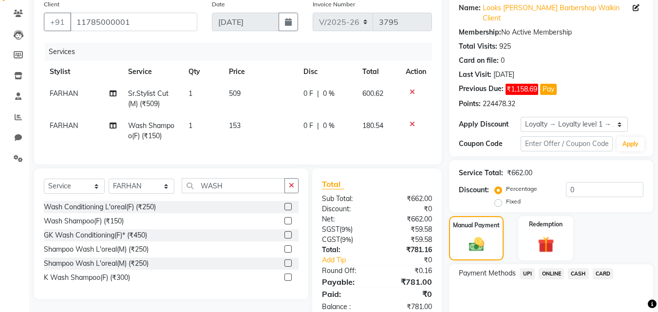
drag, startPoint x: 525, startPoint y: 260, endPoint x: 525, endPoint y: 267, distance: 7.8
click at [525, 268] on span "UPI" at bounding box center [527, 273] width 15 height 11
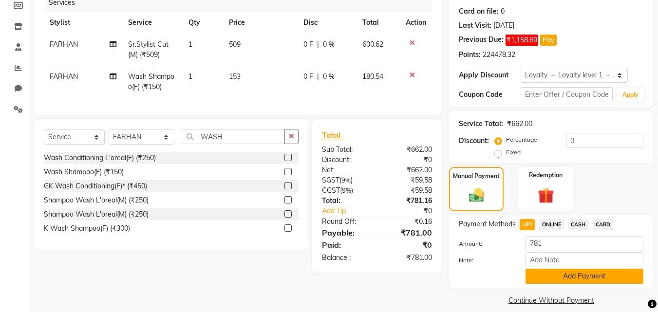
click at [545, 269] on button "Add Payment" at bounding box center [585, 276] width 118 height 15
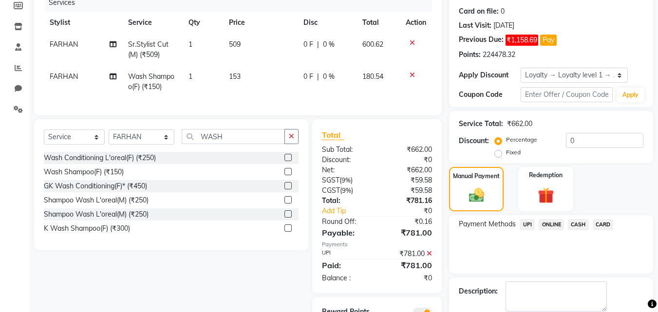
click at [525, 219] on span "UPI" at bounding box center [527, 224] width 15 height 11
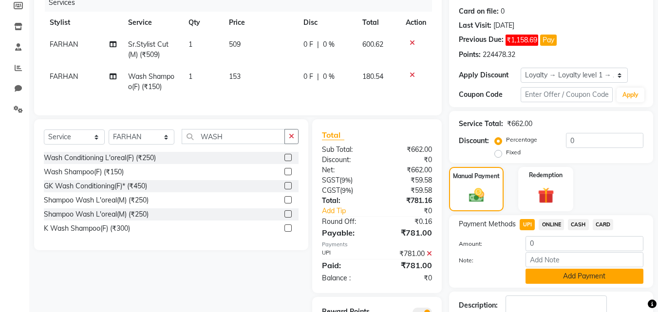
click at [532, 269] on button "Add Payment" at bounding box center [585, 276] width 118 height 15
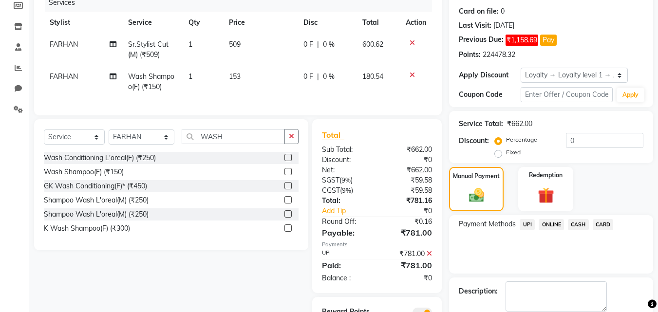
scroll to position [189, 0]
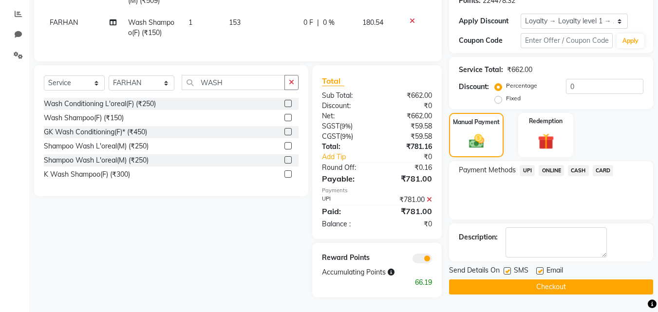
click at [533, 280] on button "Checkout" at bounding box center [551, 287] width 204 height 15
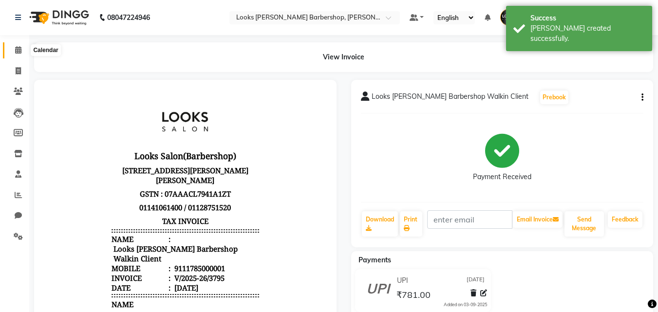
click at [16, 47] on icon at bounding box center [18, 49] width 6 height 7
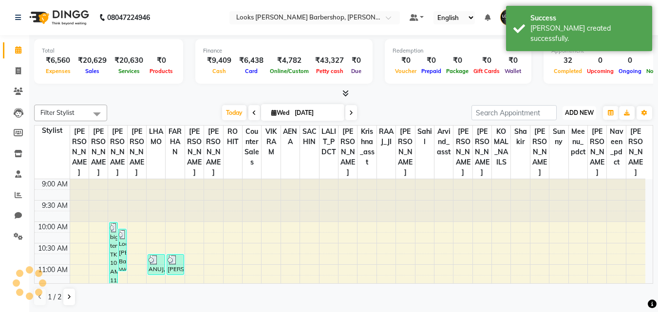
click at [570, 112] on span "ADD NEW" at bounding box center [579, 112] width 29 height 7
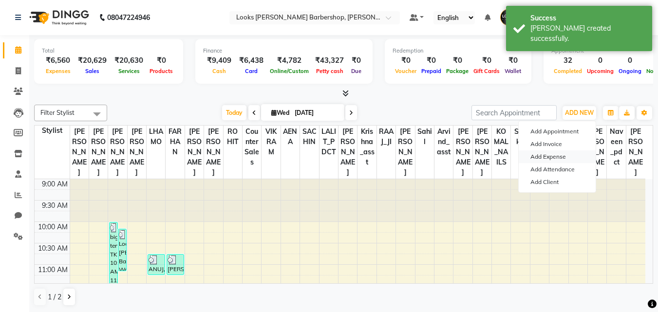
click at [542, 155] on link "Add Expense" at bounding box center [557, 157] width 77 height 13
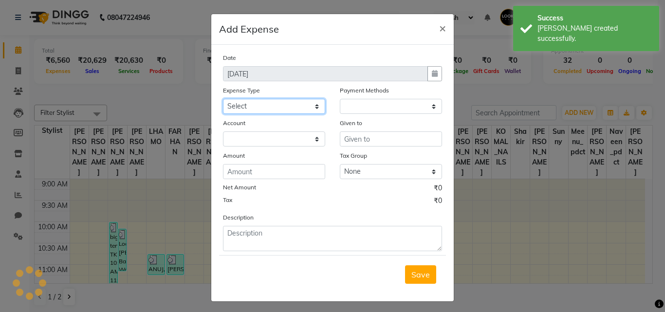
click at [313, 106] on select "Select Bank Deposit Blinkit Cash Handover CLIENT Client ordered food Client Ref…" at bounding box center [274, 106] width 102 height 15
select select "1"
select select "3128"
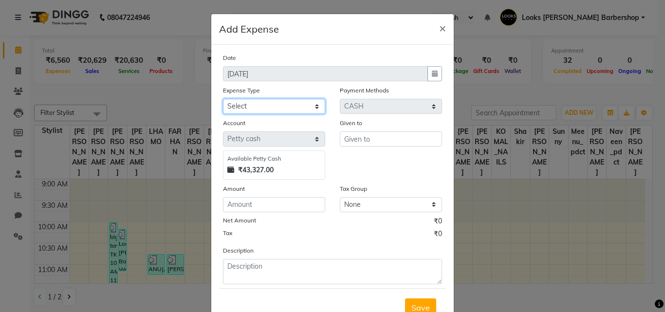
select select "24170"
click at [223, 99] on select "Select Bank Deposit Blinkit Cash Handover CLIENT Client ordered food Client Ref…" at bounding box center [274, 106] width 102 height 15
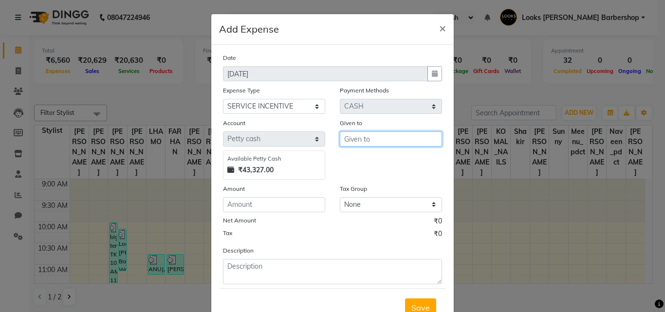
click at [360, 135] on input "text" at bounding box center [391, 139] width 102 height 15
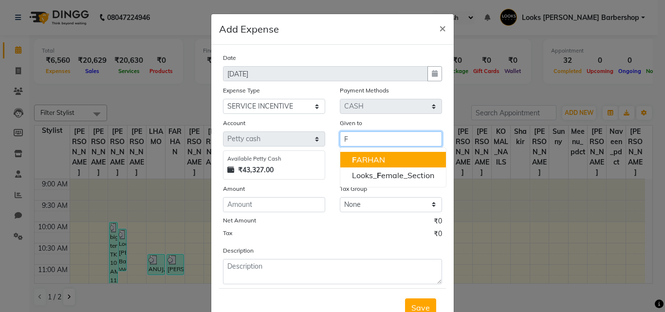
click at [359, 158] on ngb-highlight "F ARHAN" at bounding box center [368, 160] width 33 height 10
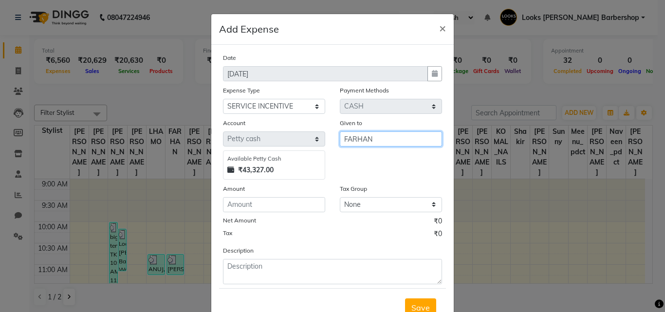
type input "FARHAN"
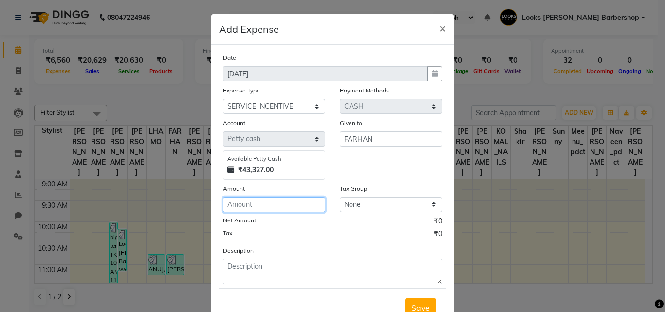
click at [254, 201] on input "number" at bounding box center [274, 204] width 102 height 15
type input "200"
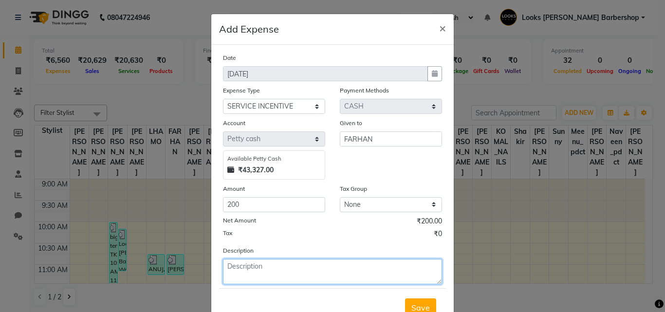
click at [245, 271] on textarea at bounding box center [332, 271] width 219 height 25
type textarea "FARHAN"
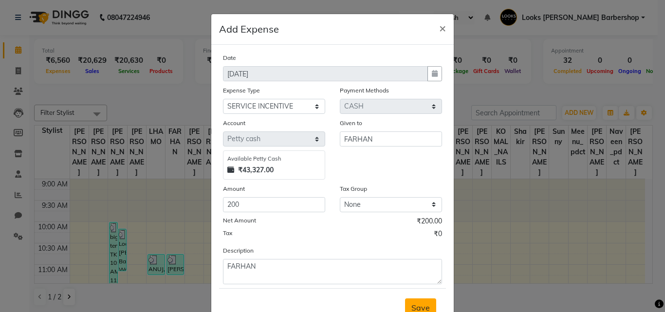
click at [412, 303] on span "Save" at bounding box center [421, 308] width 19 height 10
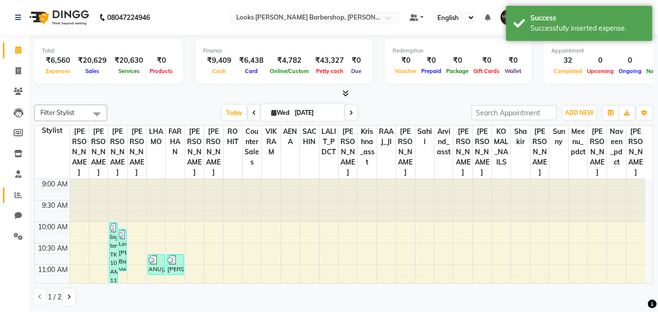
click at [17, 188] on link "Reports" at bounding box center [14, 196] width 23 height 16
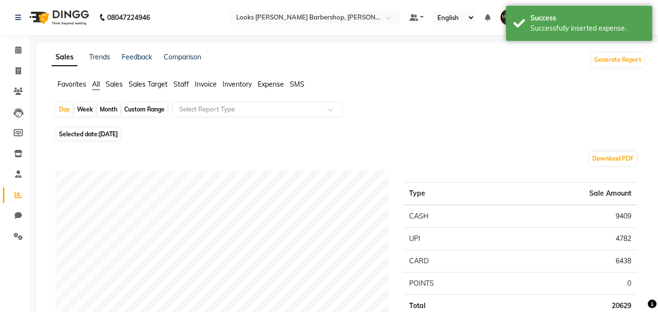
click at [183, 85] on span "Staff" at bounding box center [181, 84] width 16 height 9
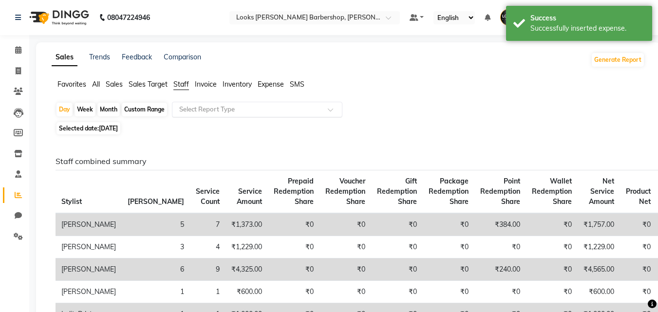
click at [331, 111] on span at bounding box center [334, 113] width 12 height 10
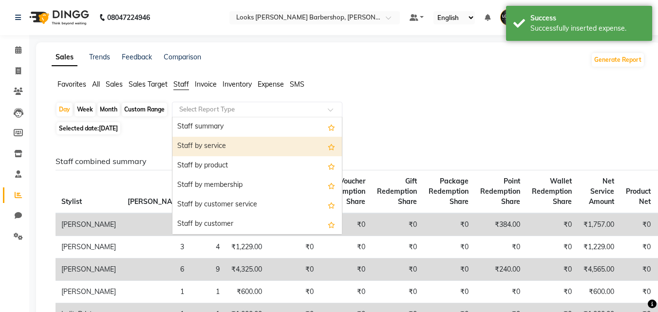
click at [284, 142] on div "Staff by service" at bounding box center [257, 146] width 170 height 19
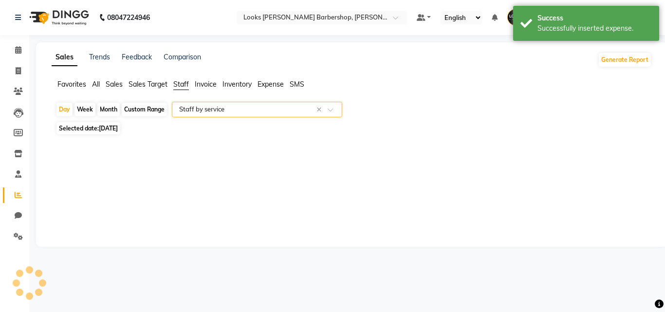
select select "full_report"
select select "pdf"
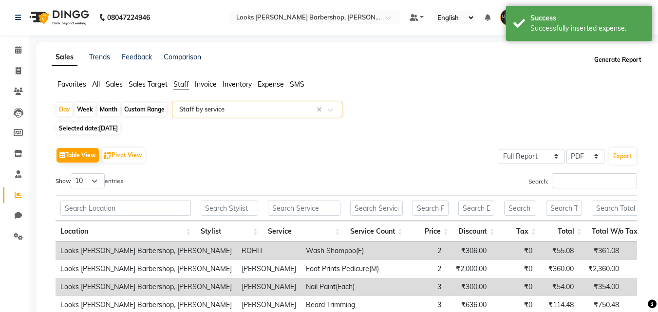
click at [609, 56] on button "Generate Report" at bounding box center [618, 60] width 52 height 14
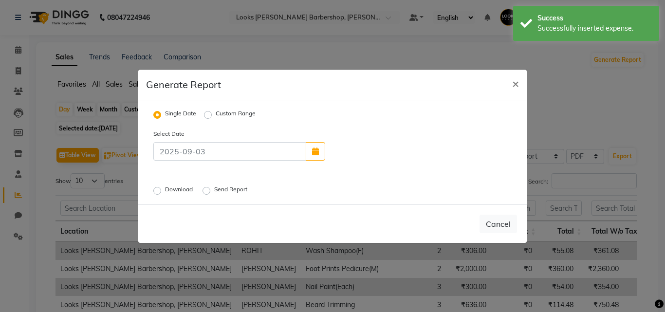
click at [165, 189] on label "Download" at bounding box center [180, 191] width 30 height 12
click at [157, 189] on input "Download" at bounding box center [158, 190] width 7 height 7
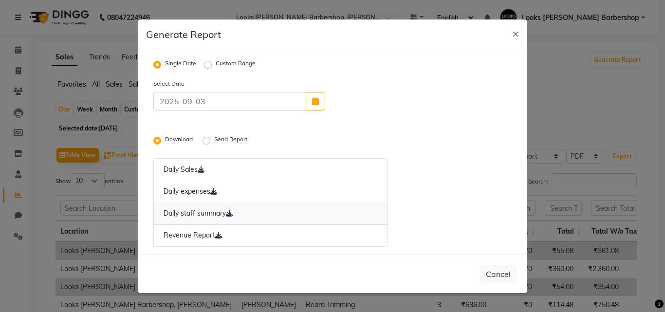
click at [231, 210] on icon at bounding box center [229, 213] width 7 height 7
drag, startPoint x: 518, startPoint y: 34, endPoint x: 510, endPoint y: 34, distance: 7.8
click at [517, 34] on span "×" at bounding box center [515, 33] width 7 height 15
radio input "false"
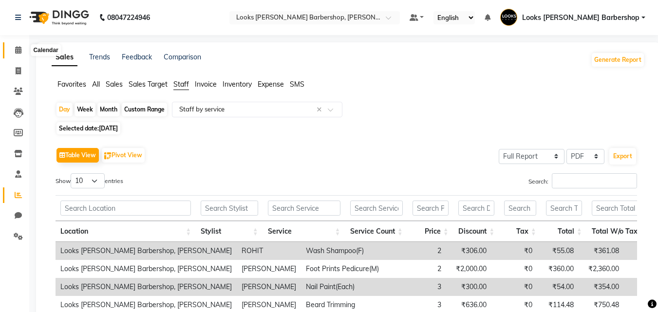
click at [15, 49] on span at bounding box center [18, 50] width 17 height 11
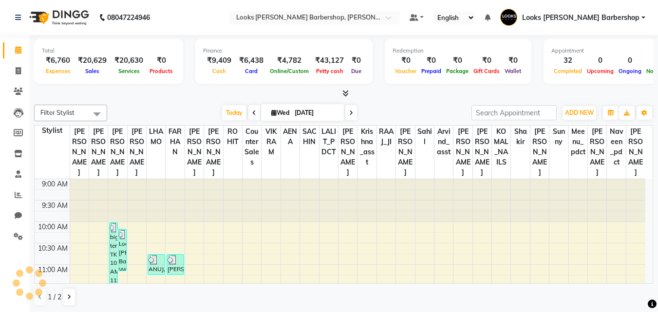
scroll to position [454, 0]
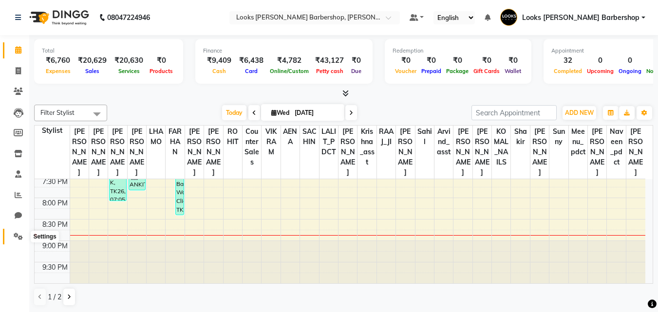
click at [17, 235] on icon at bounding box center [18, 236] width 9 height 7
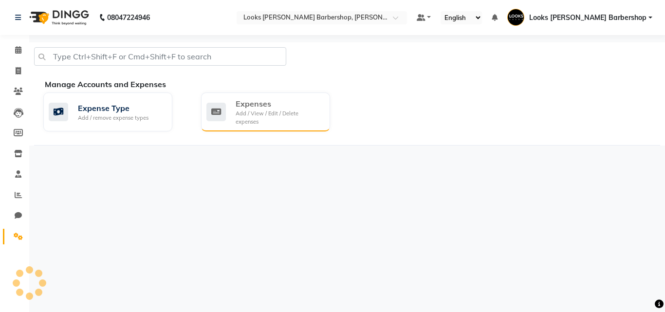
click at [264, 104] on div "Expenses" at bounding box center [279, 104] width 87 height 12
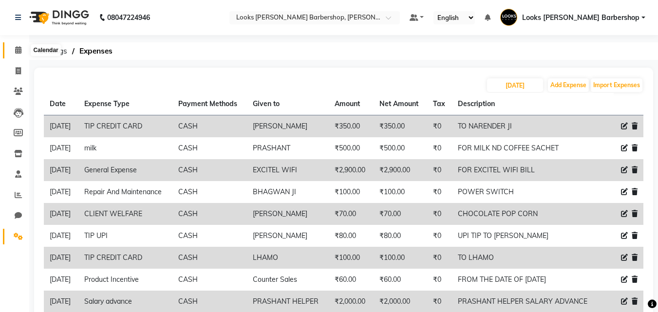
click at [17, 49] on icon at bounding box center [18, 49] width 6 height 7
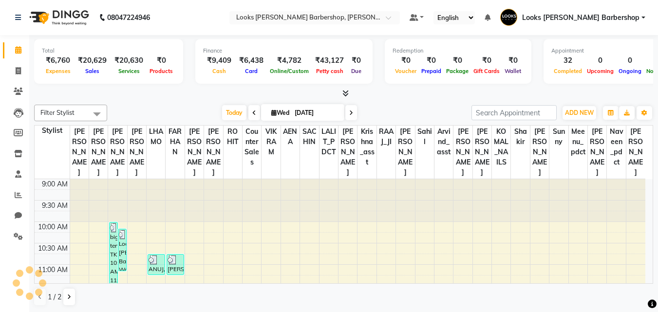
scroll to position [454, 0]
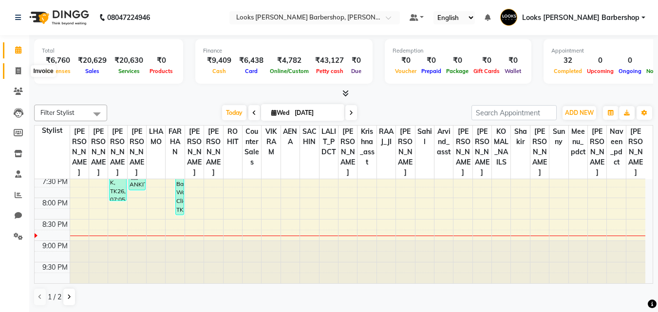
click at [16, 73] on icon at bounding box center [18, 70] width 5 height 7
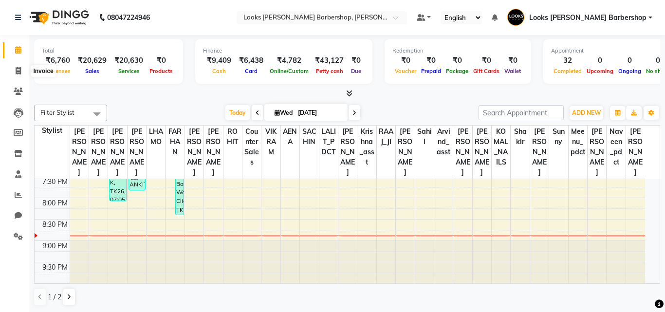
select select "service"
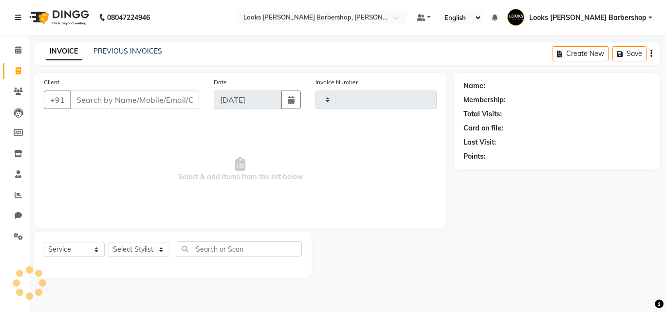
type input "3796"
select select "4323"
click at [19, 49] on icon at bounding box center [18, 49] width 6 height 7
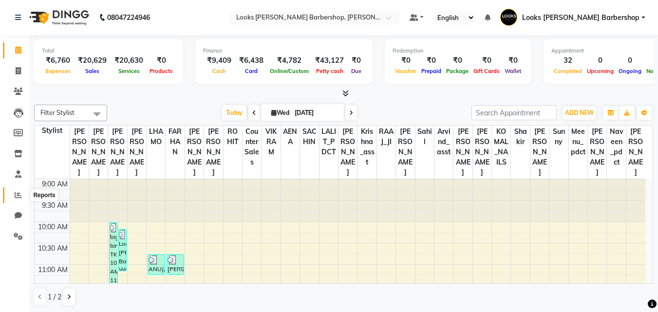
click at [21, 196] on icon at bounding box center [18, 194] width 7 height 7
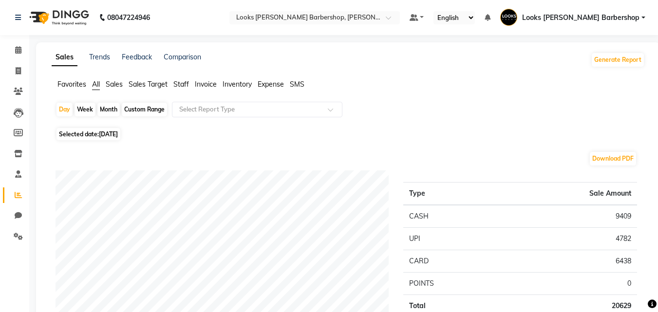
click at [273, 81] on span "Expense" at bounding box center [271, 84] width 26 height 9
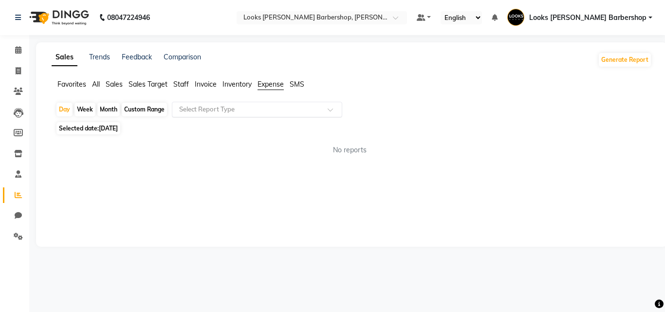
click at [328, 108] on span at bounding box center [334, 113] width 12 height 10
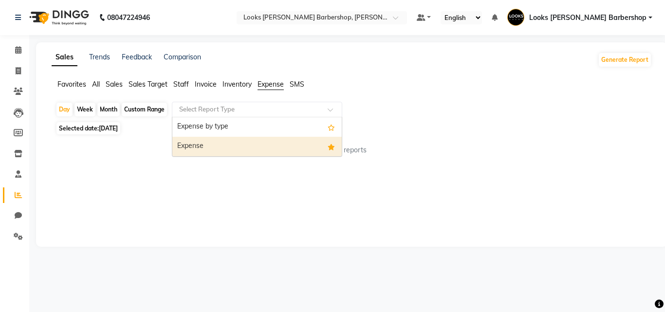
drag, startPoint x: 300, startPoint y: 144, endPoint x: 335, endPoint y: 157, distance: 37.5
click at [300, 144] on div "Expense" at bounding box center [257, 146] width 170 height 19
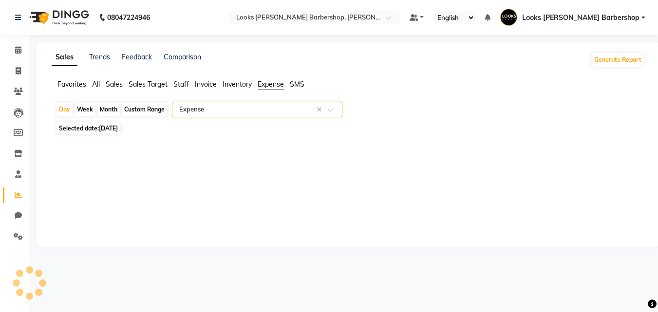
select select "full_report"
select select "pdf"
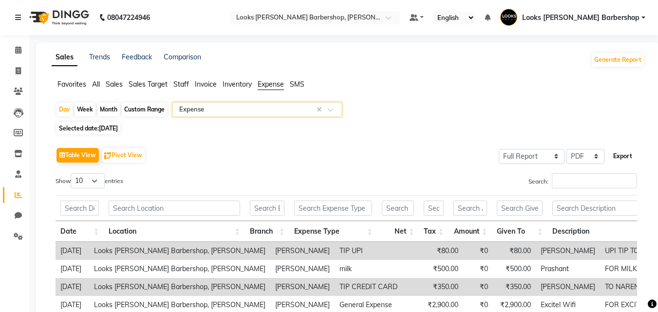
click at [624, 157] on button "Export" at bounding box center [622, 156] width 27 height 17
select select "sans-serif"
select select "13px"
select select "template_1"
select select "A4"
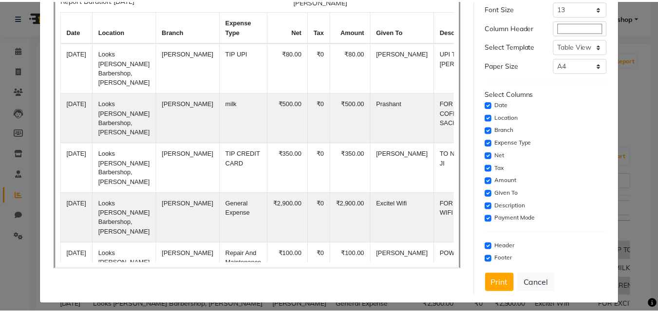
scroll to position [79, 0]
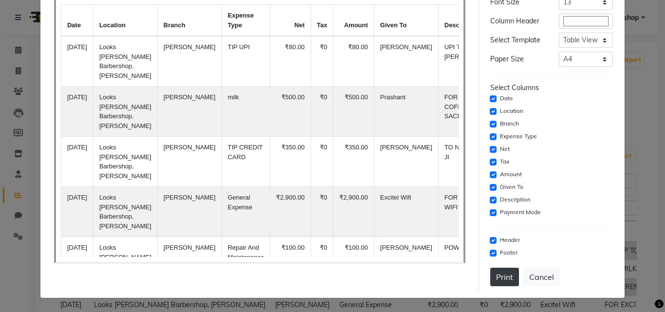
click at [503, 278] on button "Print" at bounding box center [505, 277] width 29 height 19
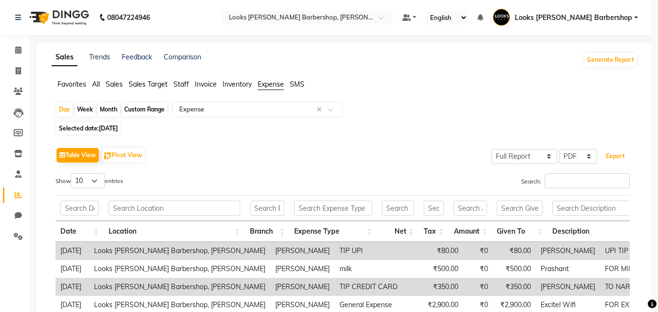
scroll to position [0, 0]
